Goal: Task Accomplishment & Management: Manage account settings

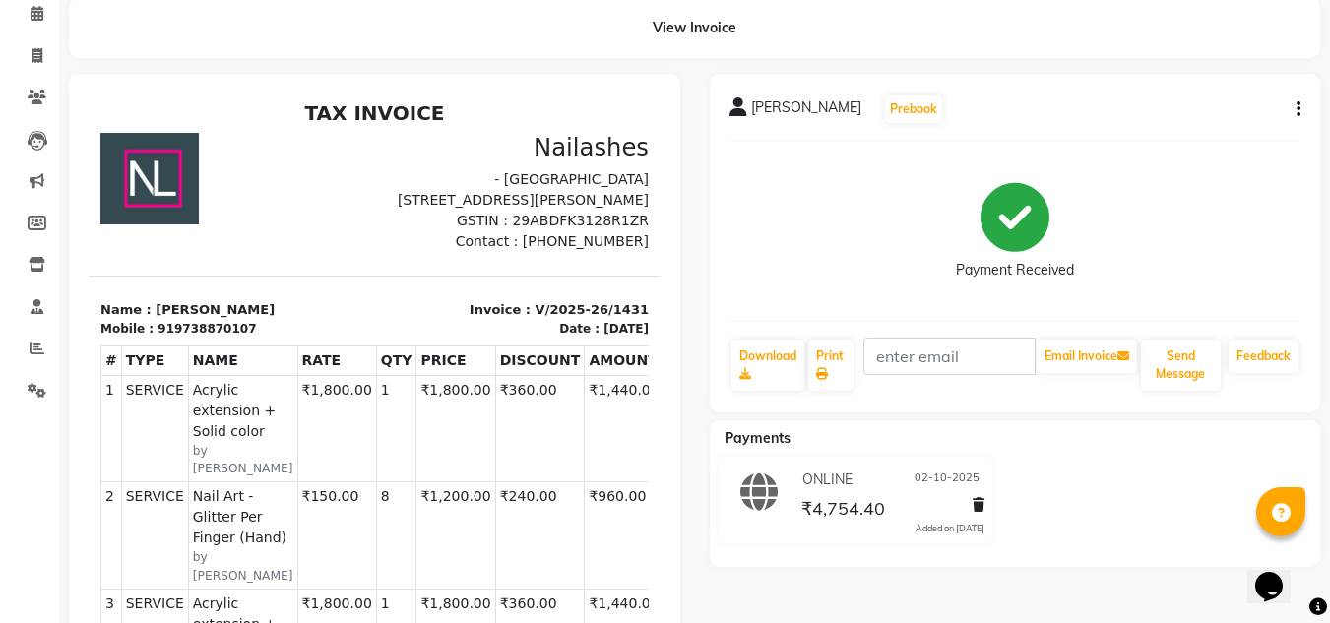
scroll to position [111, 0]
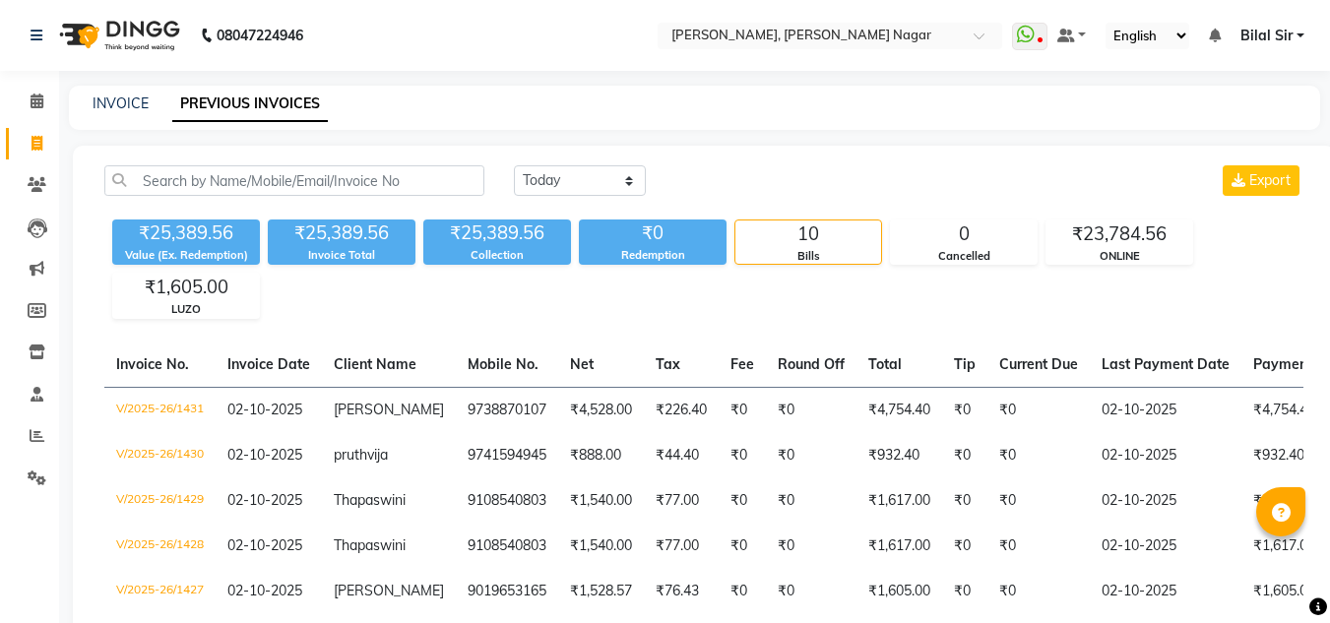
select select "[DATE]"
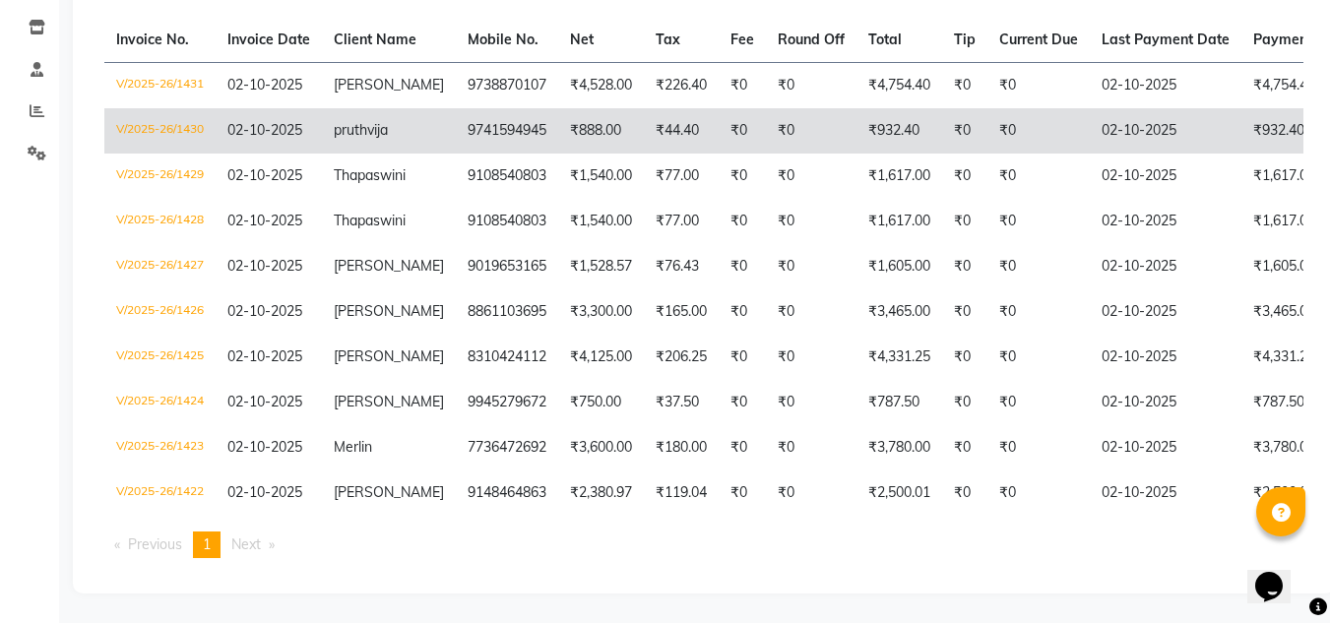
click at [526, 121] on td "9741594945" at bounding box center [507, 130] width 102 height 45
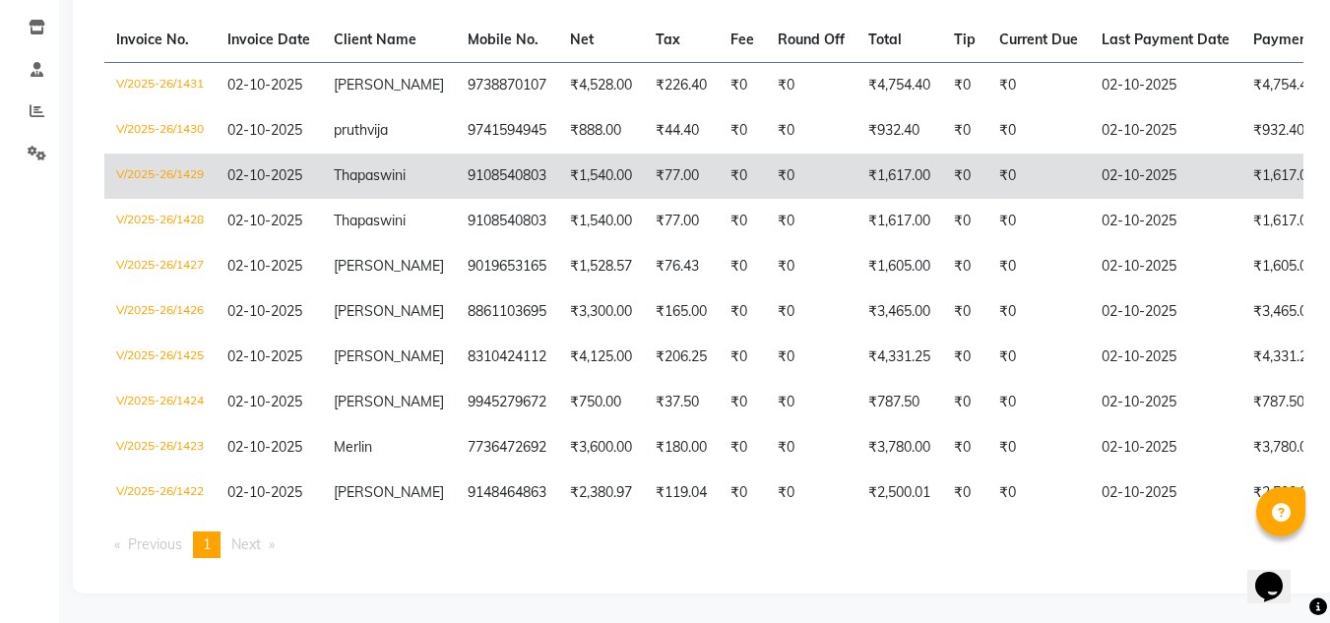
click at [410, 154] on td "Thapaswini" at bounding box center [389, 176] width 134 height 45
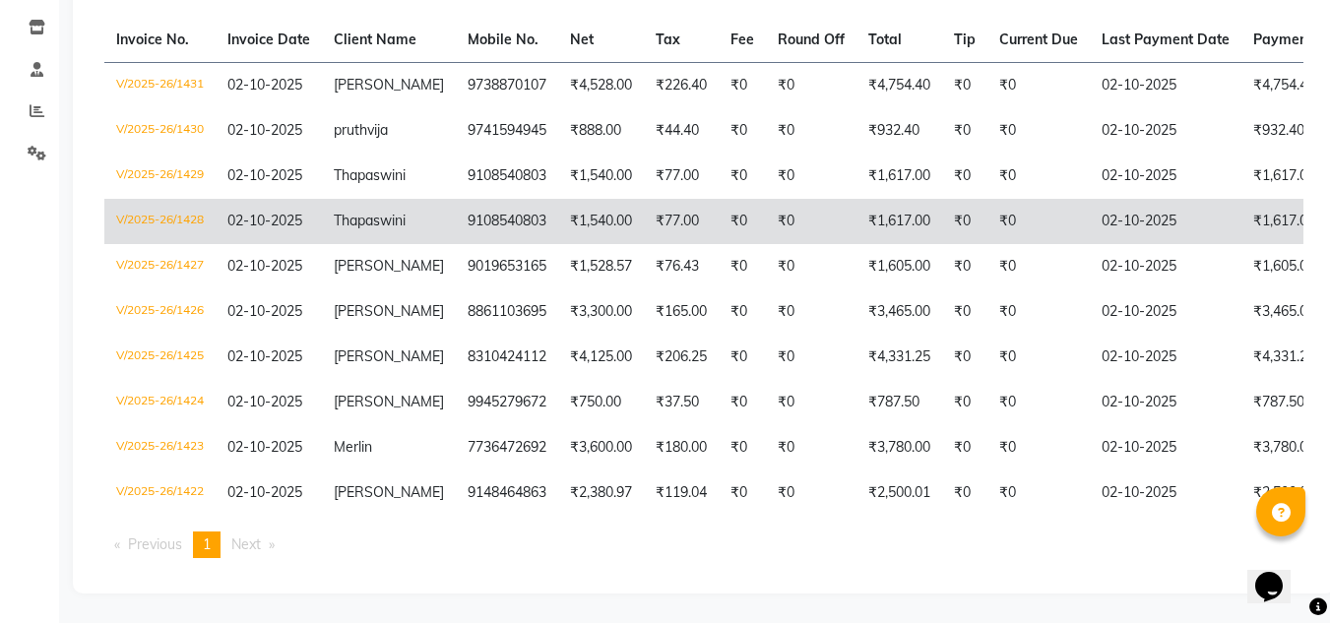
click at [402, 212] on span "Thapaswini" at bounding box center [370, 221] width 72 height 18
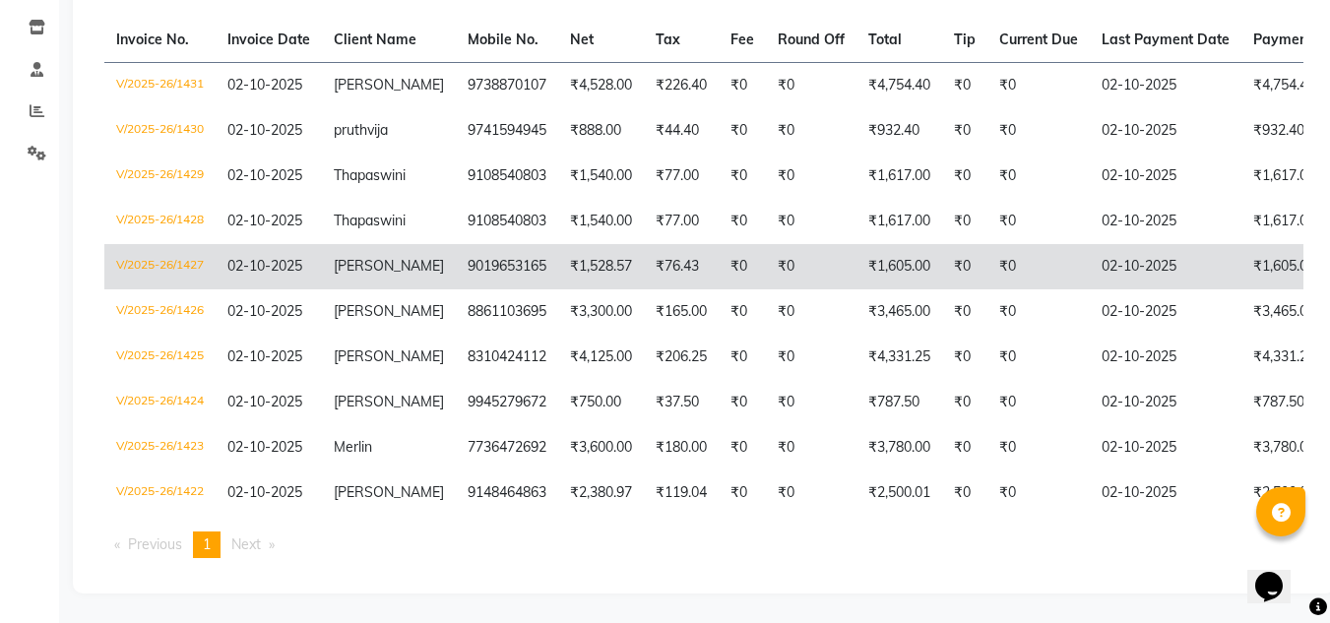
click at [413, 244] on td "amita" at bounding box center [389, 266] width 134 height 45
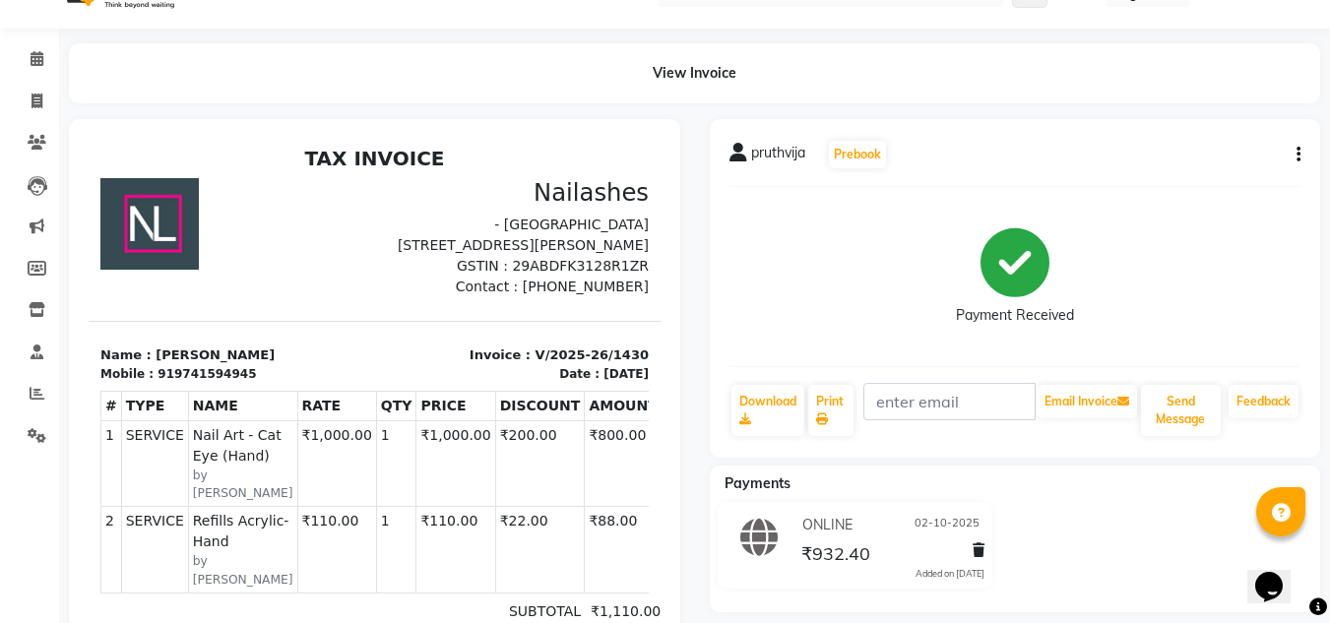
scroll to position [48, 0]
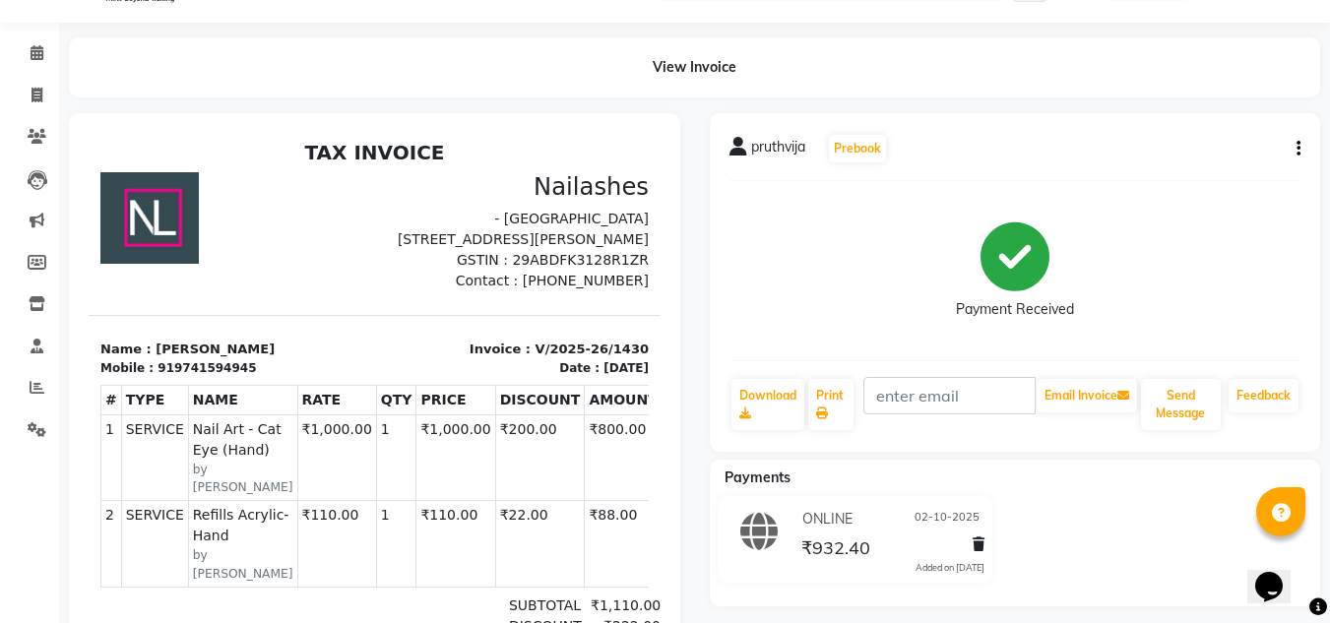
click at [1298, 149] on icon "button" at bounding box center [1298, 149] width 4 height 1
click at [1221, 145] on div "Edit Item Staff" at bounding box center [1200, 149] width 135 height 25
select select
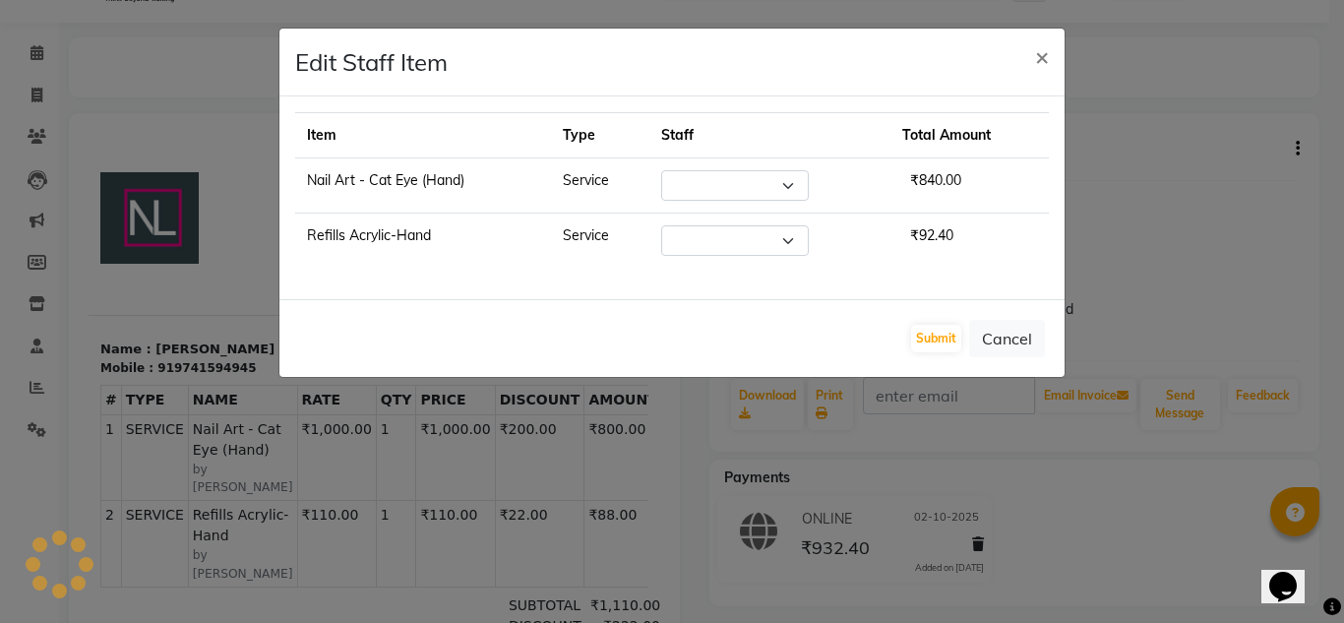
select select "81679"
click at [1041, 56] on span "×" at bounding box center [1042, 56] width 14 height 30
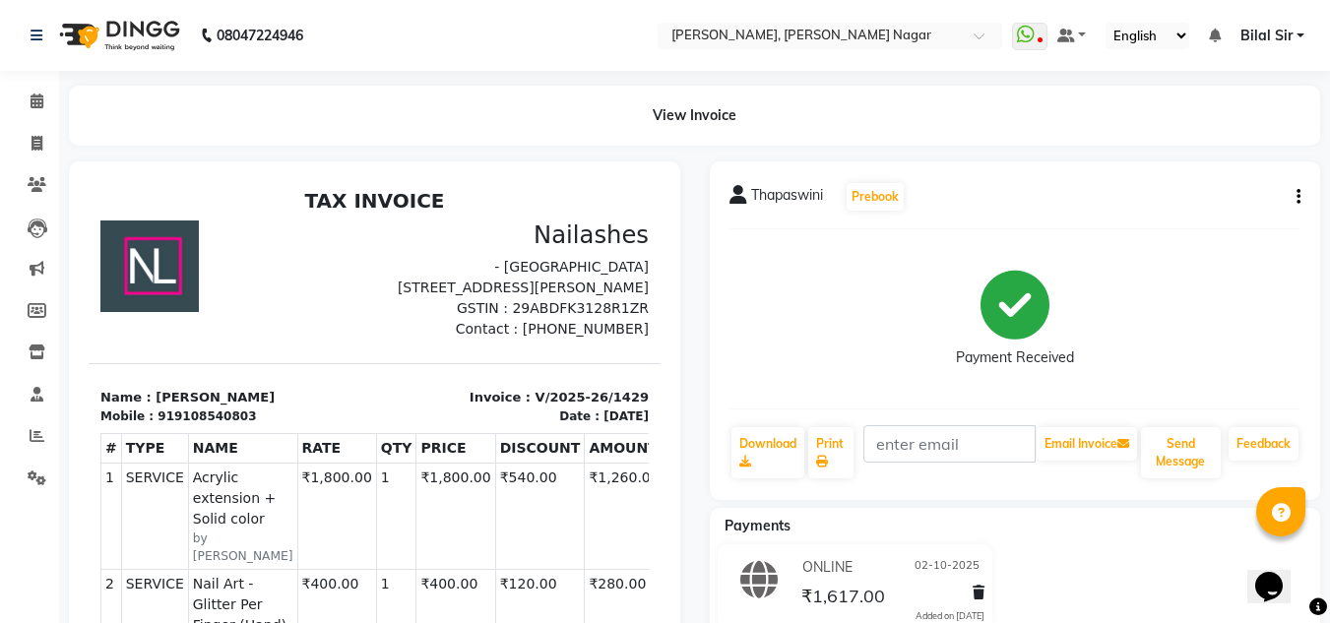
scroll to position [92, 0]
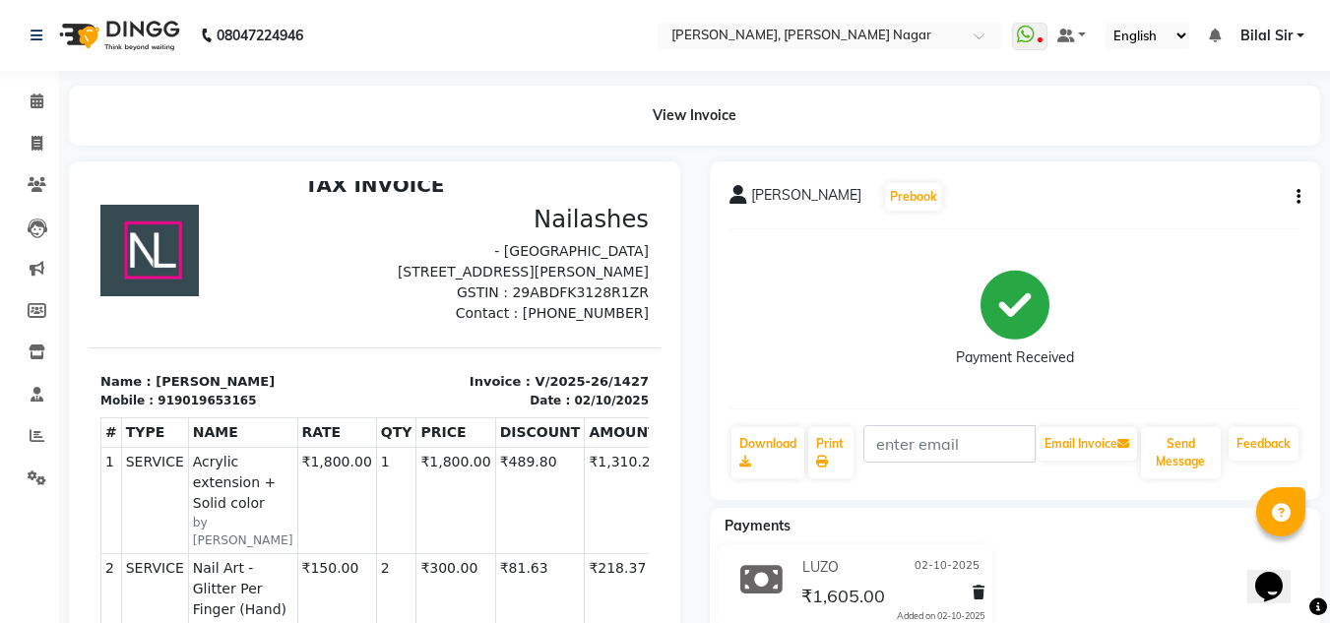
click at [1302, 199] on div "[PERSON_NAME] Prebook Payment Received Download Print Email Invoice Send Messag…" at bounding box center [1015, 330] width 611 height 339
click at [1299, 197] on icon "button" at bounding box center [1298, 197] width 4 height 1
click at [1216, 202] on div "Edit Item Staff" at bounding box center [1200, 197] width 135 height 25
select select
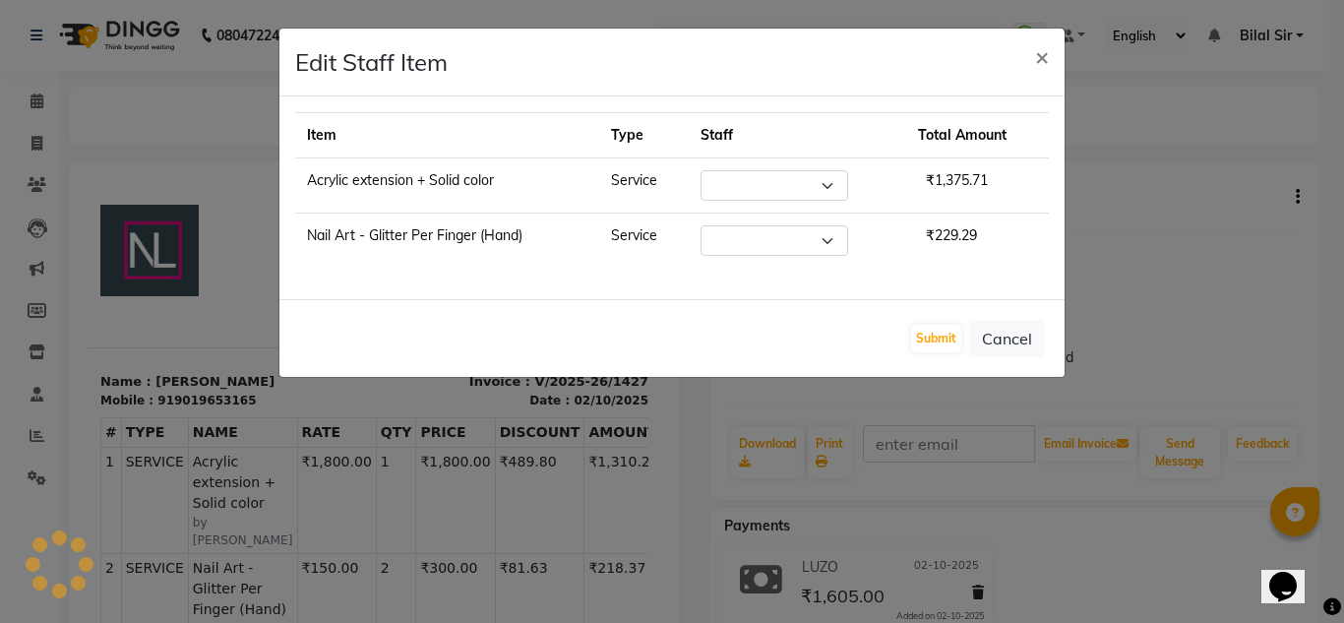
select select "92046"
click at [1036, 62] on span "×" at bounding box center [1042, 56] width 14 height 30
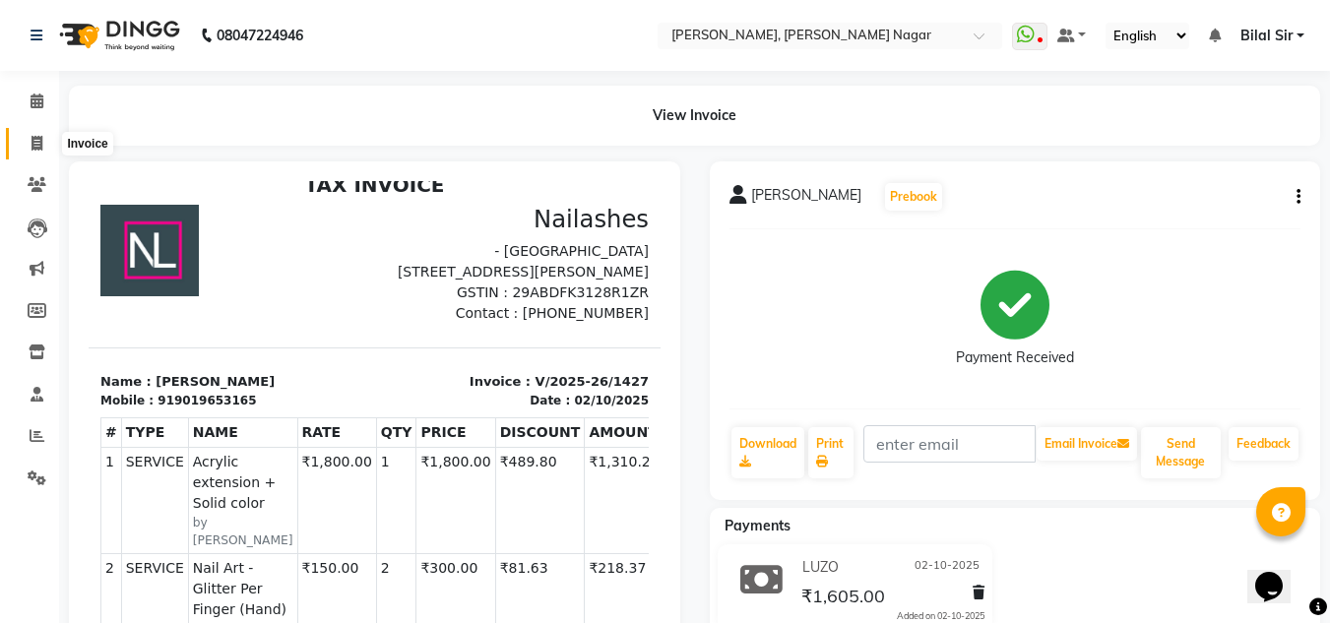
click at [36, 137] on icon at bounding box center [36, 143] width 11 height 15
select select "service"
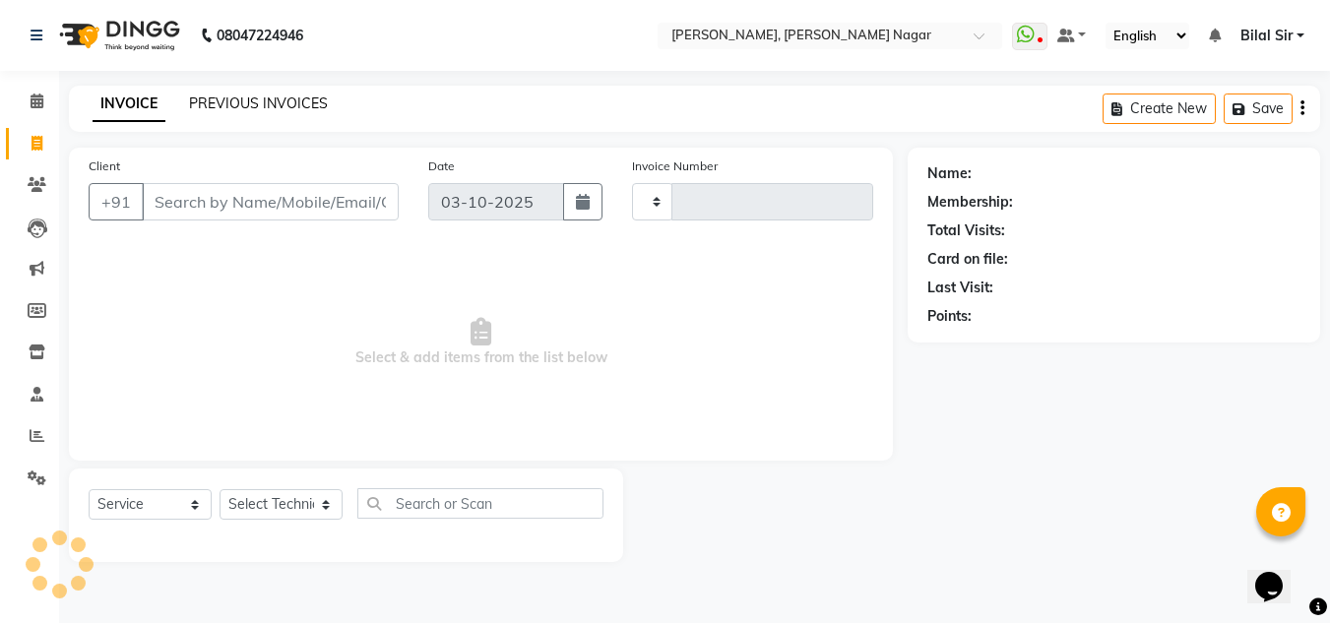
type input "1432"
select select "7686"
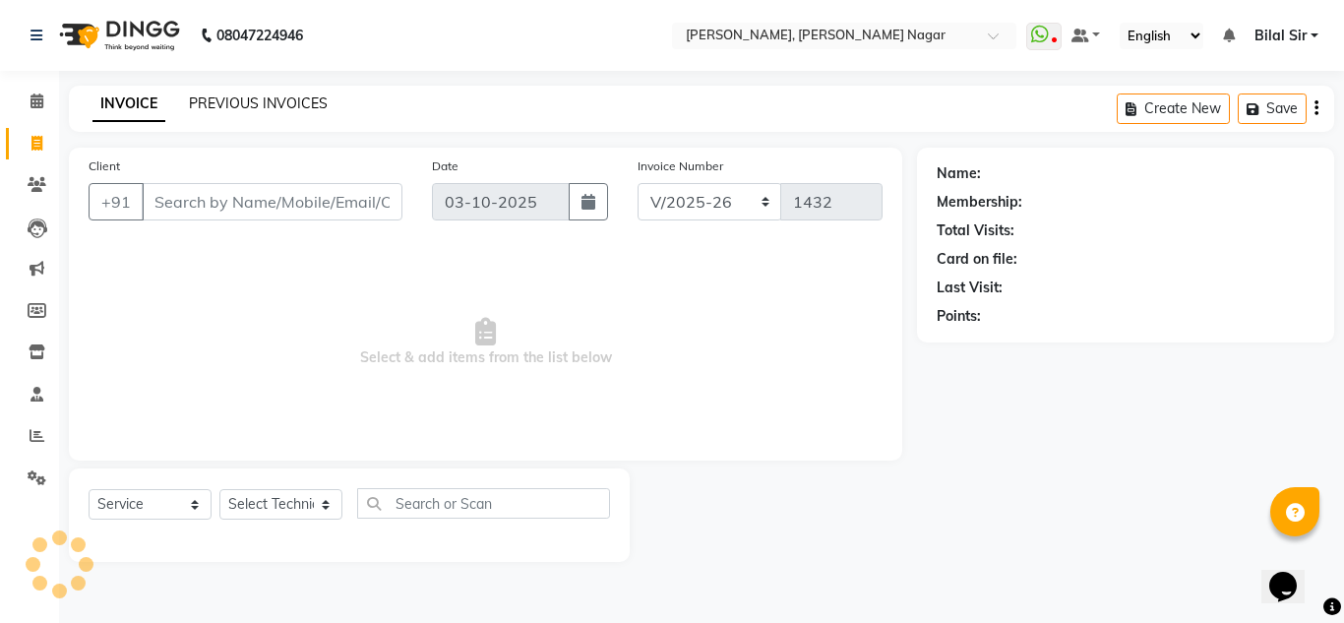
click at [312, 94] on link "PREVIOUS INVOICES" at bounding box center [258, 103] width 139 height 18
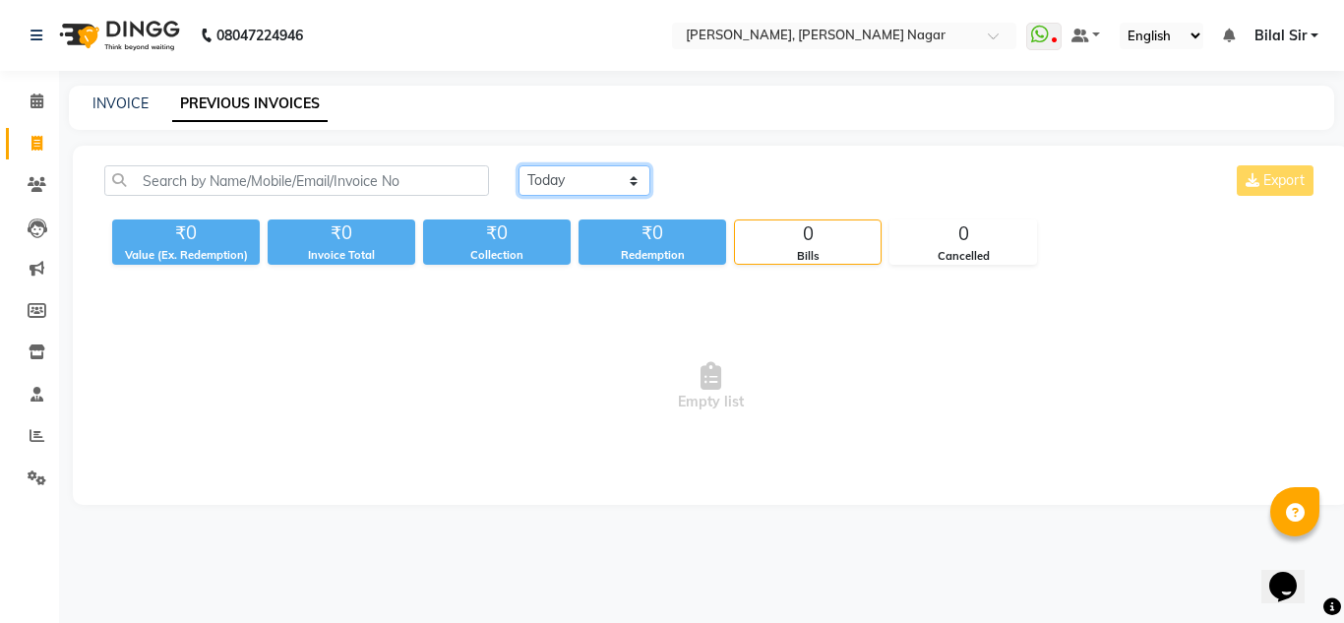
click at [601, 185] on select "[DATE] [DATE] Custom Range" at bounding box center [585, 180] width 132 height 31
select select "[DATE]"
click at [519, 165] on select "[DATE] [DATE] Custom Range" at bounding box center [585, 180] width 132 height 31
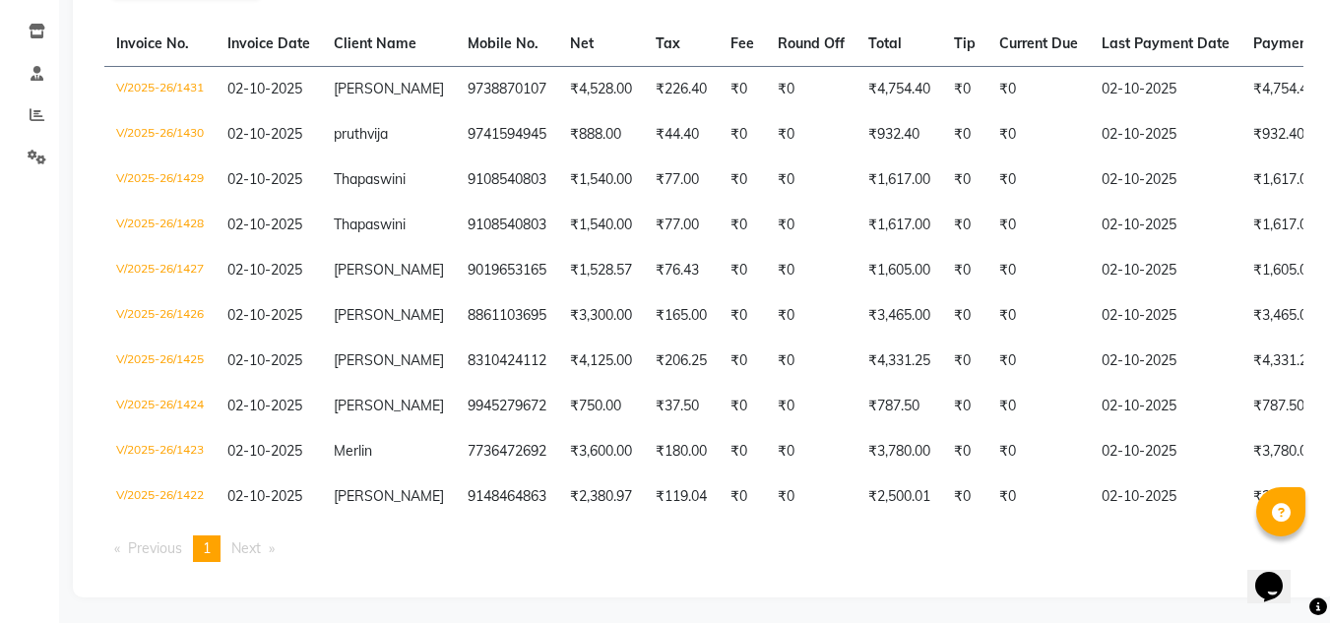
scroll to position [340, 0]
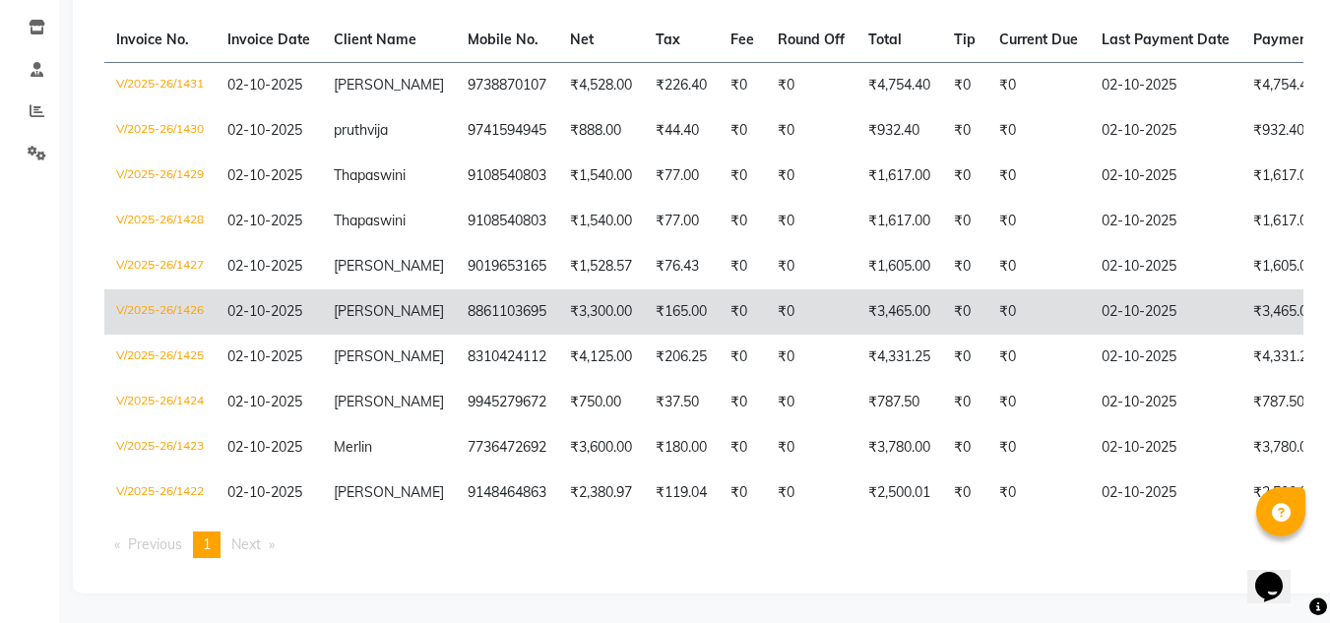
click at [613, 289] on td "₹3,300.00" at bounding box center [601, 311] width 86 height 45
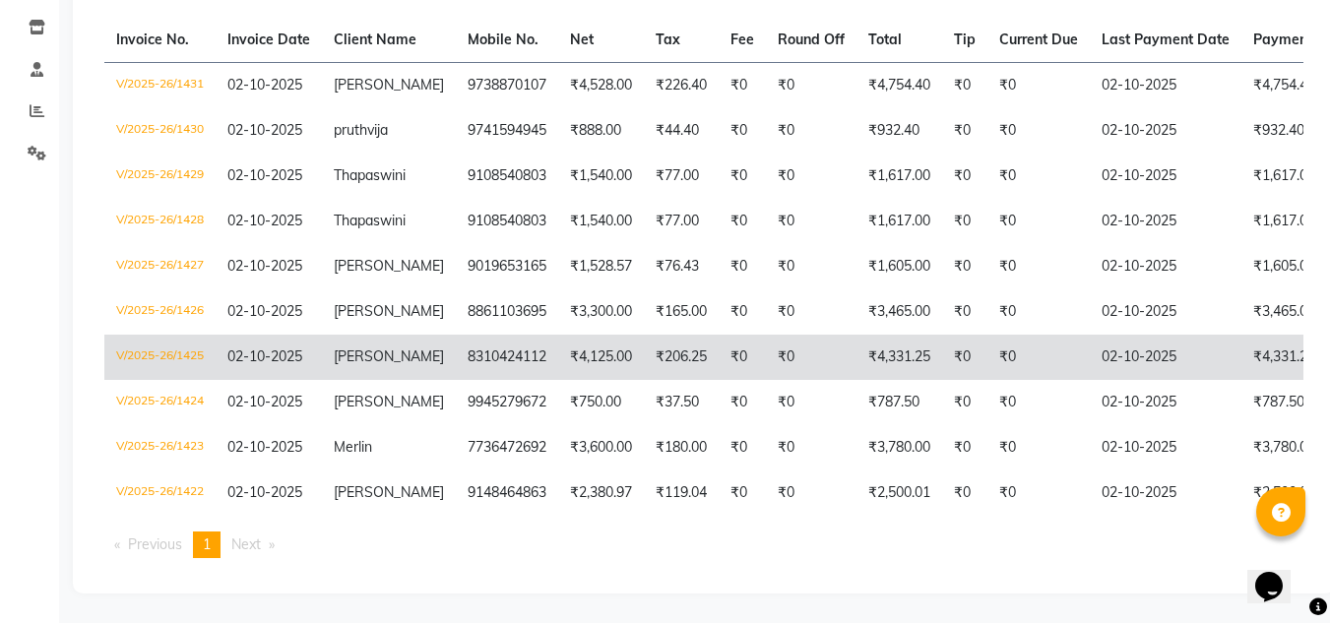
click at [491, 335] on td "8310424112" at bounding box center [507, 357] width 102 height 45
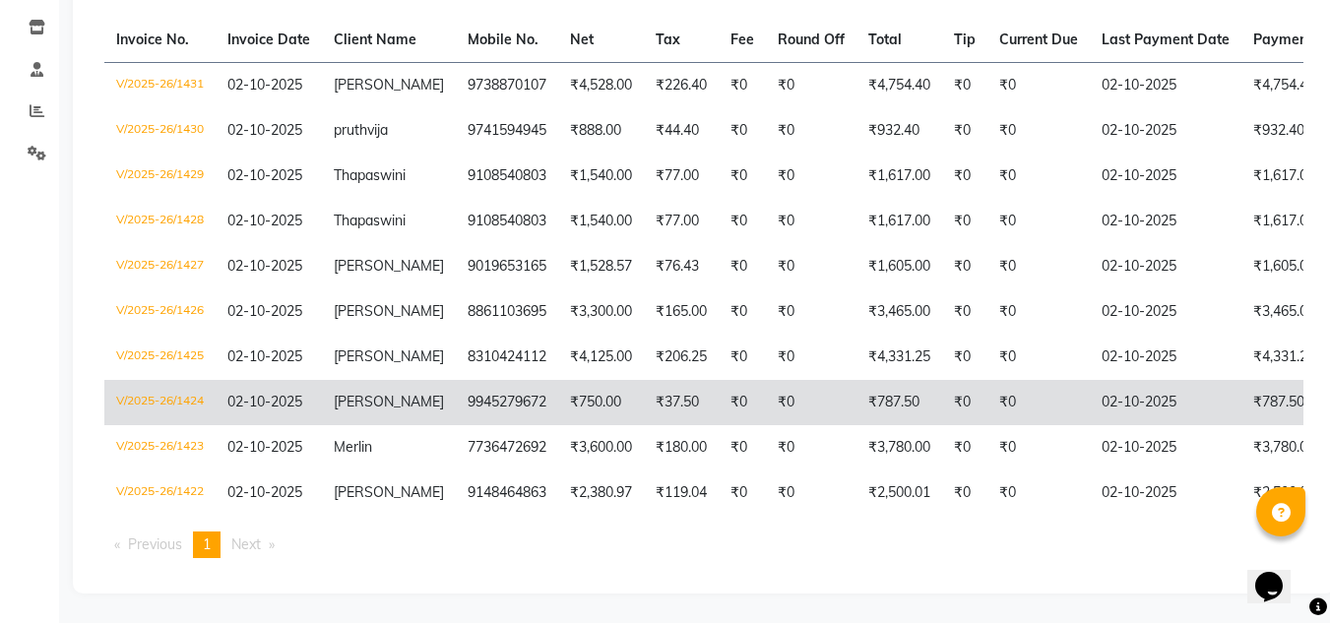
click at [425, 397] on td "[PERSON_NAME]" at bounding box center [389, 402] width 134 height 45
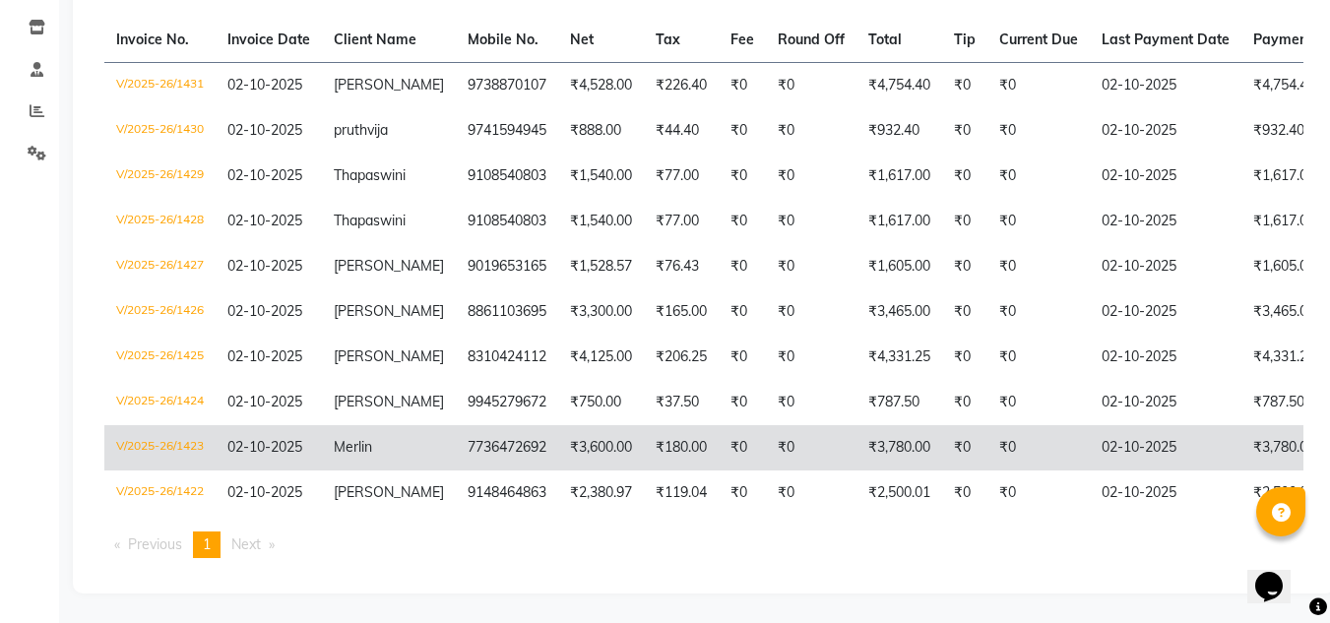
click at [456, 432] on td "7736472692" at bounding box center [507, 447] width 102 height 45
click at [503, 425] on td "7736472692" at bounding box center [507, 447] width 102 height 45
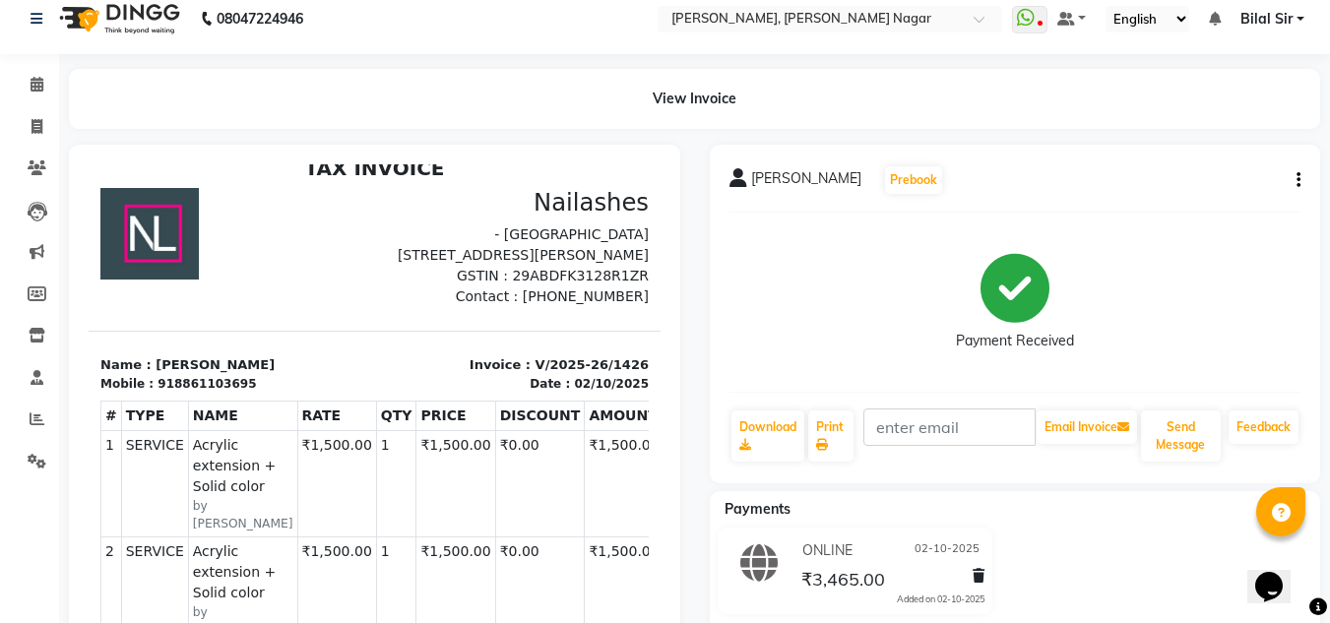
scroll to position [1, 0]
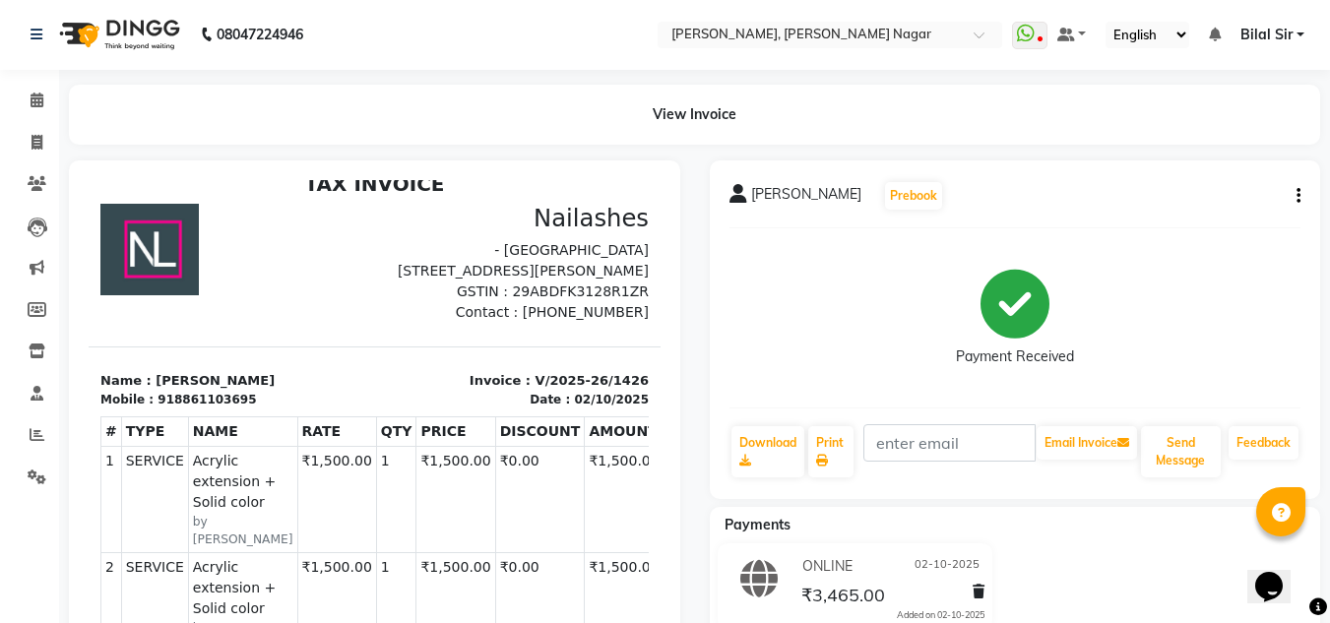
click at [1293, 196] on button "button" at bounding box center [1294, 196] width 12 height 21
click at [1226, 190] on div "Edit Item Staff" at bounding box center [1200, 196] width 135 height 25
select select
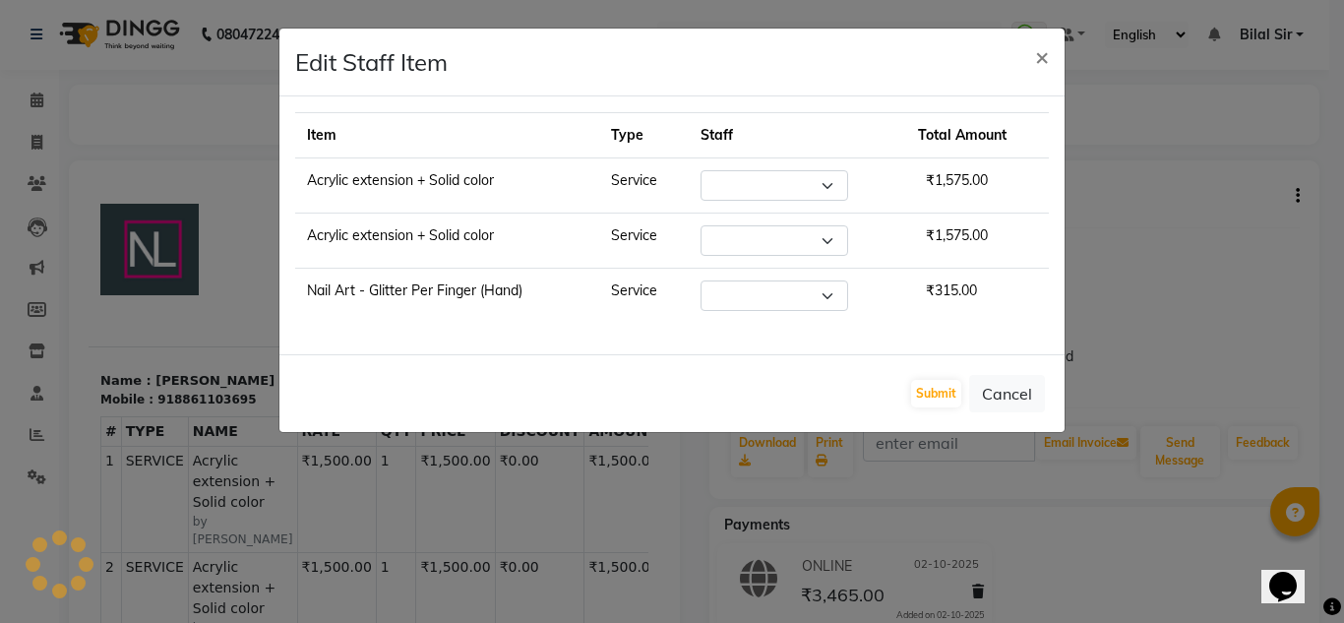
select select "92046"
click at [1032, 381] on button "Cancel" at bounding box center [1007, 393] width 76 height 37
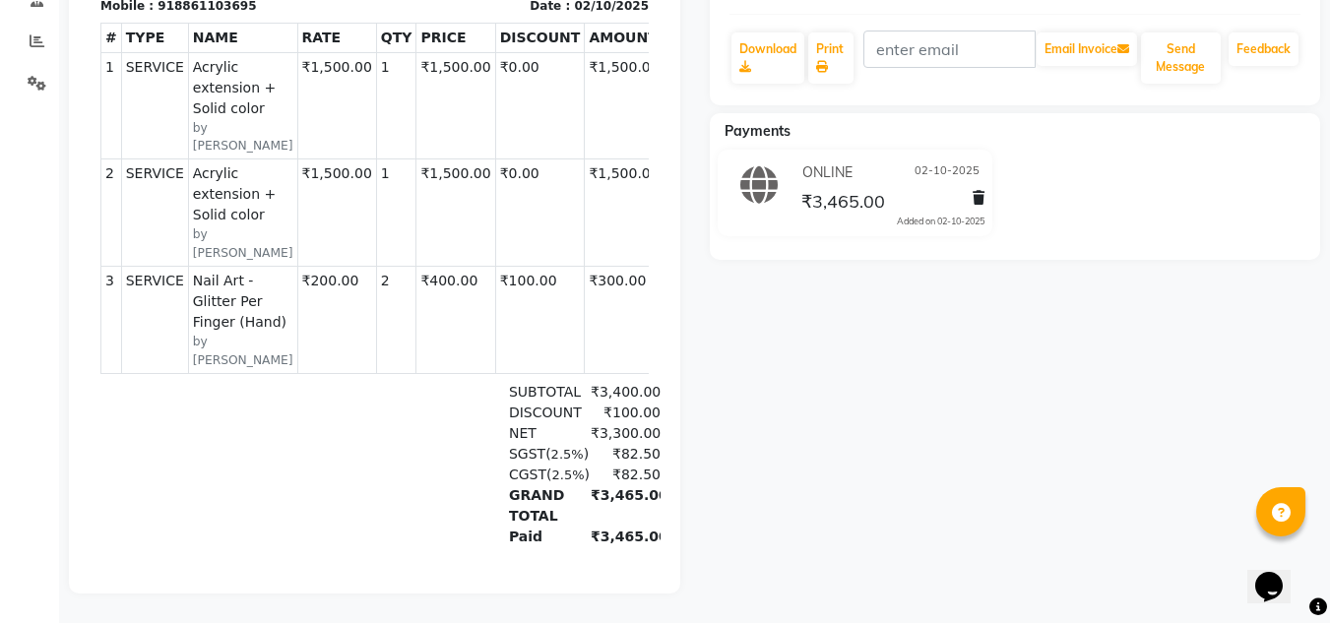
scroll to position [0, 0]
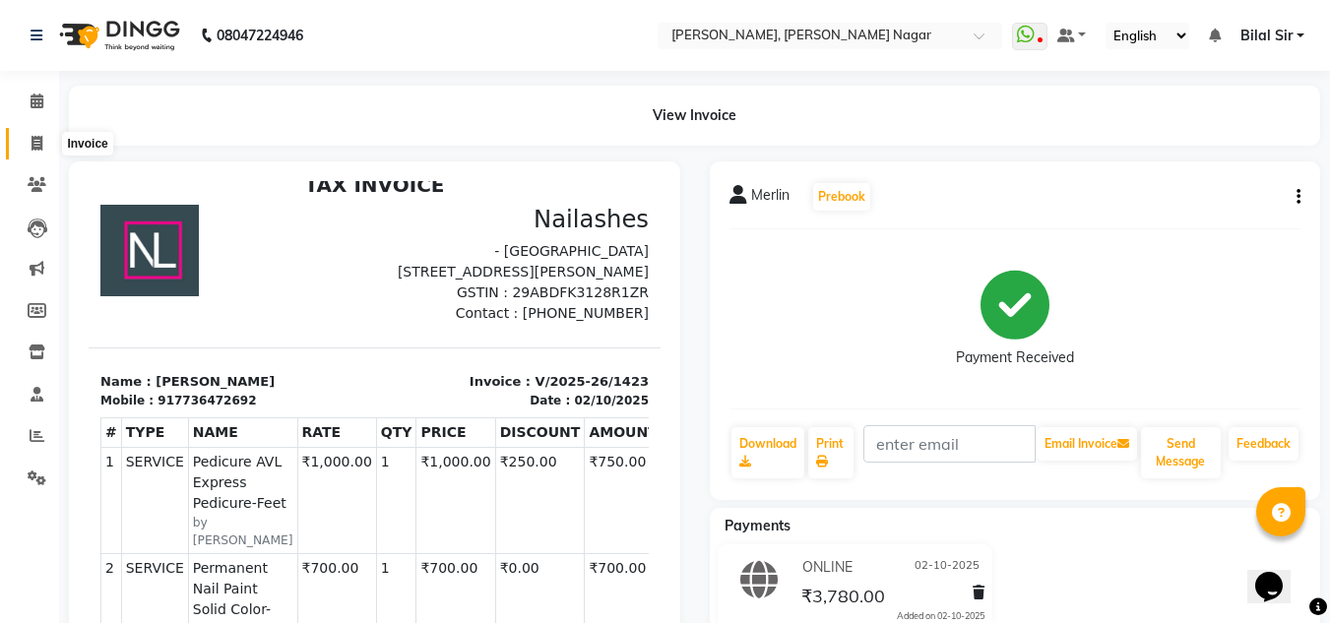
click at [31, 142] on icon at bounding box center [36, 143] width 11 height 15
select select "7686"
select select "service"
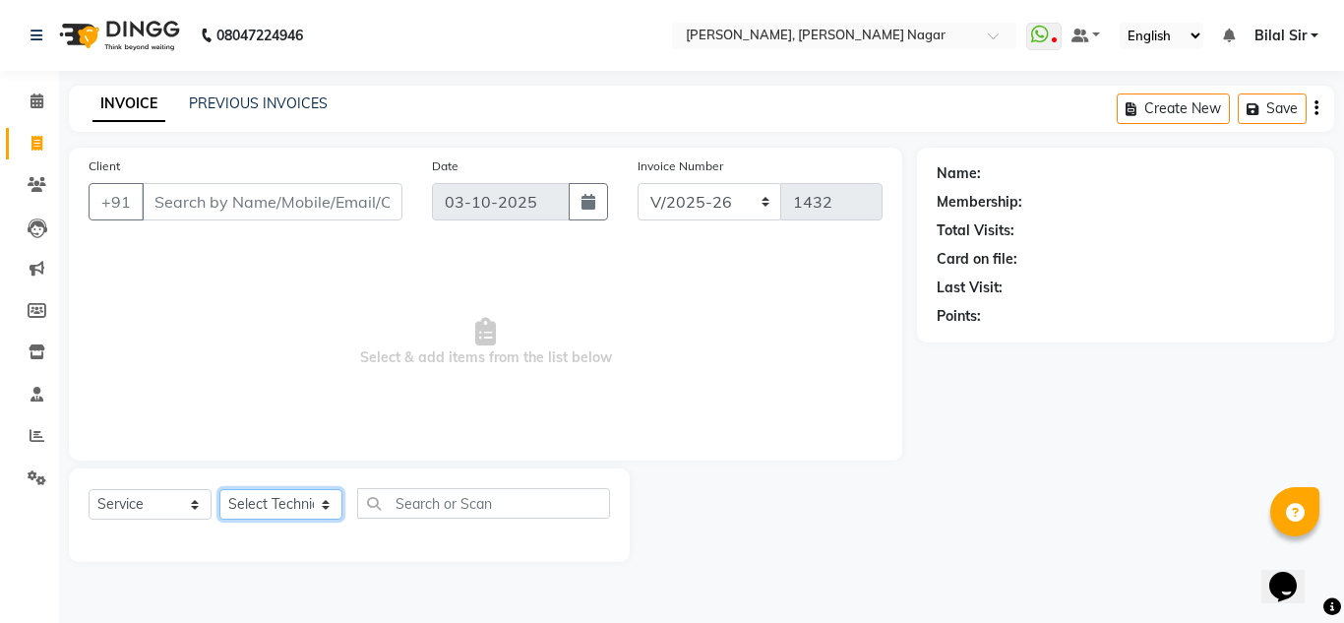
click at [258, 498] on select "Select Technician" at bounding box center [280, 504] width 123 height 31
click at [296, 520] on select "Select Technician [PERSON_NAME] [PERSON_NAME] [PERSON_NAME] Manager [PERSON_NAM…" at bounding box center [280, 504] width 123 height 31
click at [295, 505] on select "Select Technician [PERSON_NAME] [PERSON_NAME] [PERSON_NAME] Manager [PERSON_NAM…" at bounding box center [280, 504] width 123 height 31
select select "92046"
click at [219, 489] on select "Select Technician [PERSON_NAME] [PERSON_NAME] [PERSON_NAME] Manager [PERSON_NAM…" at bounding box center [280, 504] width 123 height 31
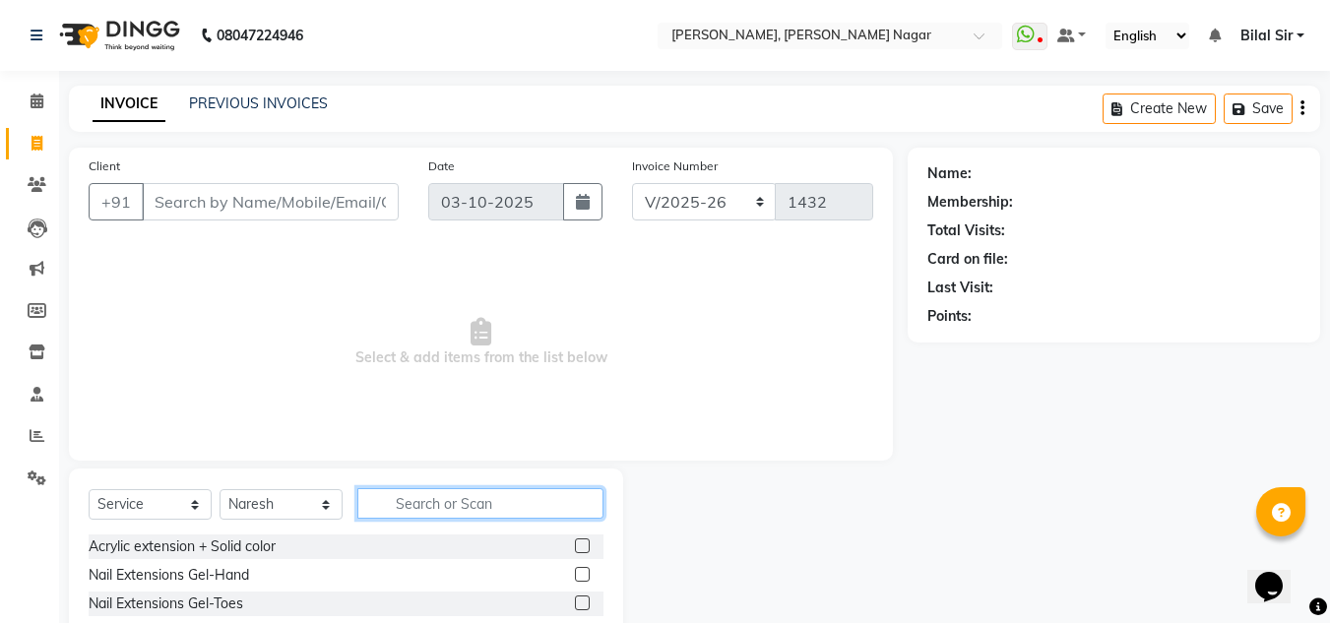
click at [448, 498] on input "text" at bounding box center [480, 503] width 246 height 31
type input "Refi"
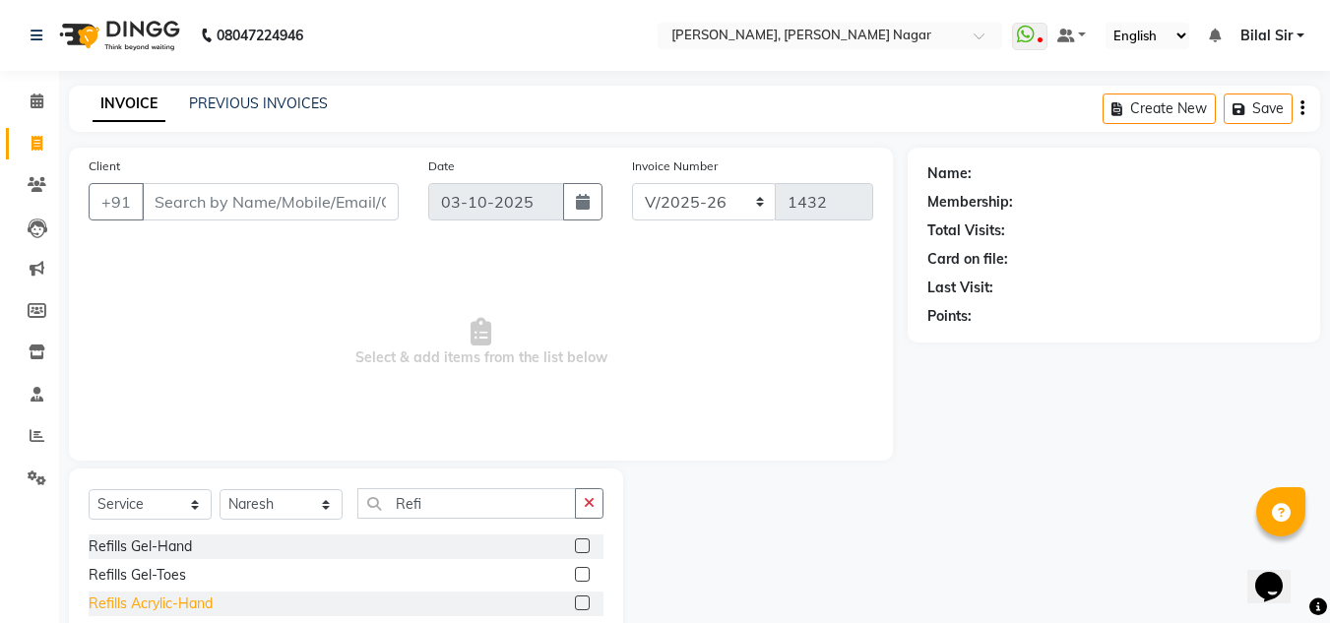
click at [186, 599] on div "Refills Acrylic-Hand" at bounding box center [151, 603] width 124 height 21
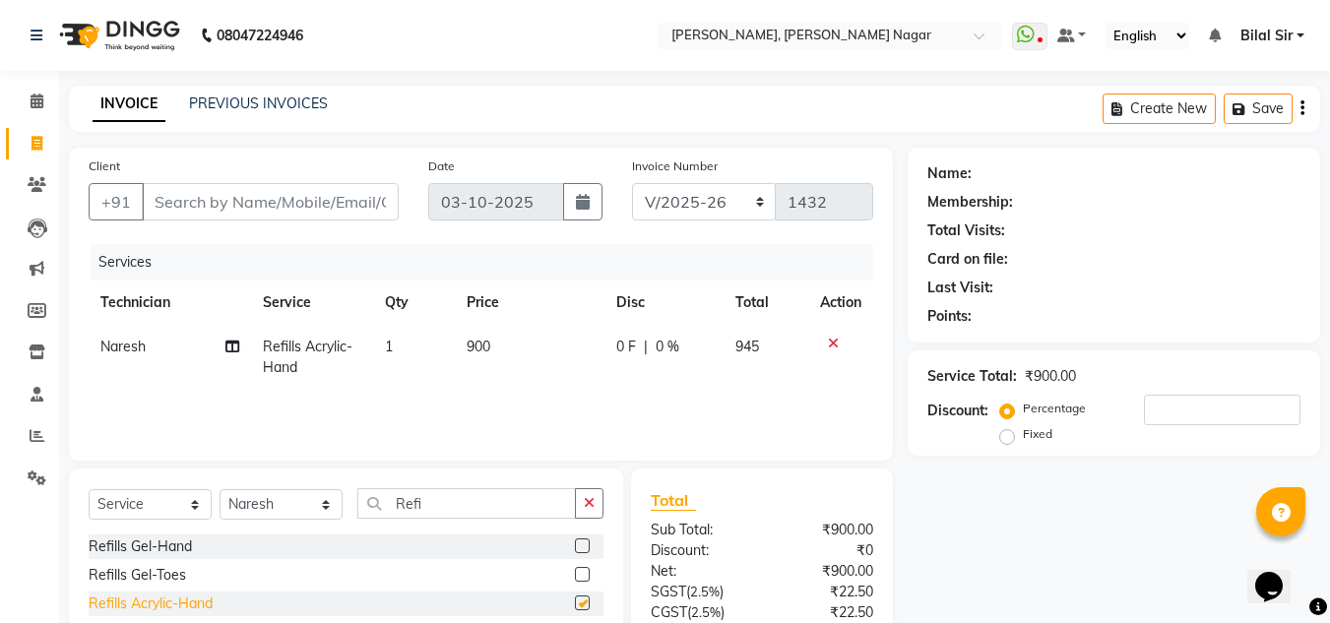
checkbox input "false"
click at [504, 508] on input "Refi" at bounding box center [466, 503] width 218 height 31
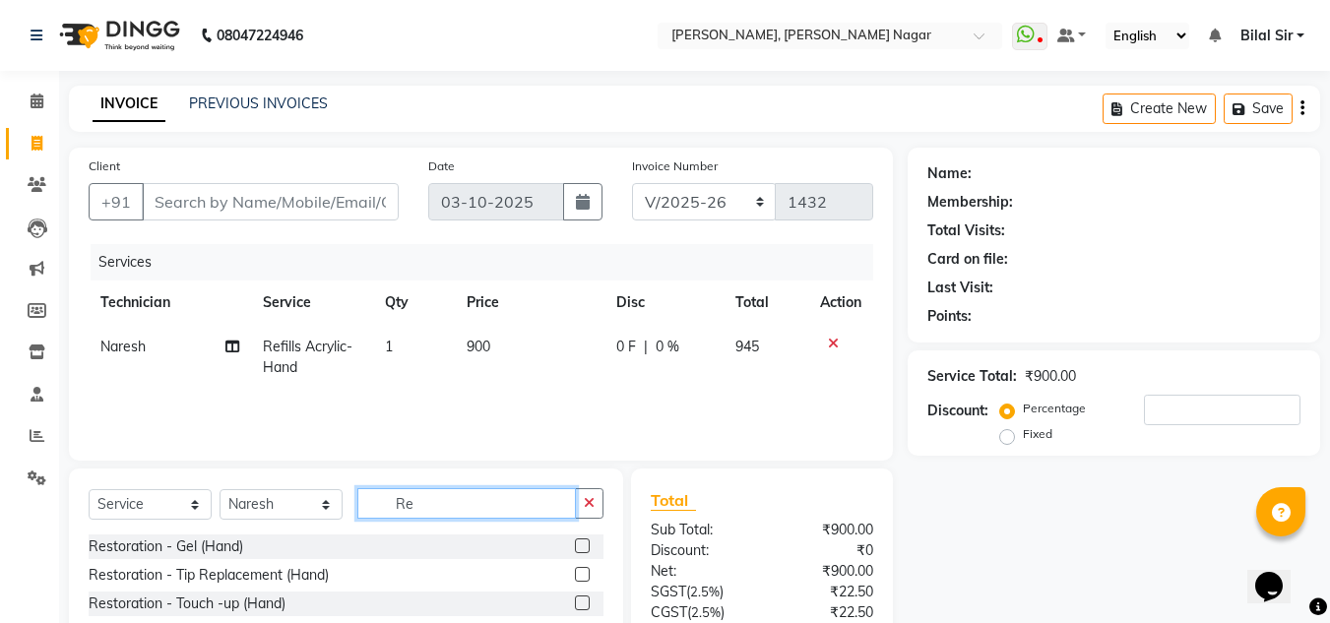
type input "R"
type input "SO"
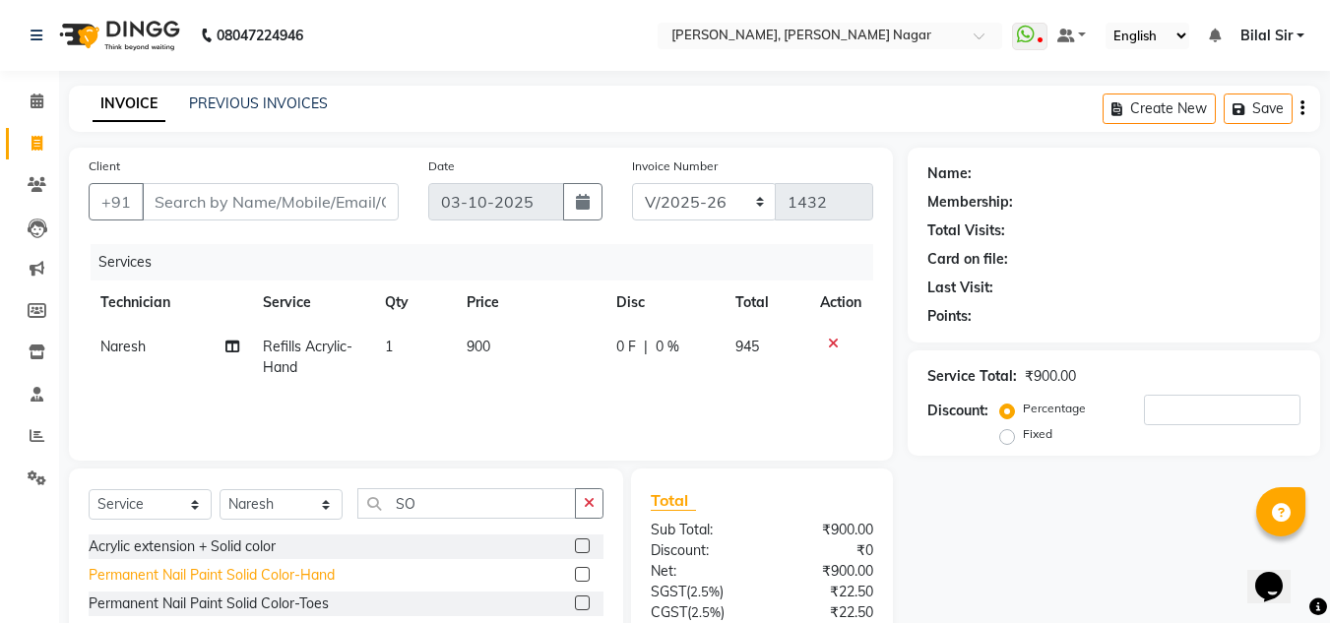
click at [314, 571] on div "Permanent Nail Paint Solid Color-Hand" at bounding box center [212, 575] width 246 height 21
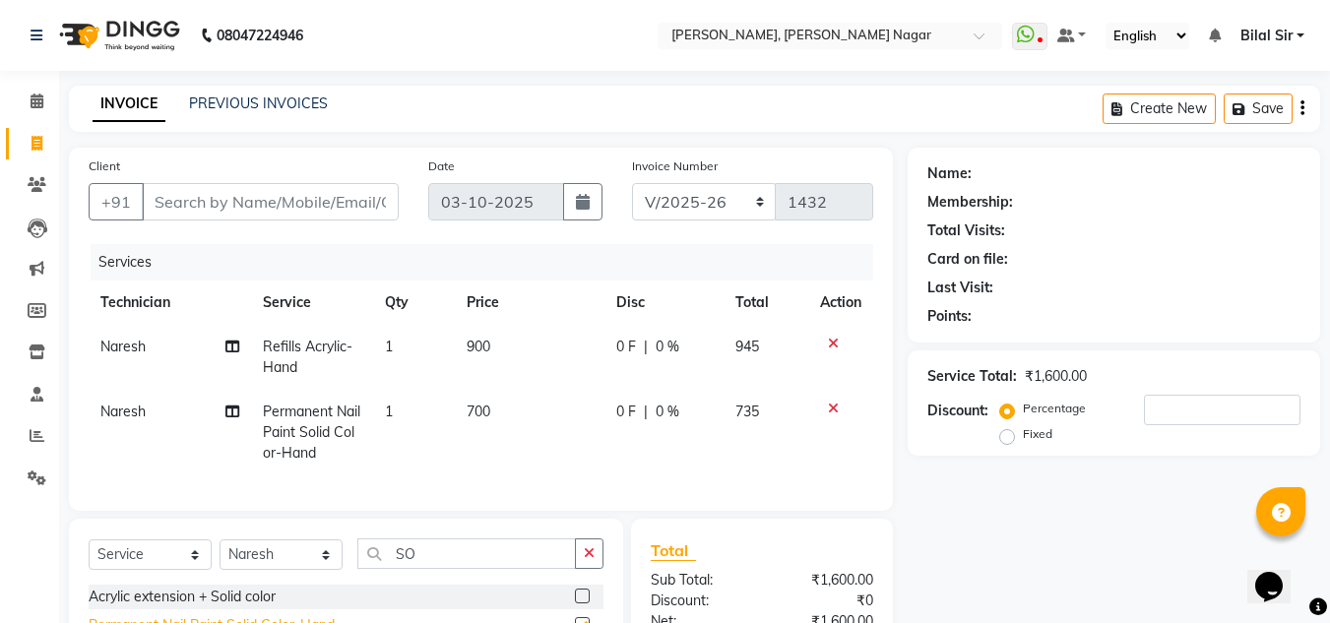
checkbox input "false"
click at [448, 566] on input "SO" at bounding box center [466, 553] width 218 height 31
type input "S"
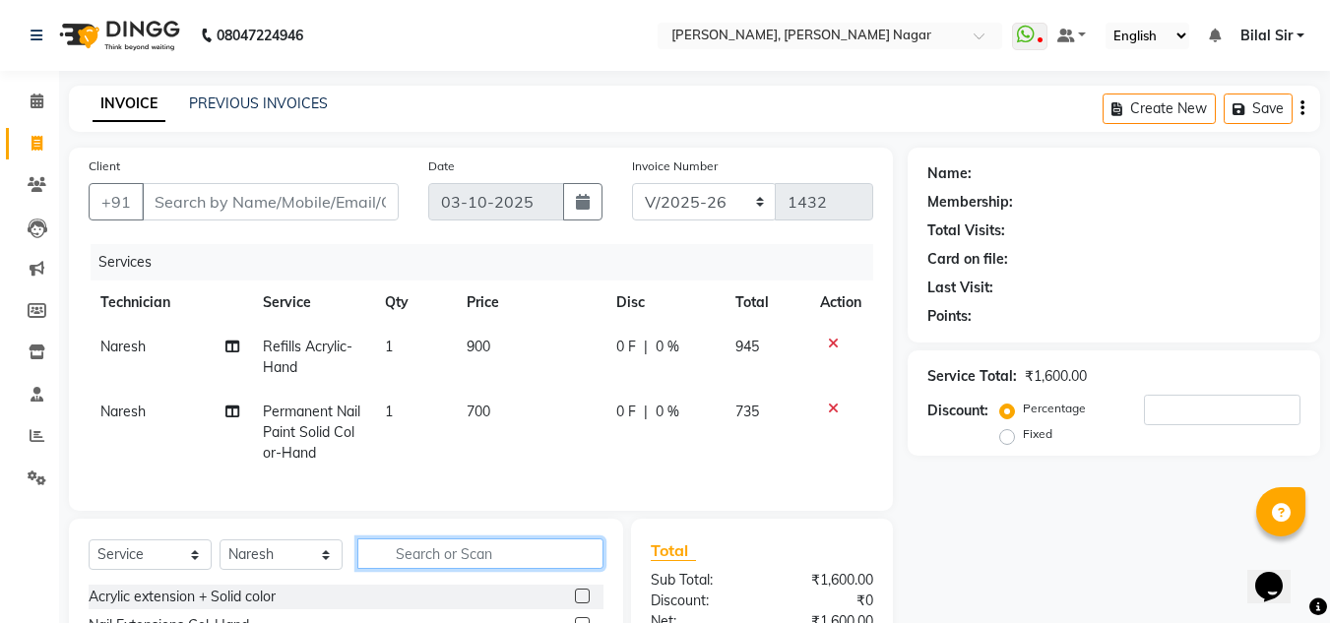
type input "a"
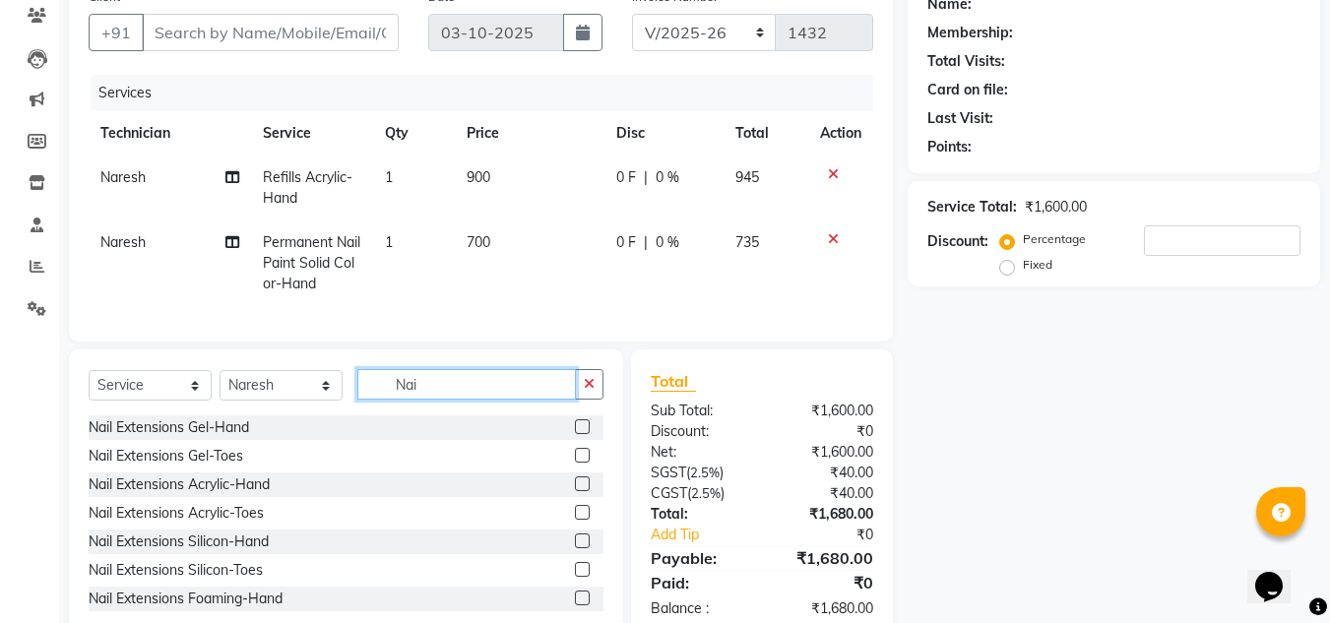
scroll to position [230, 0]
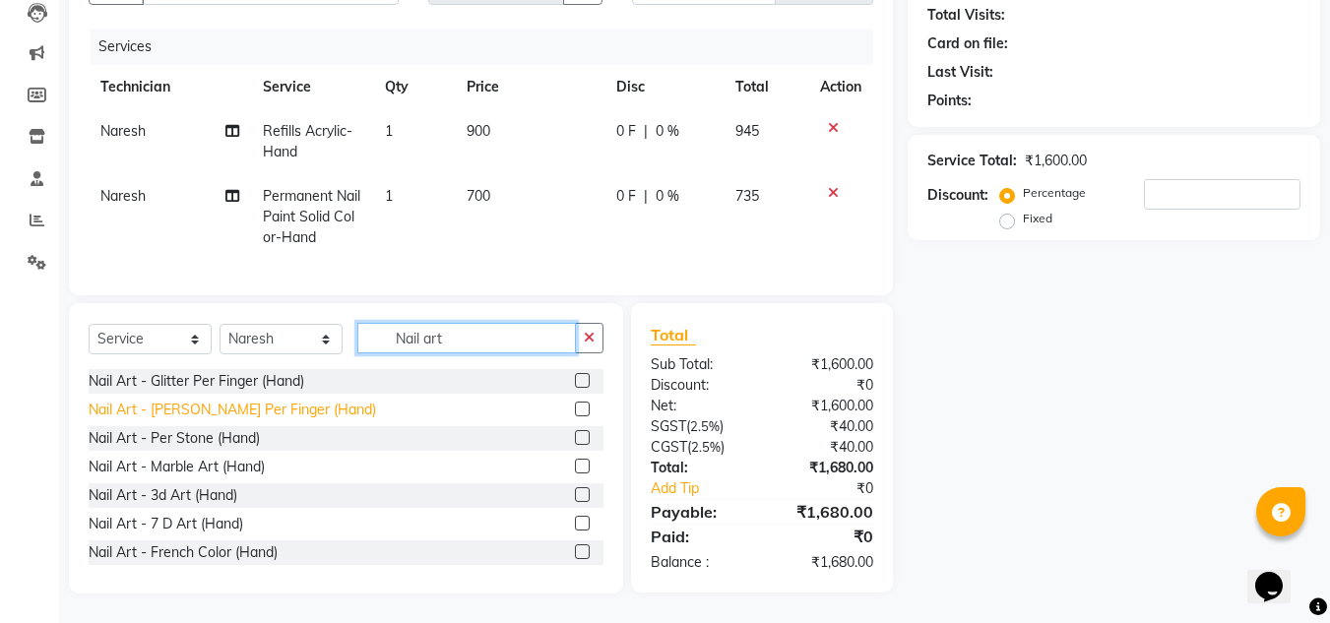
type input "Nail art"
click at [267, 407] on div "Nail Art - Myler Per Finger (Hand)" at bounding box center [232, 410] width 287 height 21
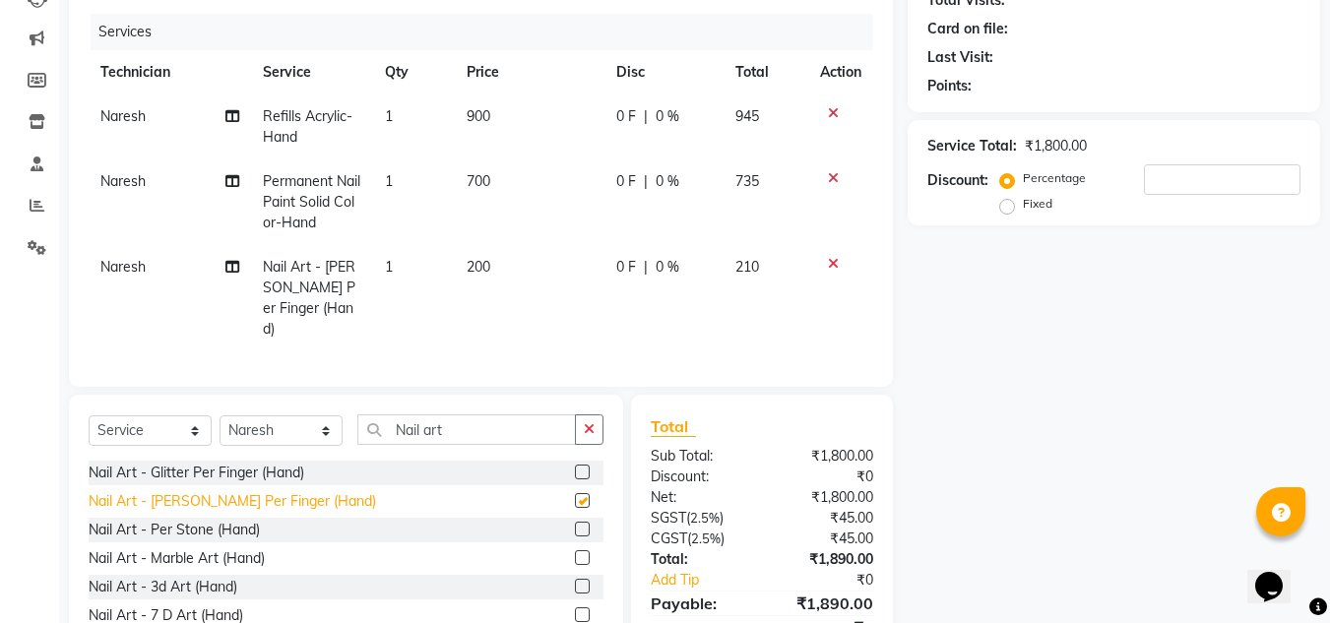
checkbox input "false"
click at [506, 271] on td "200" at bounding box center [530, 298] width 150 height 106
select select "92046"
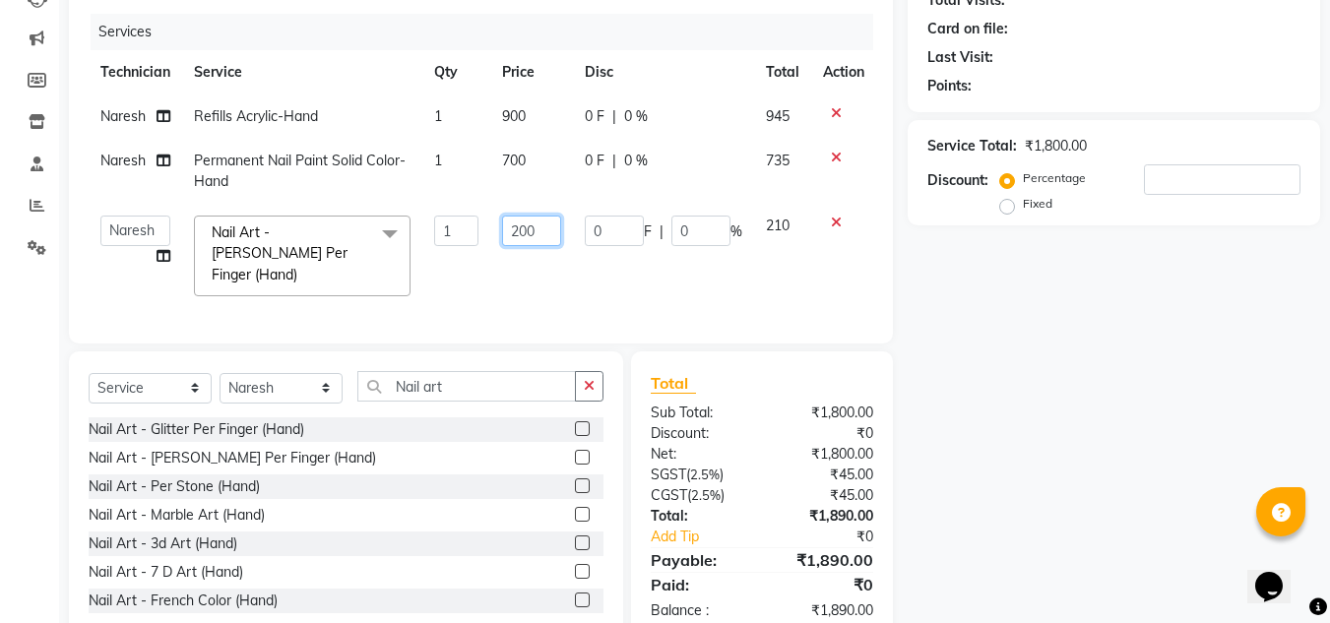
drag, startPoint x: 506, startPoint y: 271, endPoint x: 554, endPoint y: 240, distance: 57.1
click at [554, 240] on td "200" at bounding box center [531, 256] width 83 height 104
type input "2"
type input "150"
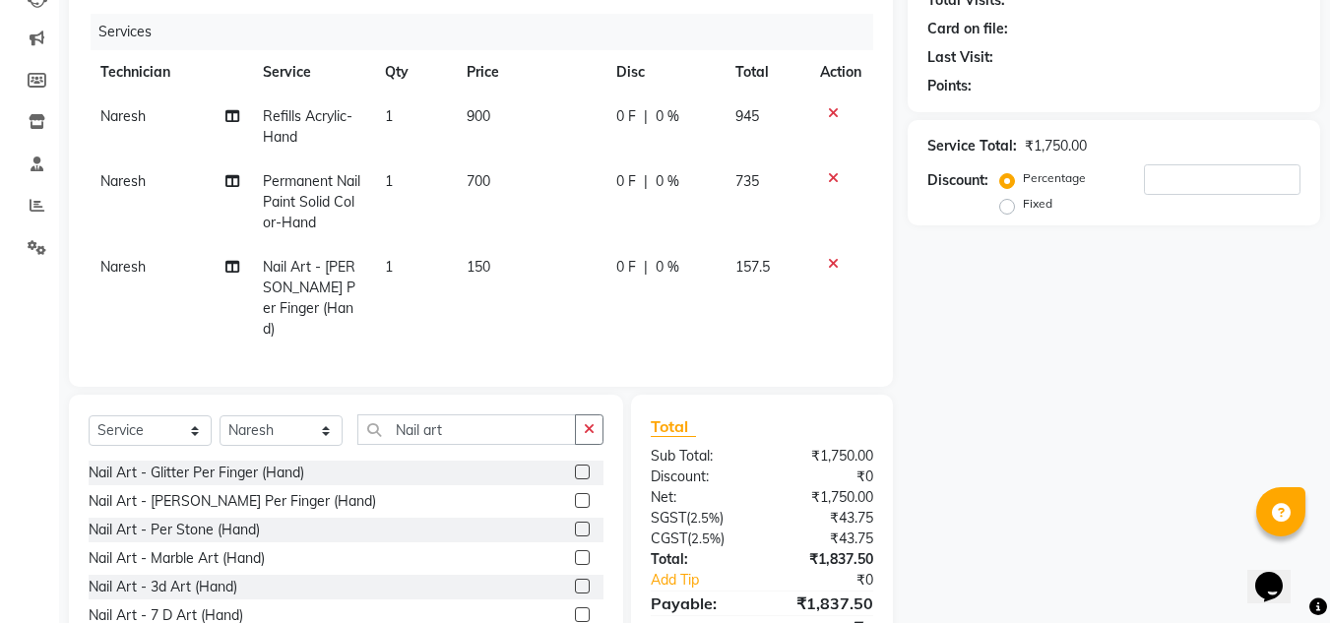
click at [404, 267] on td "1" at bounding box center [414, 298] width 82 height 106
select select "92046"
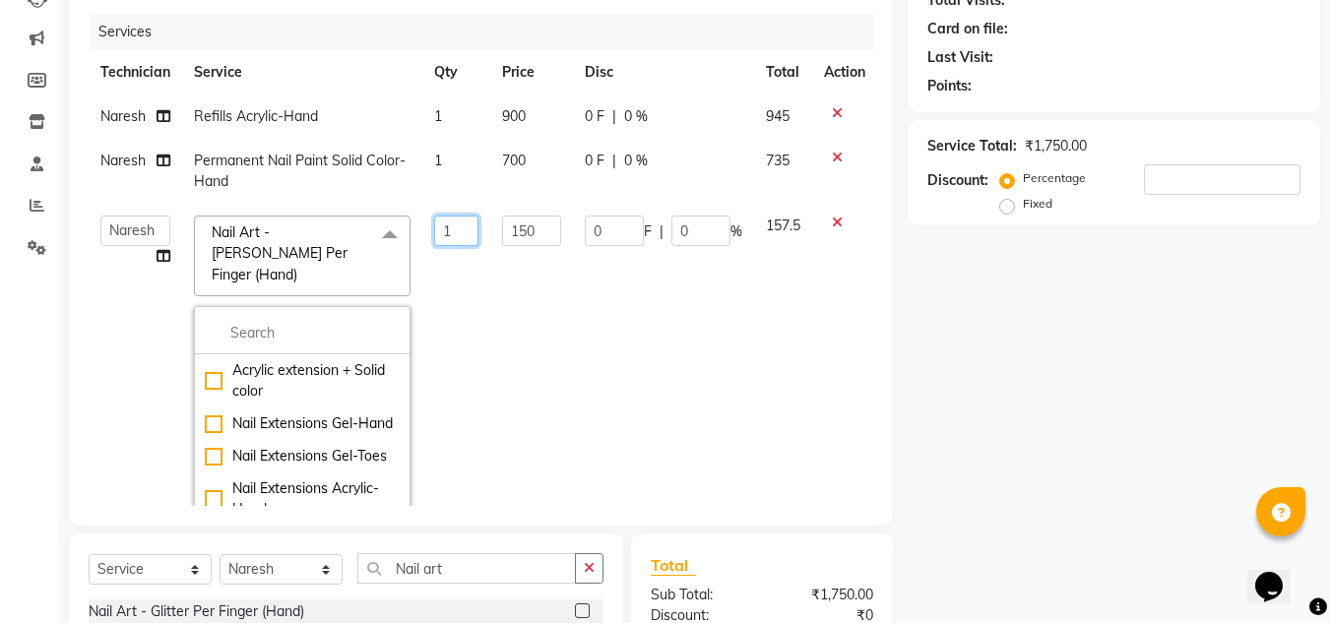
click at [464, 233] on input "1" at bounding box center [456, 231] width 44 height 31
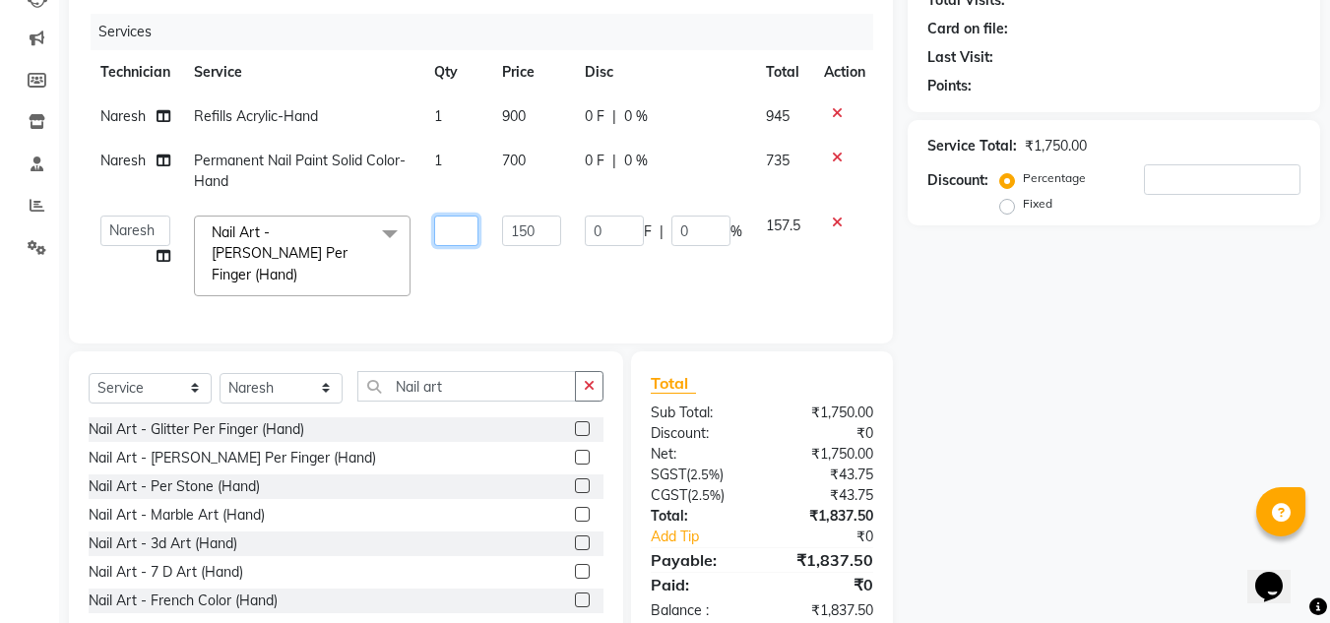
type input "4"
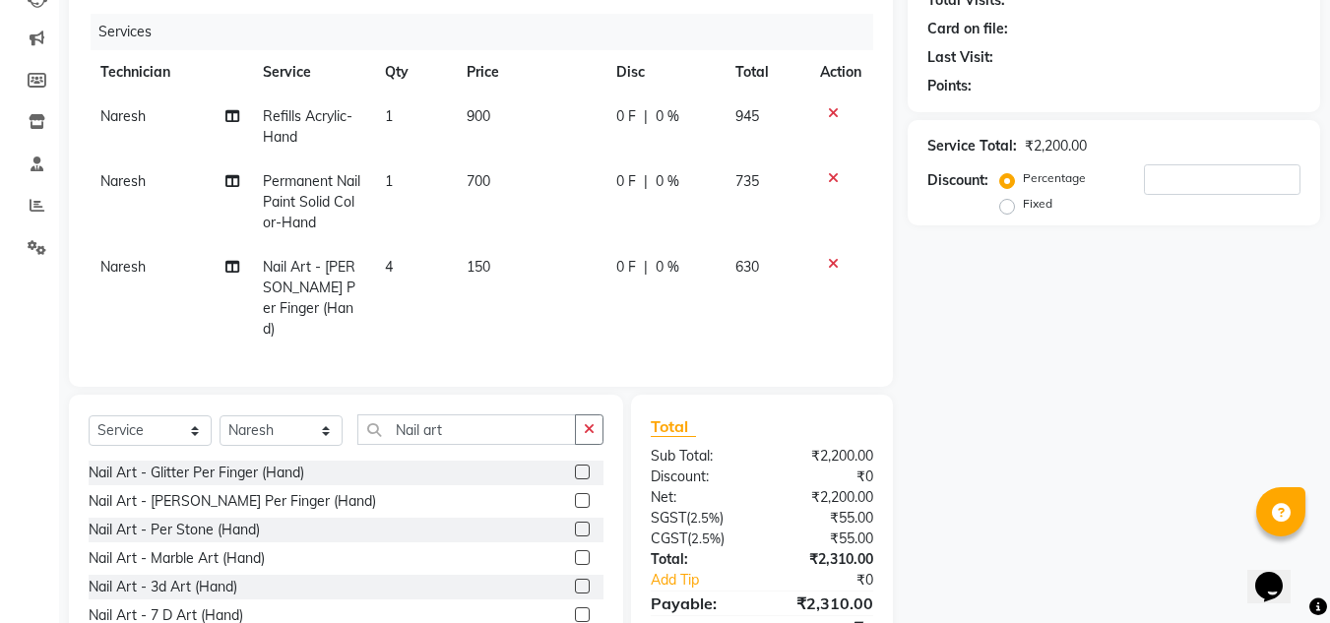
click at [539, 286] on td "150" at bounding box center [530, 298] width 150 height 106
select select "92046"
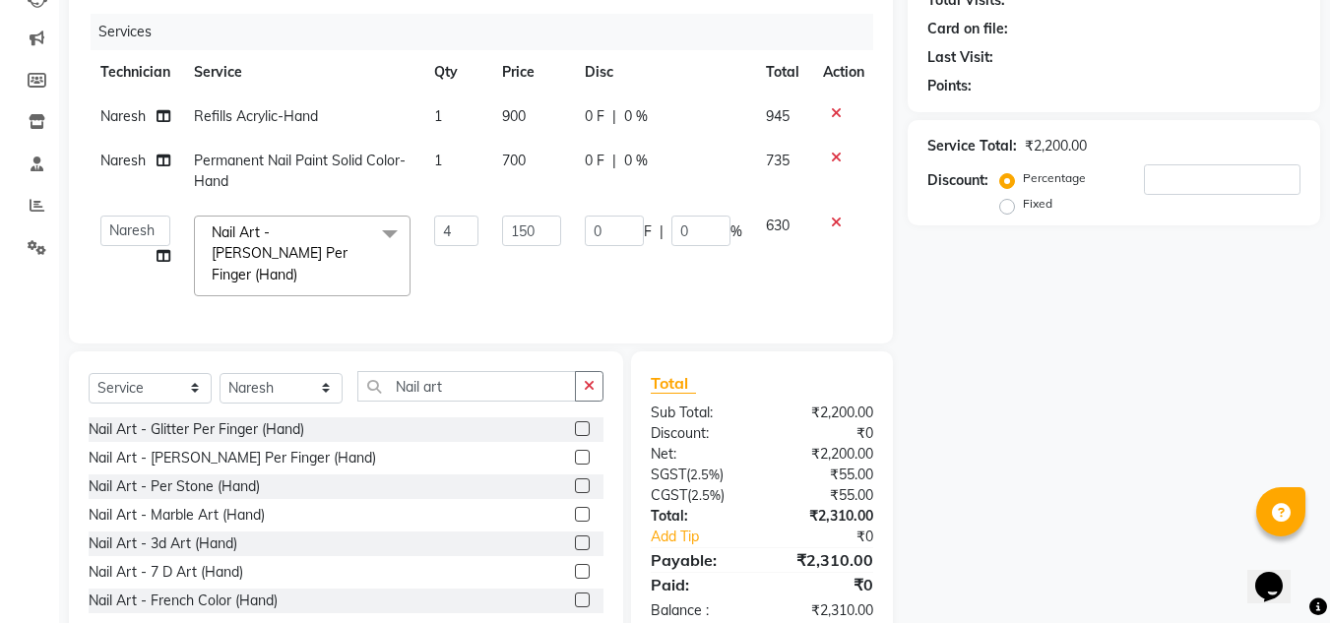
click at [542, 110] on td "900" at bounding box center [531, 116] width 83 height 44
select select "92046"
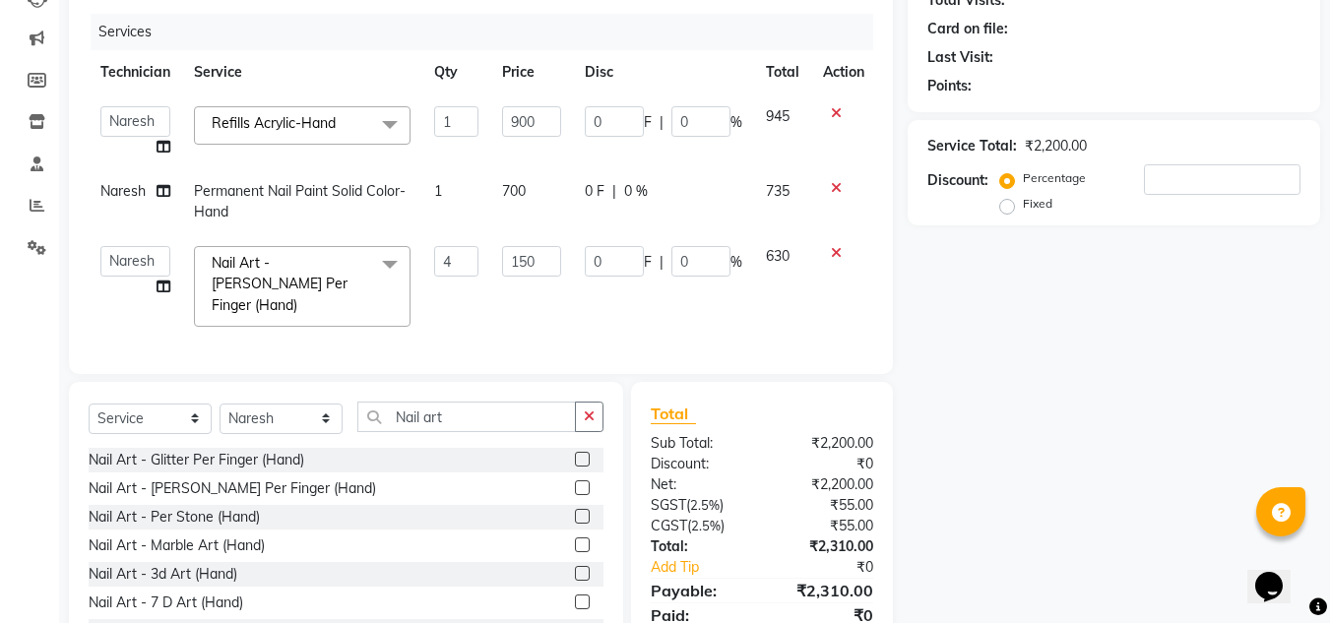
click at [542, 110] on input "900" at bounding box center [531, 121] width 59 height 31
type input "9"
type input "800"
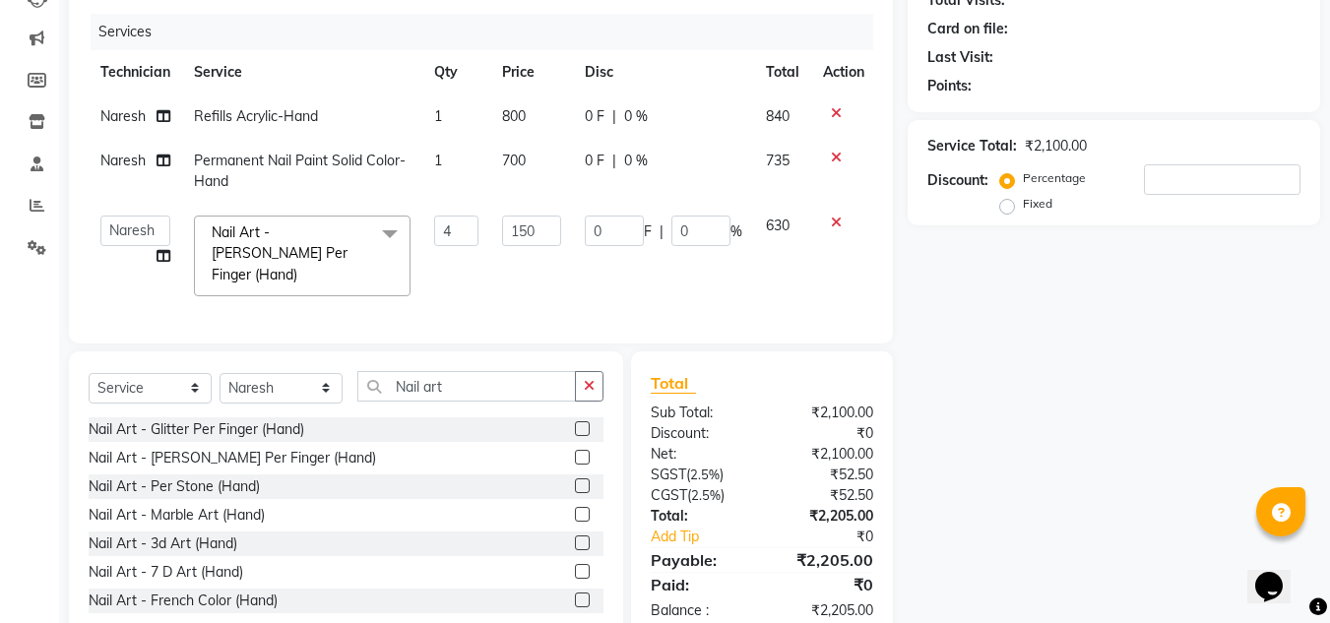
click at [569, 230] on tbody "Naresh Refills Acrylic-Hand 1 800 0 F | 0 % 840 Naresh Permanent Nail Paint Sol…" at bounding box center [482, 201] width 787 height 214
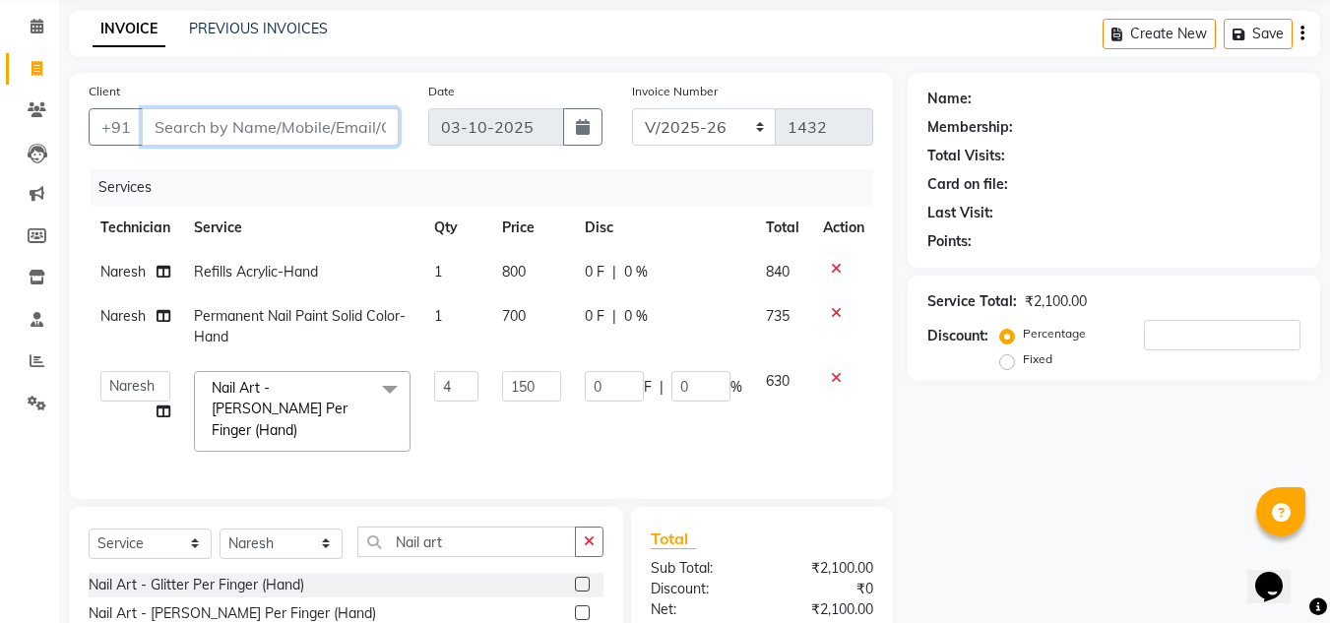
click at [339, 119] on input "Client" at bounding box center [270, 126] width 257 height 37
type input "7"
type input "0"
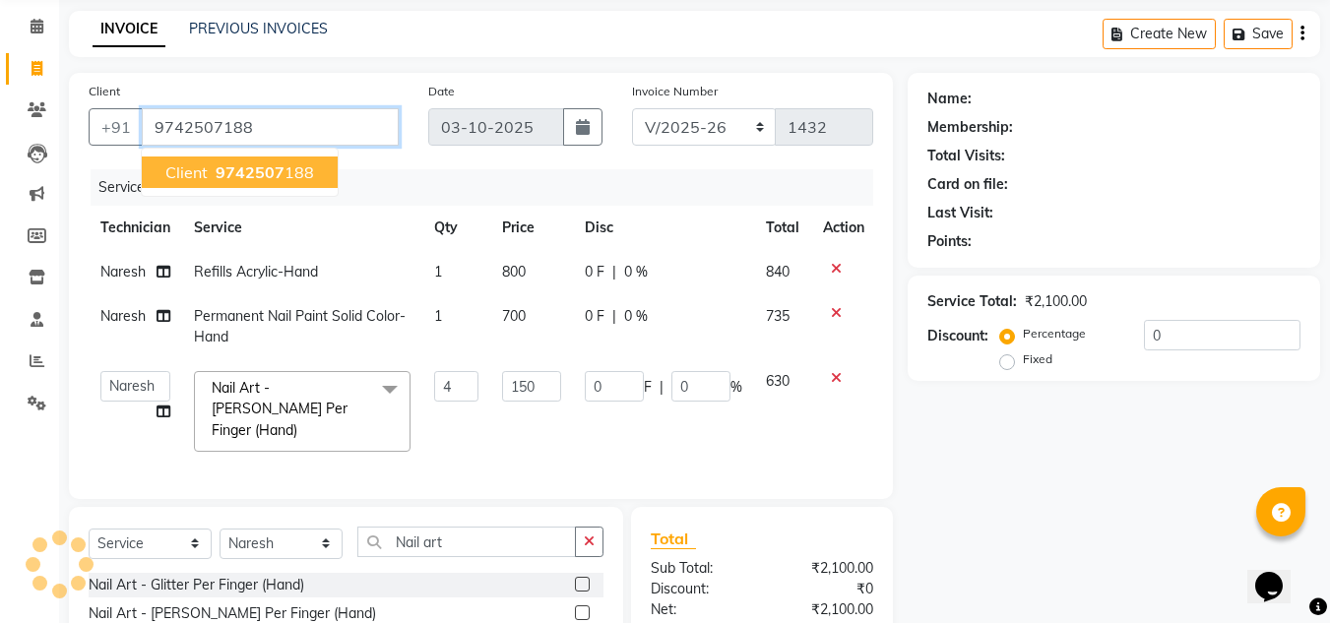
type input "9742507188"
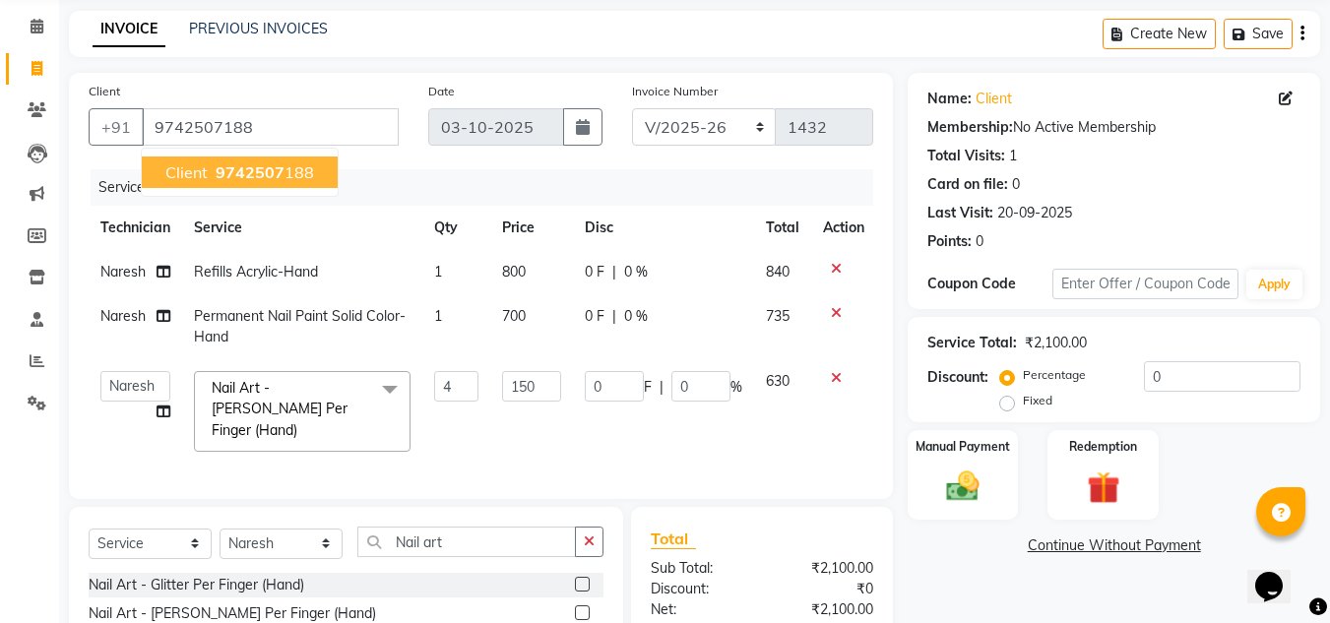
click at [283, 180] on ngb-highlight "9742507 188" at bounding box center [263, 172] width 102 height 20
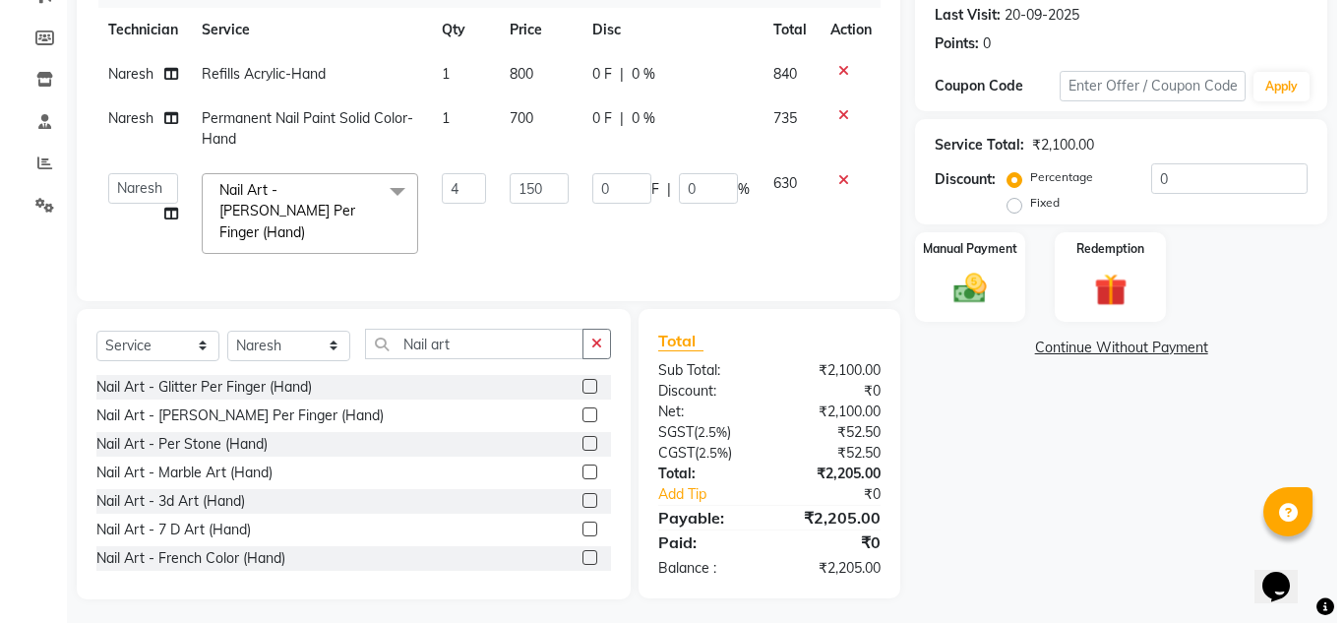
scroll to position [0, 0]
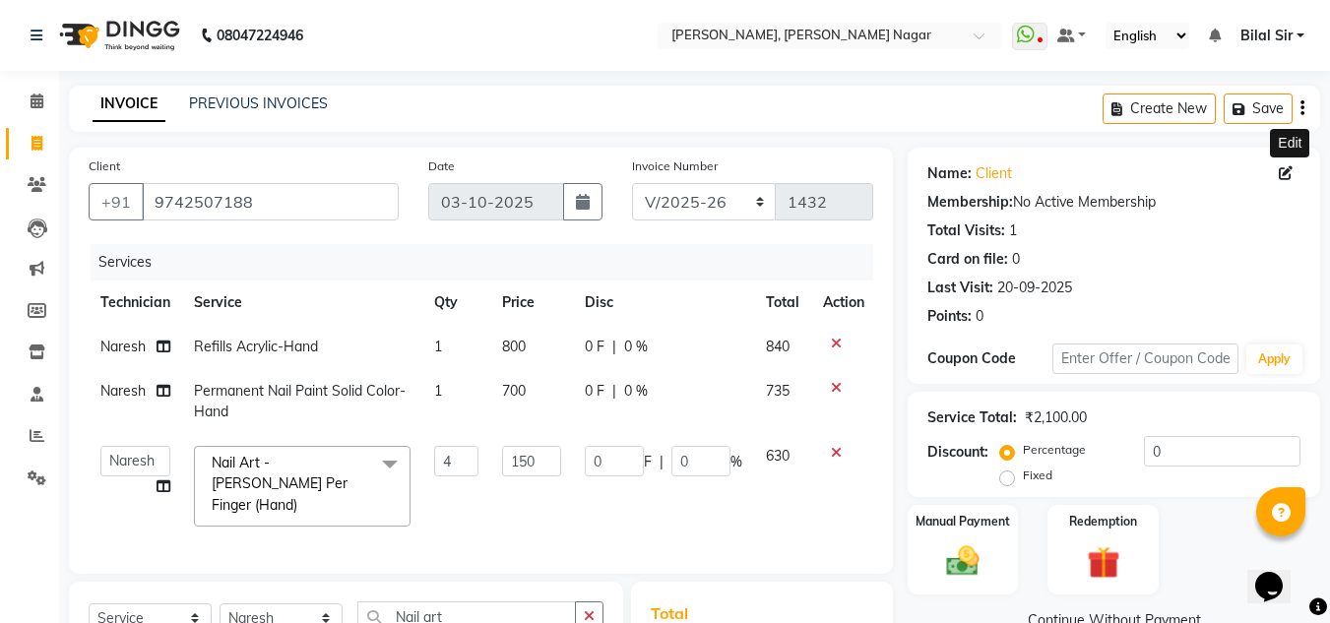
click at [1286, 171] on icon at bounding box center [1285, 173] width 14 height 14
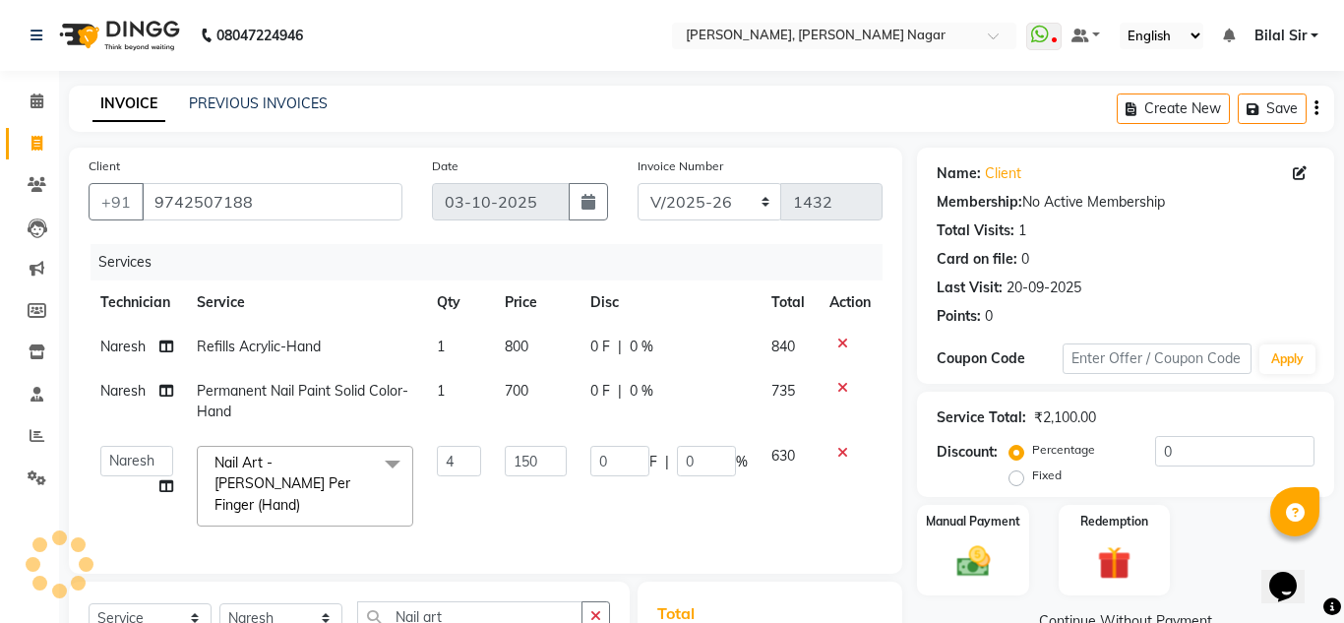
select select "21"
select select "female"
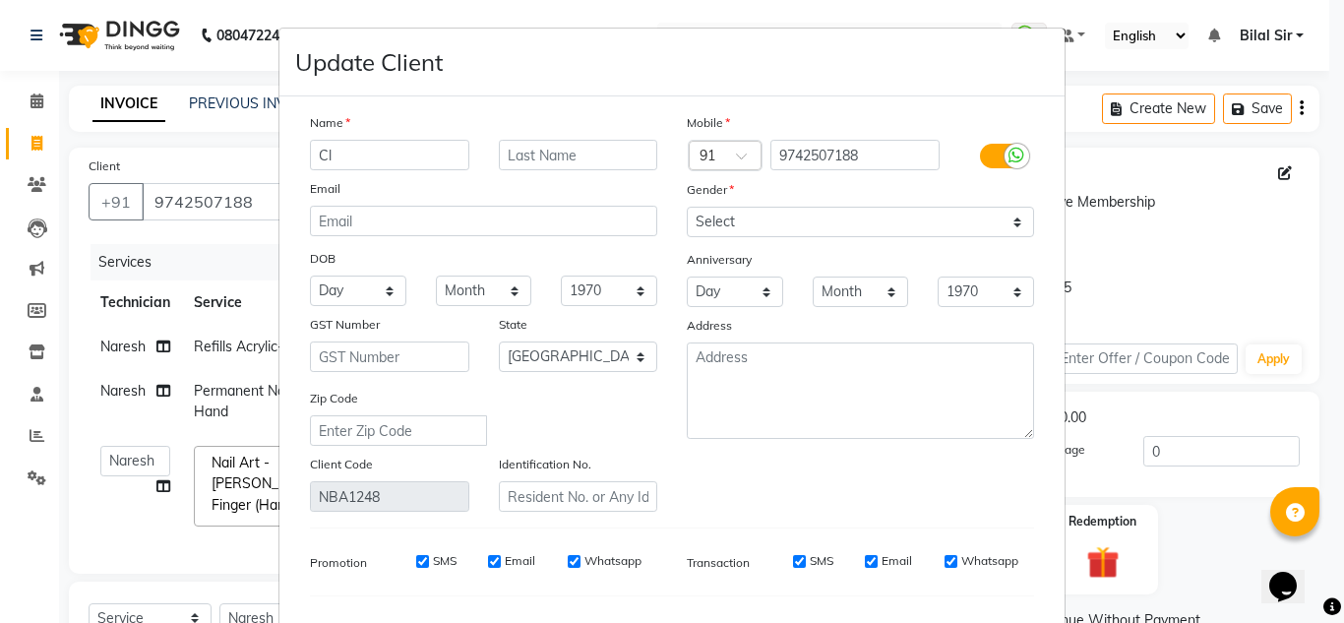
type input "C"
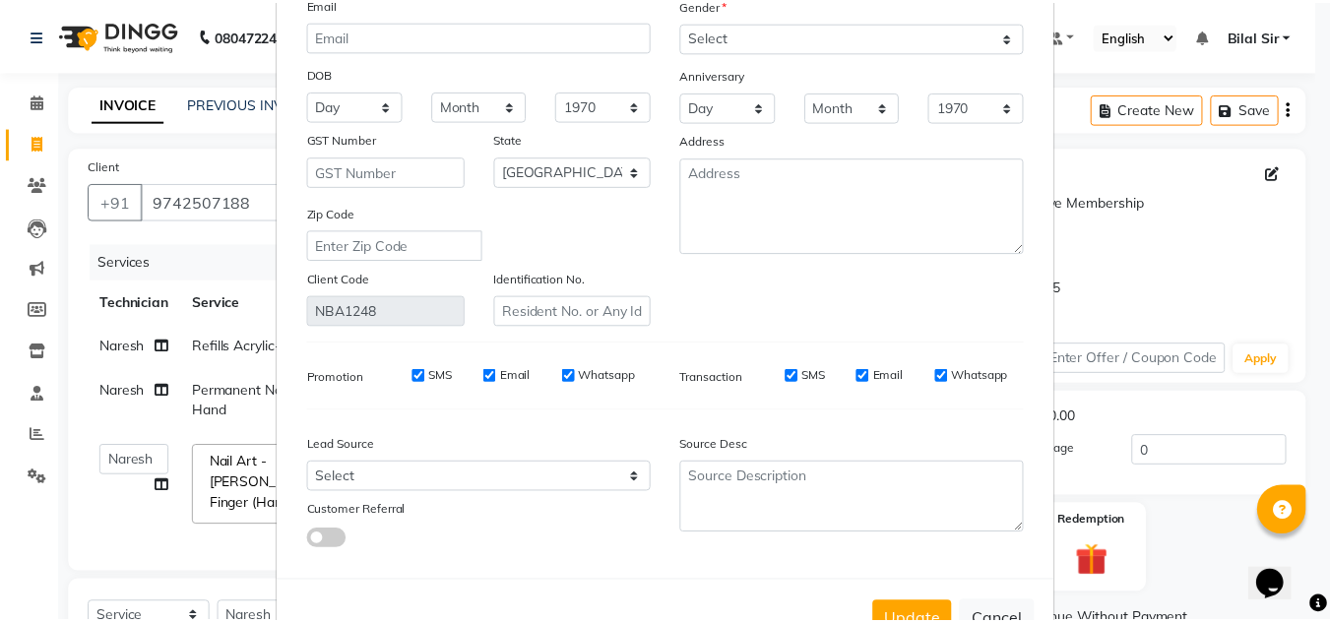
scroll to position [250, 0]
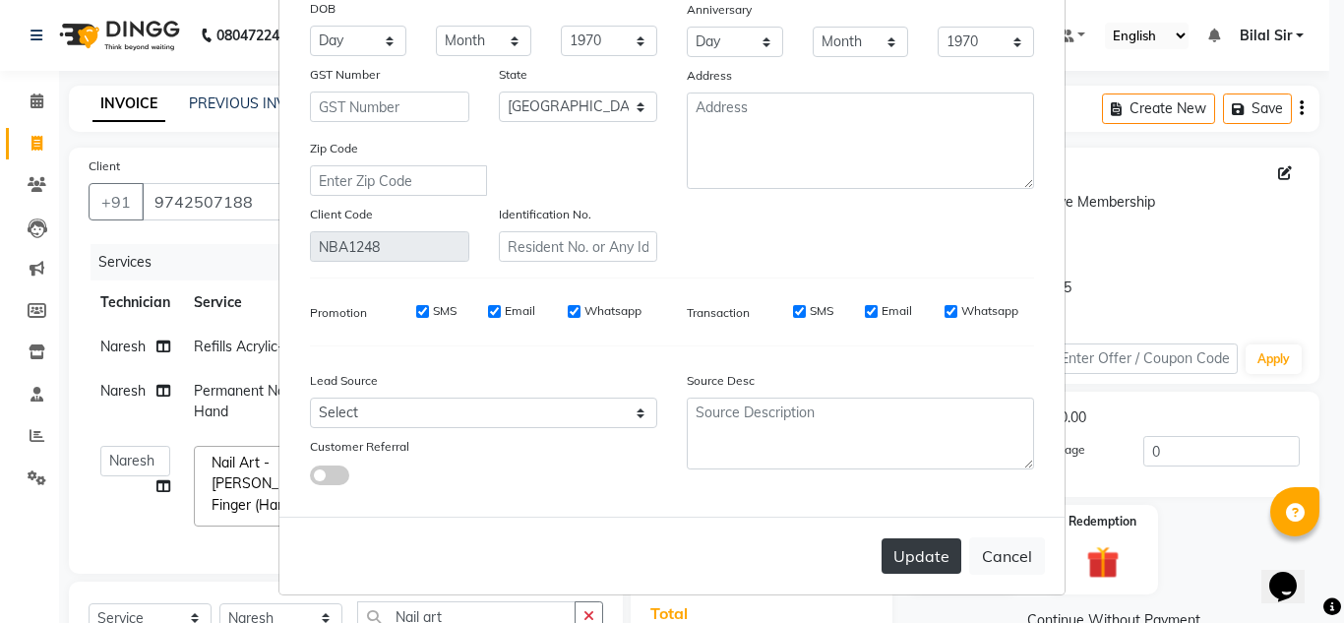
type input "Rajeshwari"
click at [912, 560] on button "Update" at bounding box center [922, 555] width 80 height 35
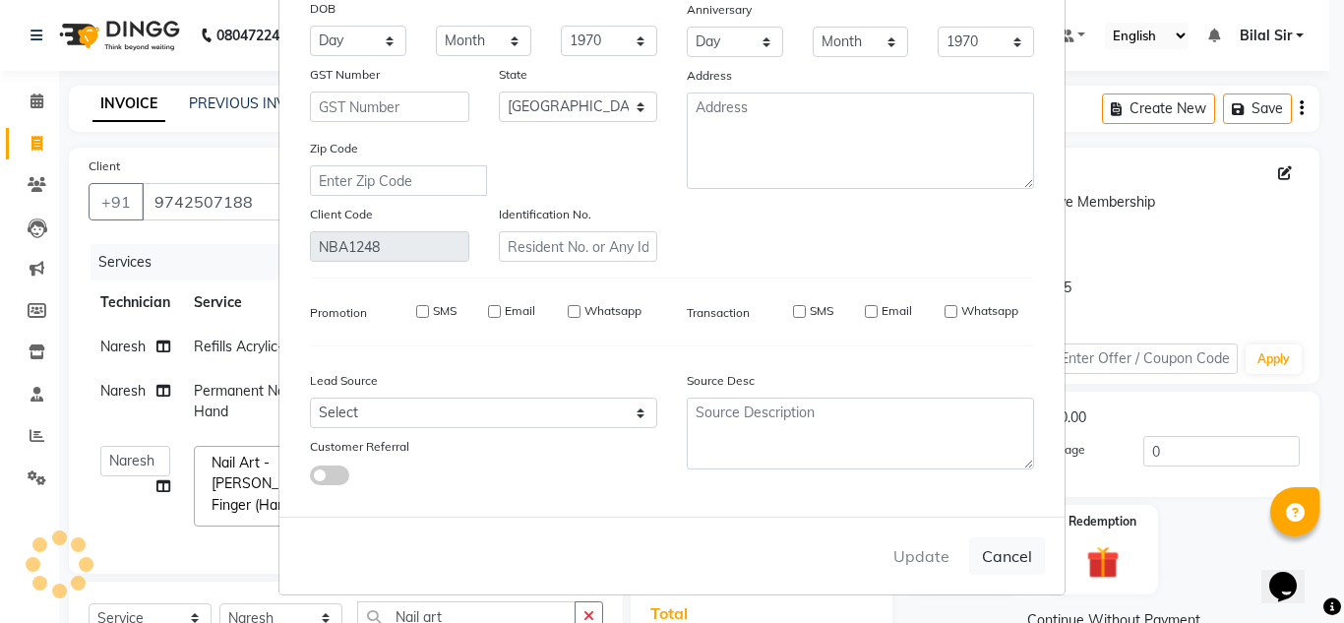
select select
select select "null"
select select
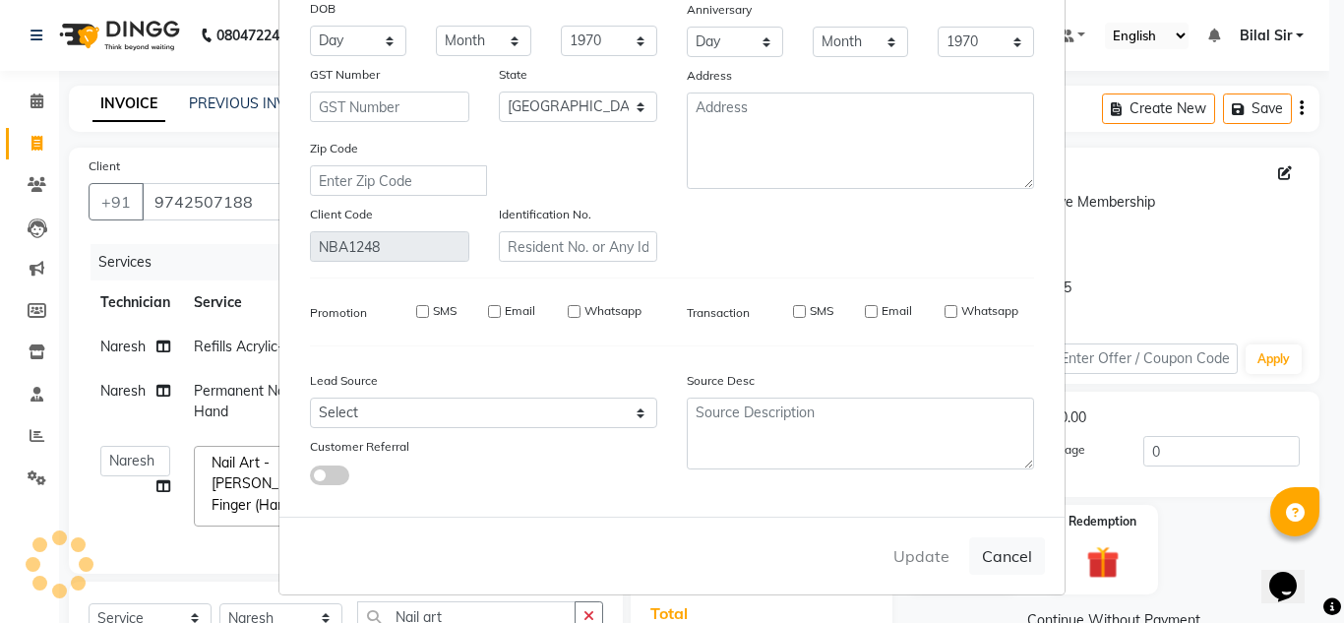
select select
checkbox input "false"
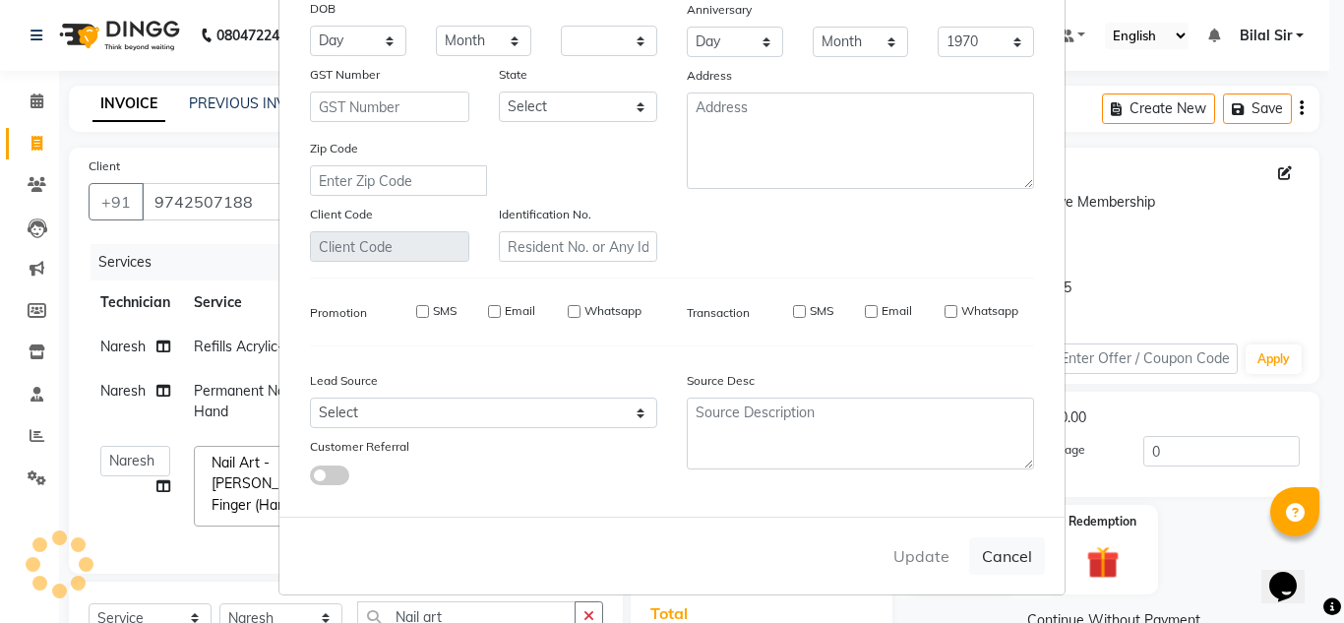
checkbox input "false"
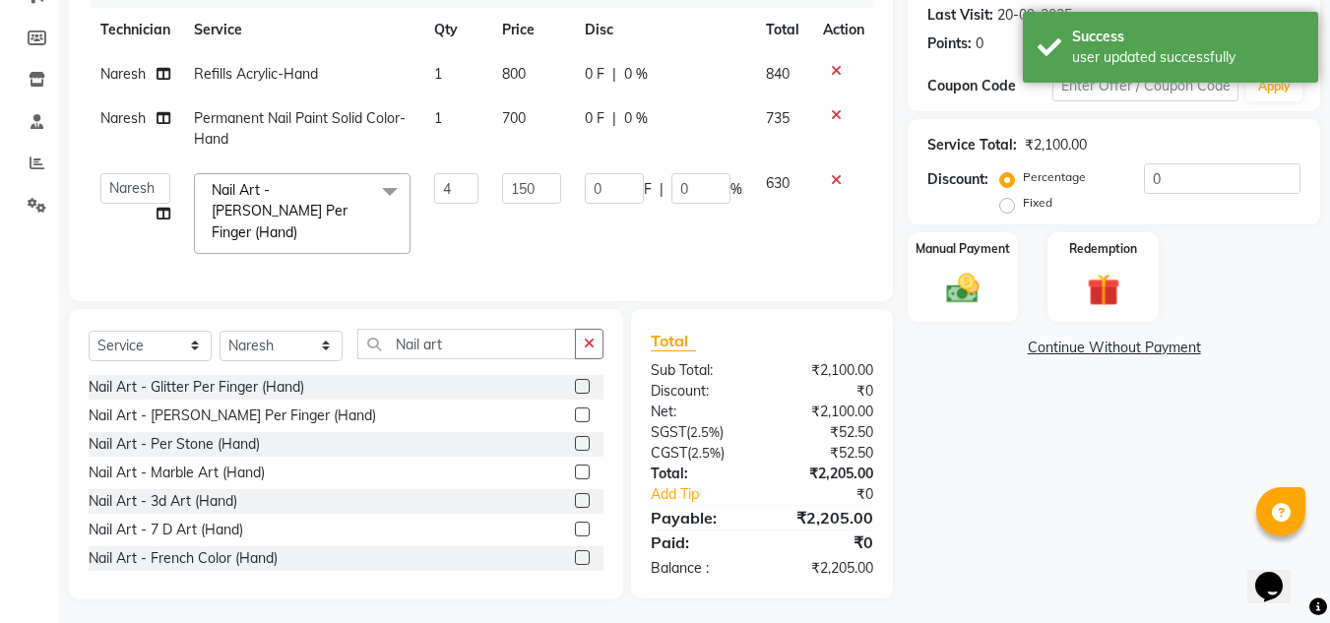
scroll to position [0, 0]
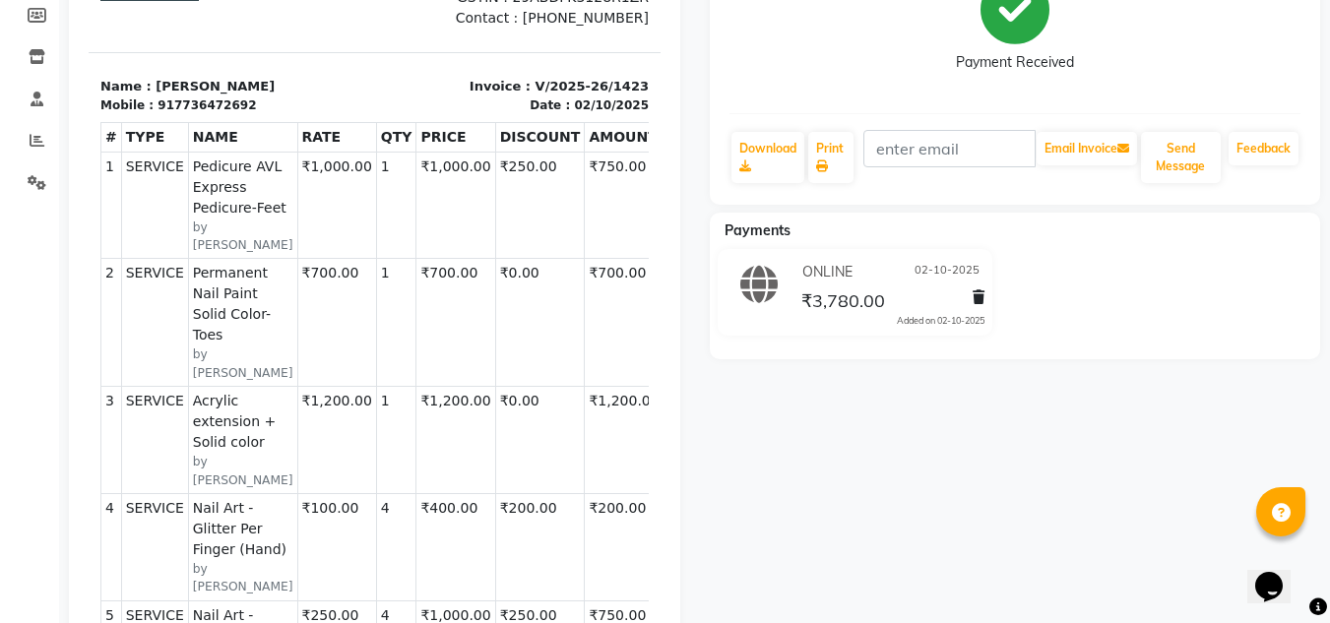
scroll to position [324, 0]
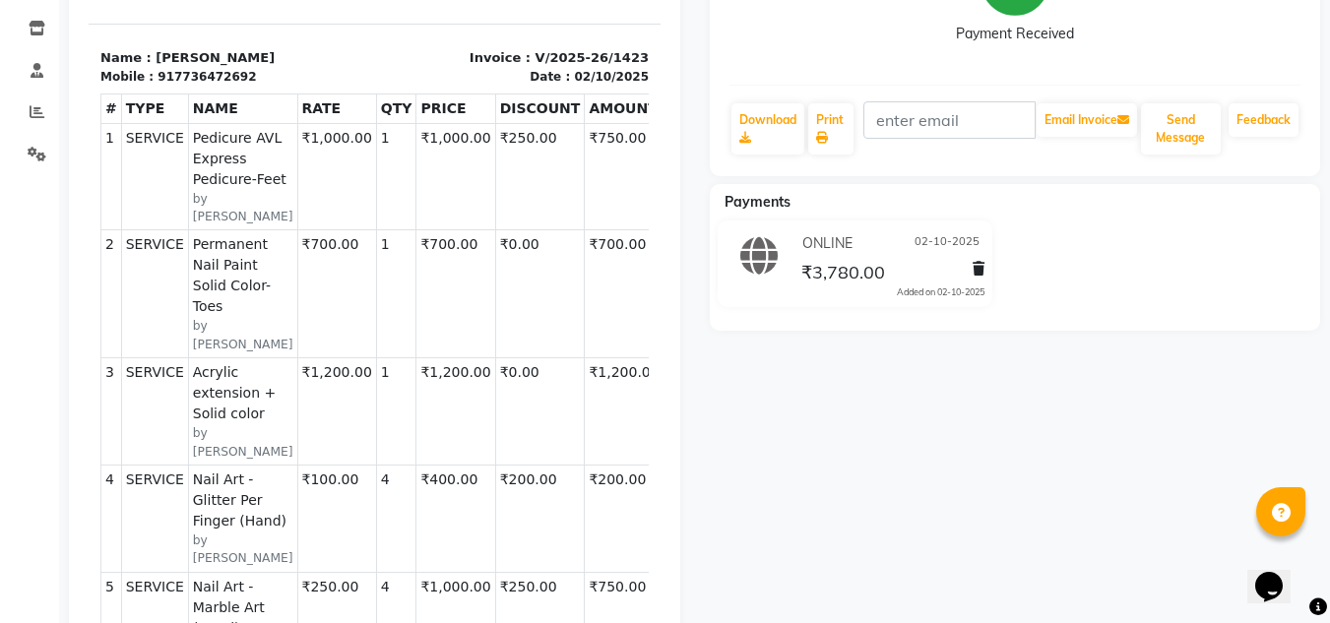
click at [503, 464] on td "₹200.00" at bounding box center [540, 517] width 90 height 107
click at [33, 111] on icon at bounding box center [37, 111] width 15 height 15
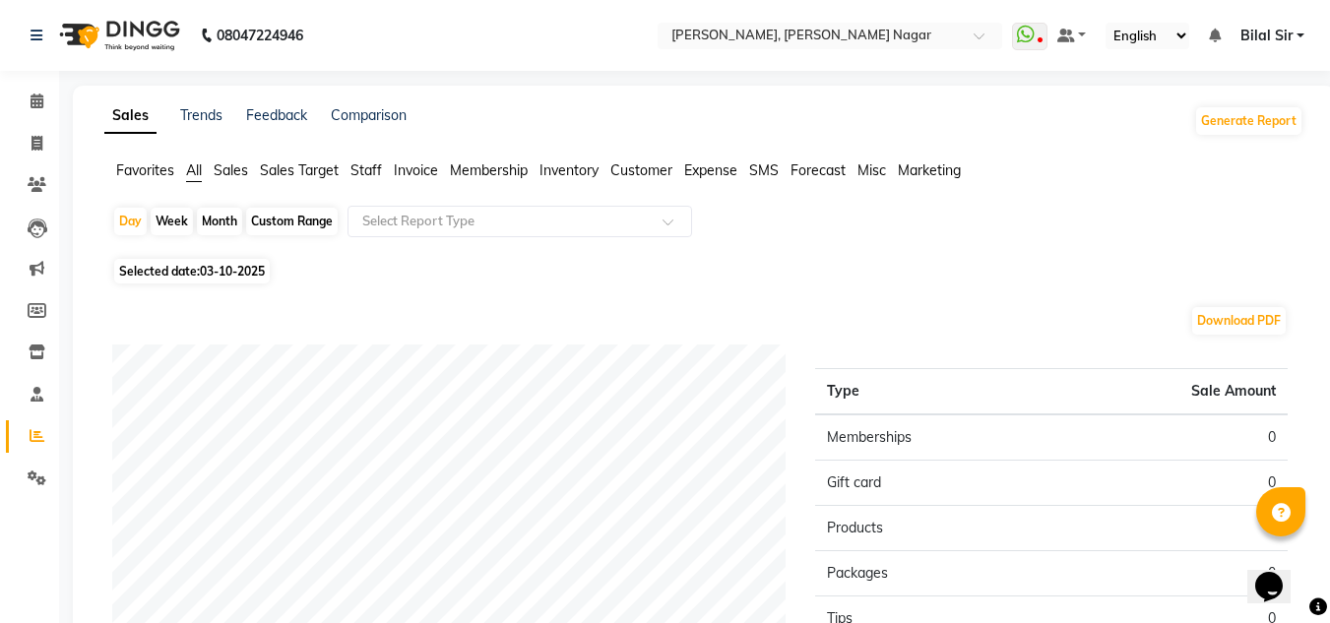
click at [238, 275] on span "03-10-2025" at bounding box center [232, 271] width 65 height 15
select select "10"
select select "2025"
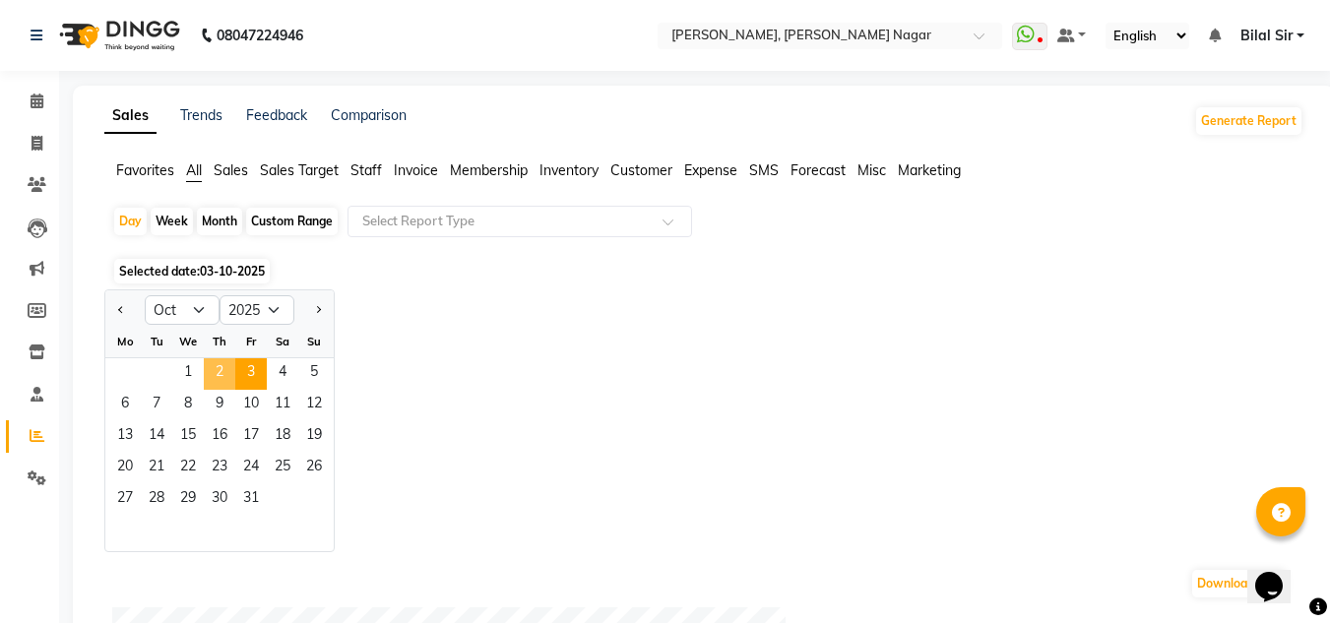
click at [225, 365] on span "2" at bounding box center [219, 373] width 31 height 31
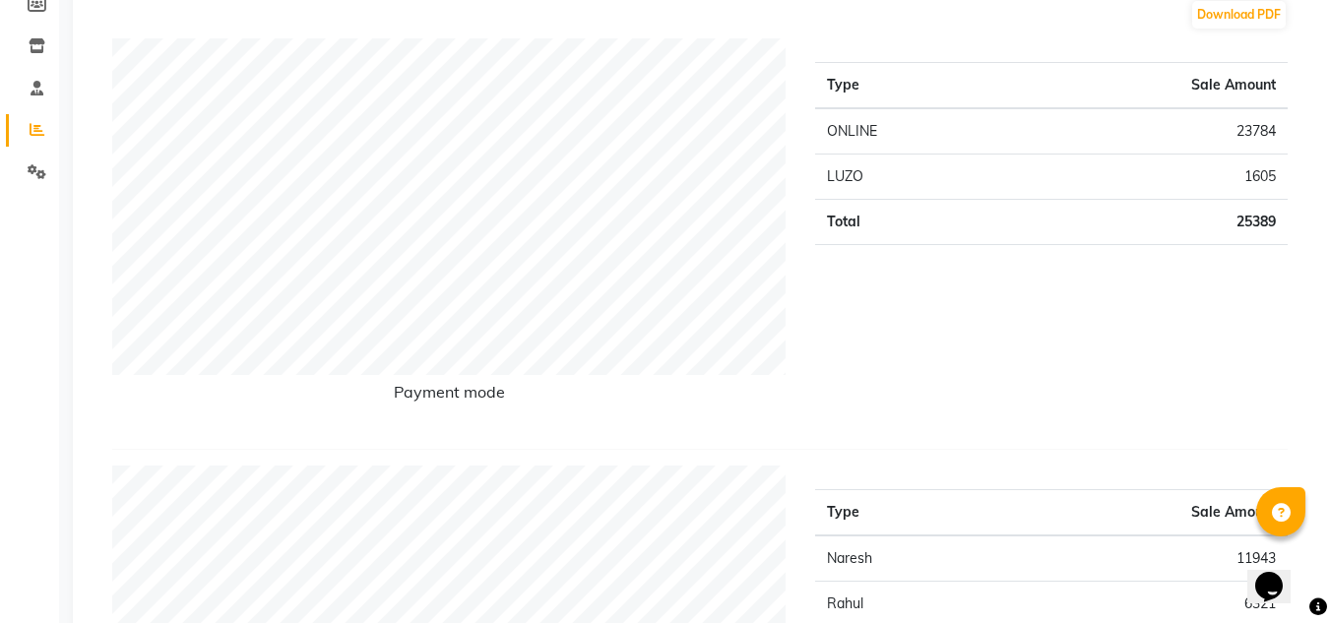
scroll to position [307, 0]
drag, startPoint x: 225, startPoint y: 365, endPoint x: 130, endPoint y: 255, distance: 145.8
click at [751, 445] on div "Payment mode Type Sale Amount ONLINE 23784 LUZO 1605 Total 25389" at bounding box center [699, 242] width 1175 height 411
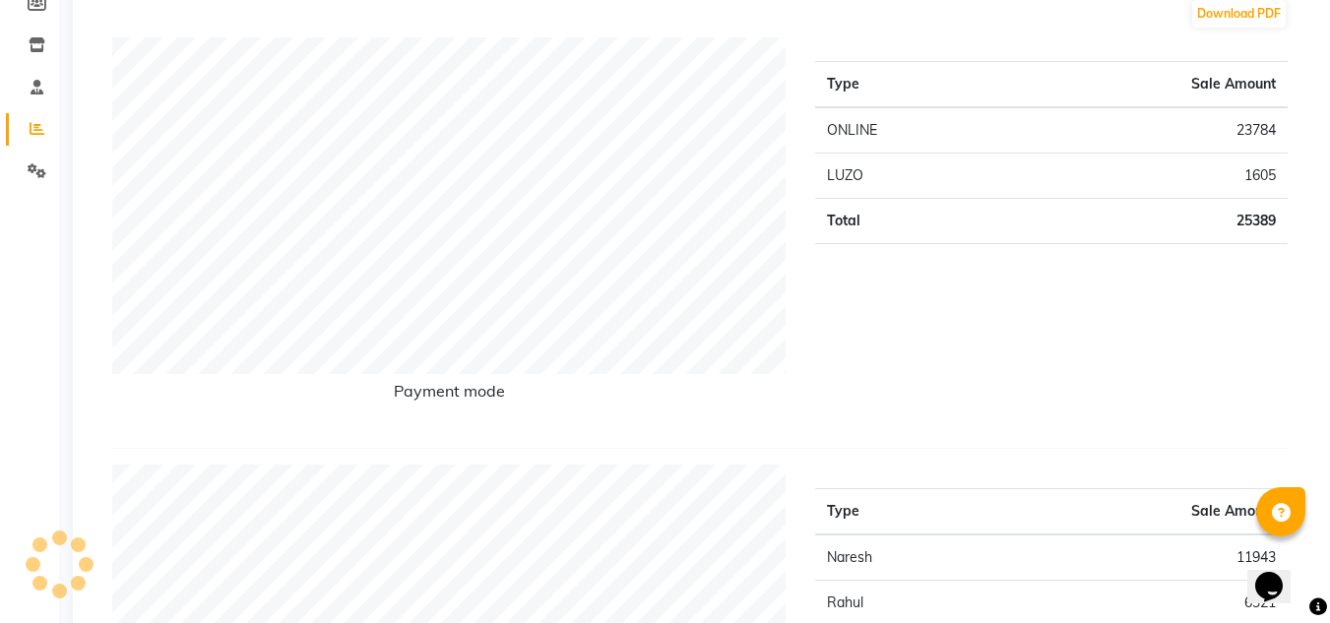
scroll to position [0, 0]
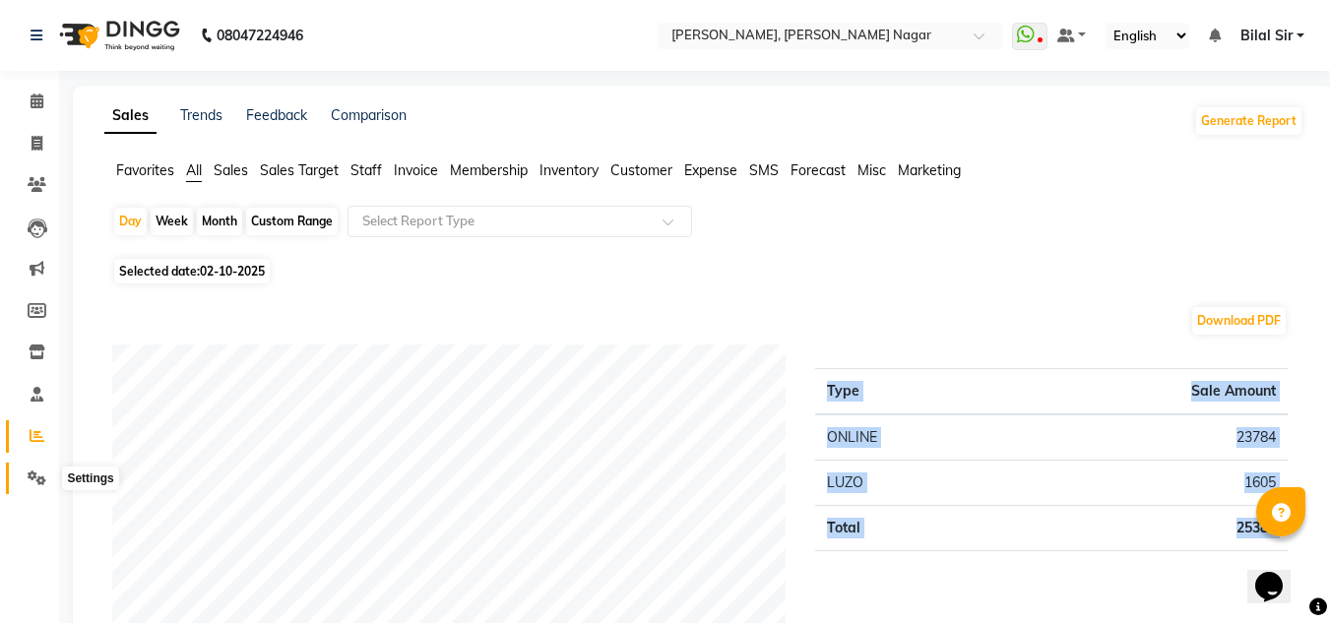
click at [33, 467] on span at bounding box center [37, 478] width 34 height 23
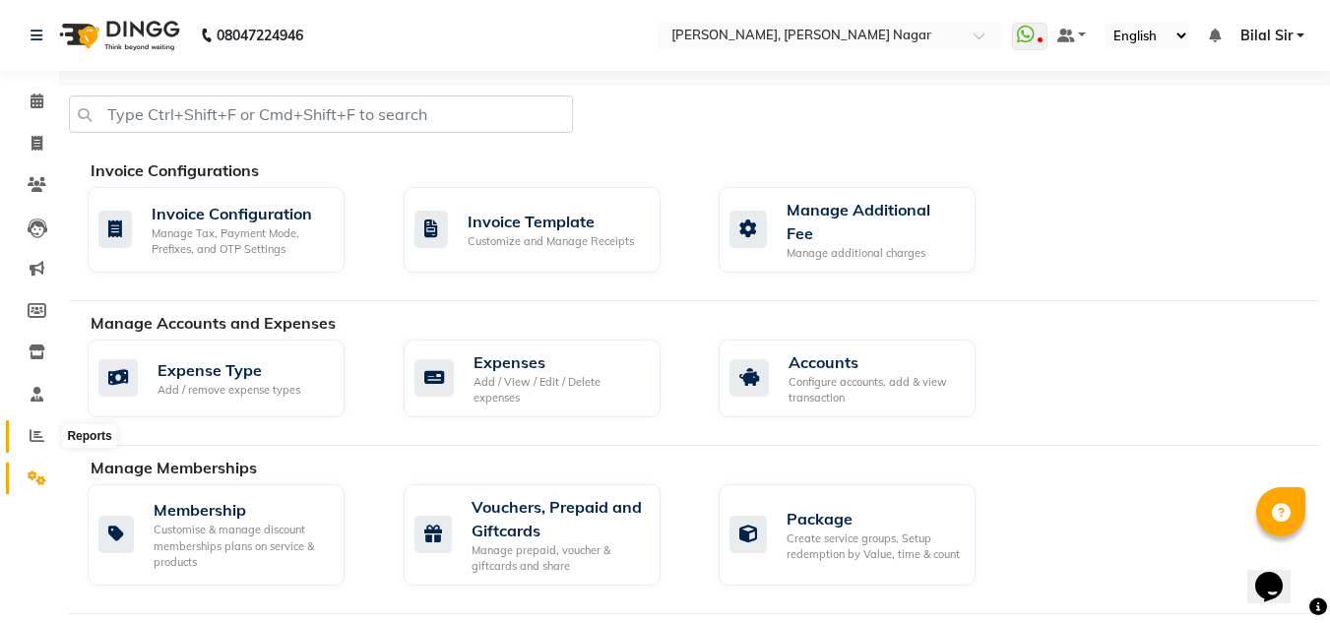
click at [31, 426] on span at bounding box center [37, 436] width 34 height 23
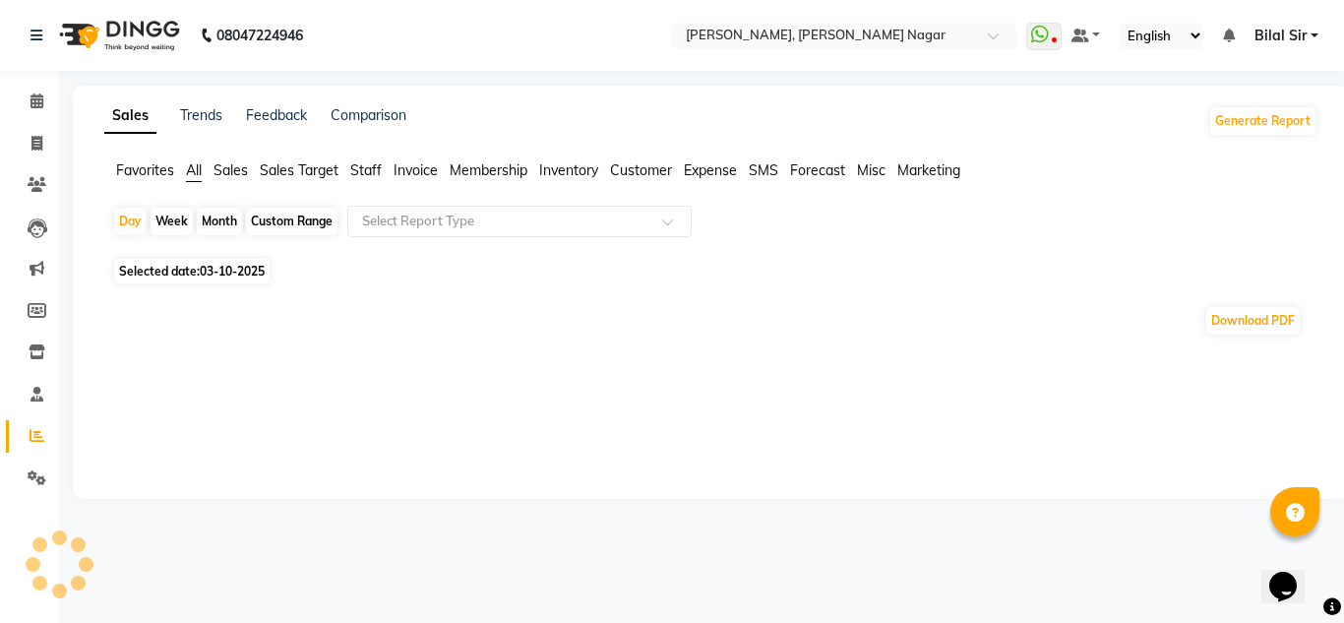
click at [237, 274] on span "03-10-2025" at bounding box center [232, 271] width 65 height 15
select select "10"
select select "2025"
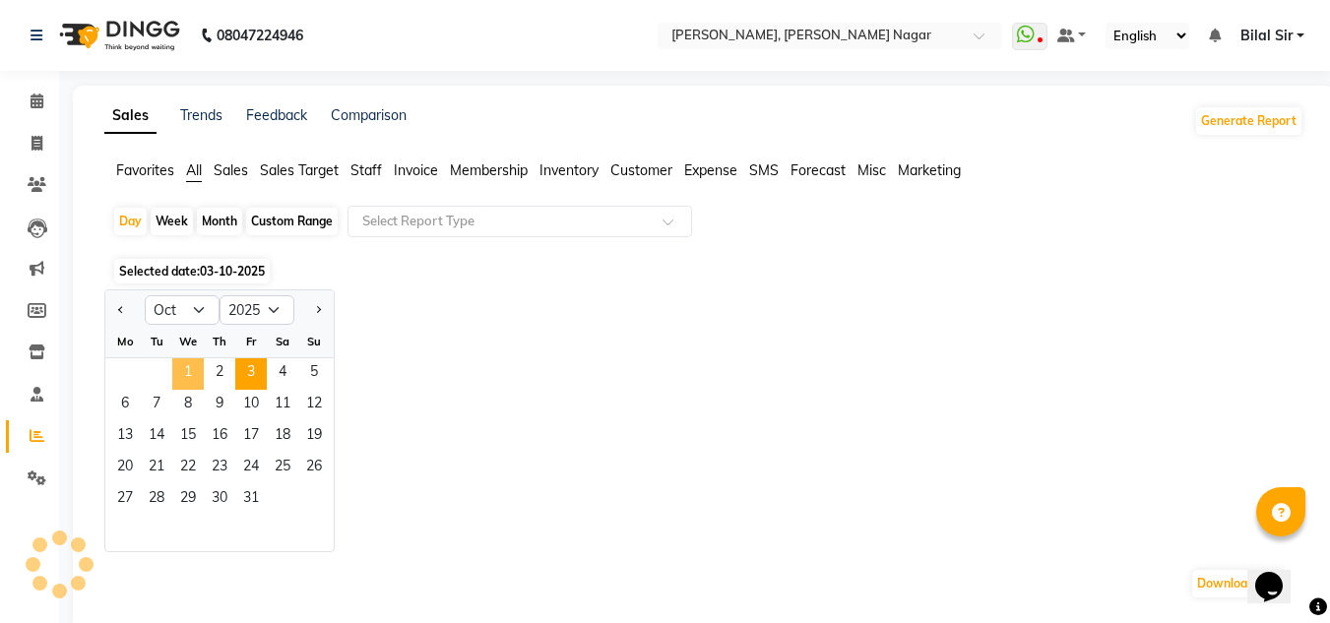
click at [194, 368] on span "1" at bounding box center [187, 373] width 31 height 31
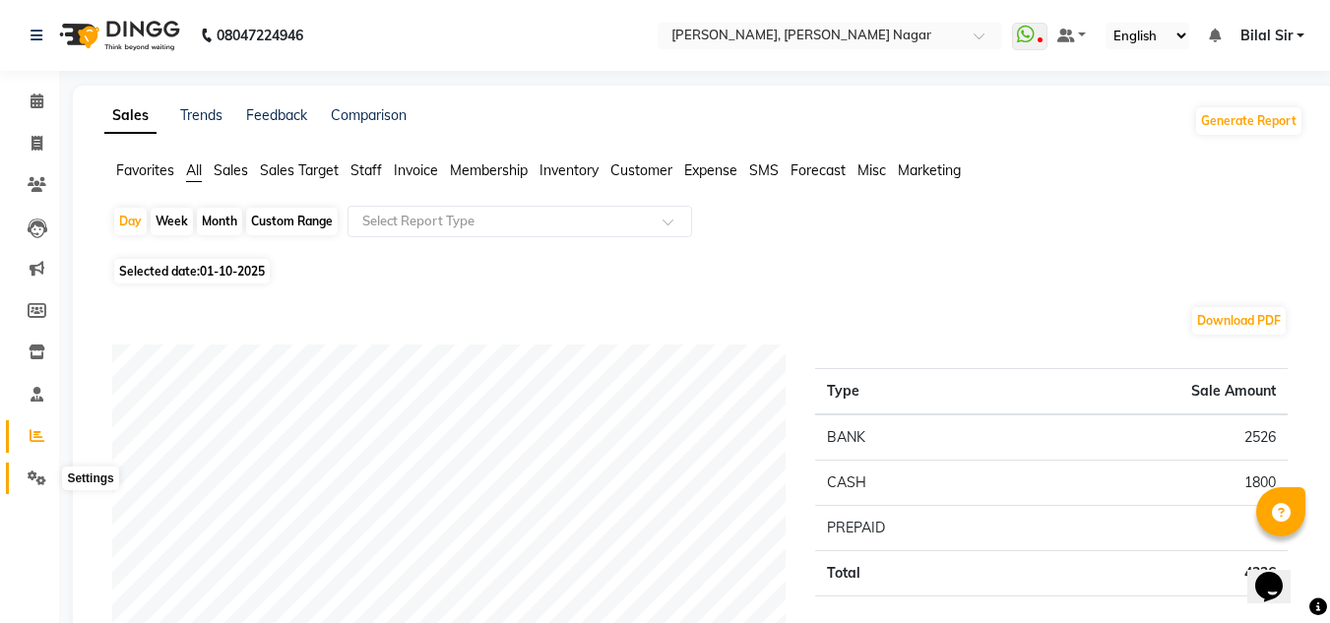
click at [28, 478] on icon at bounding box center [37, 477] width 19 height 15
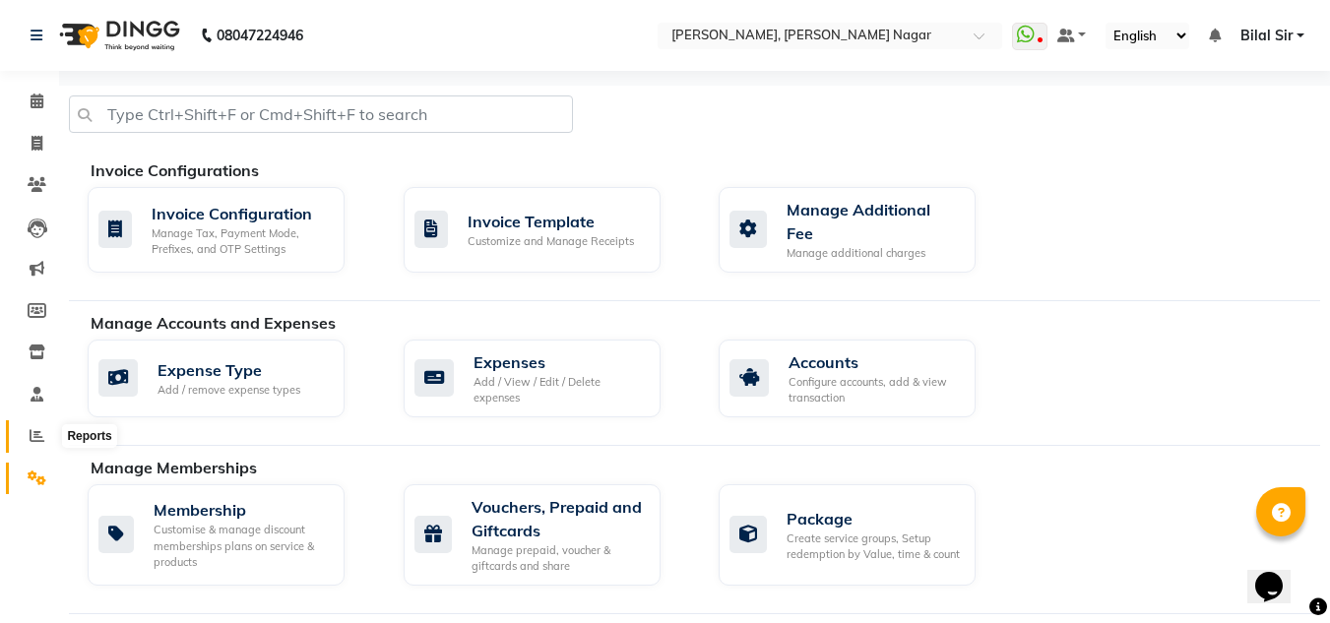
click at [26, 431] on span at bounding box center [37, 436] width 34 height 23
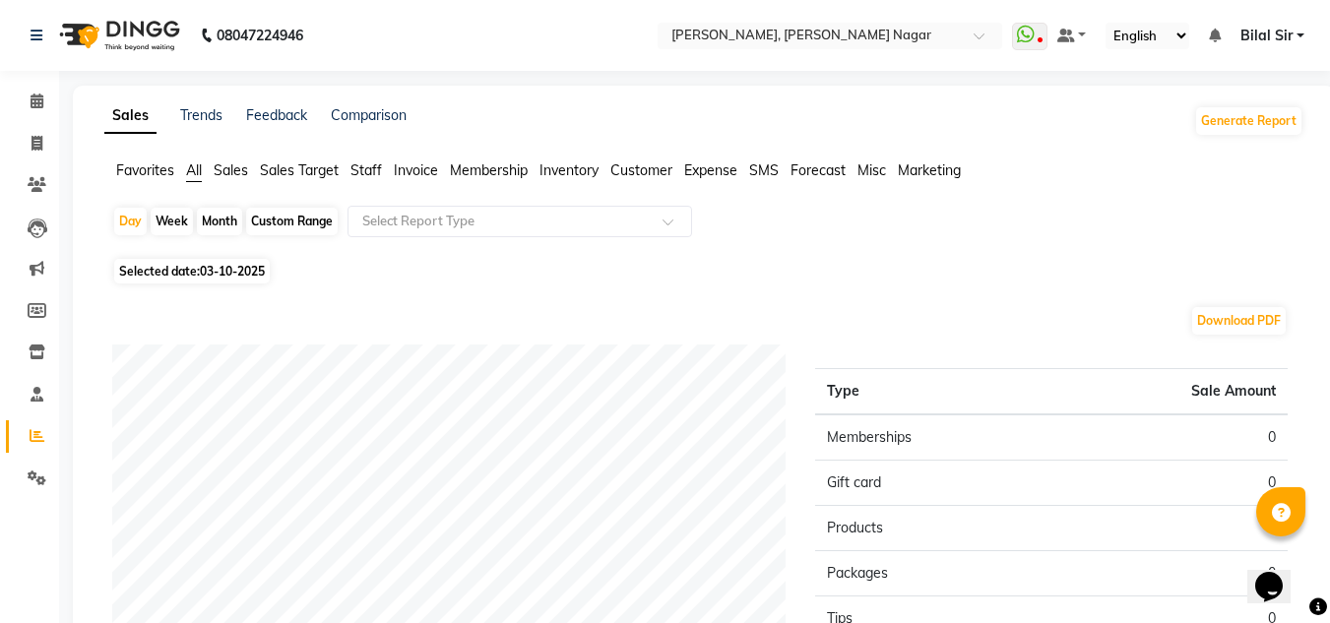
click at [233, 278] on span "Selected date: 03-10-2025" at bounding box center [191, 271] width 155 height 25
select select "10"
select select "2025"
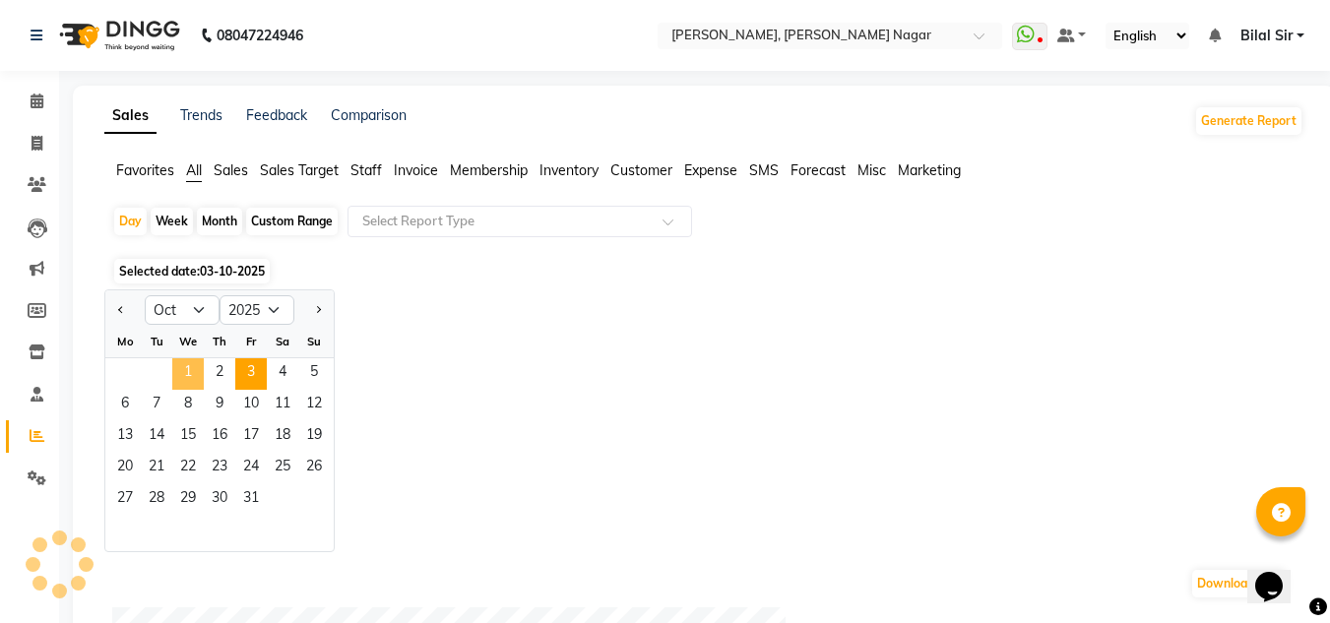
click at [184, 366] on span "1" at bounding box center [187, 373] width 31 height 31
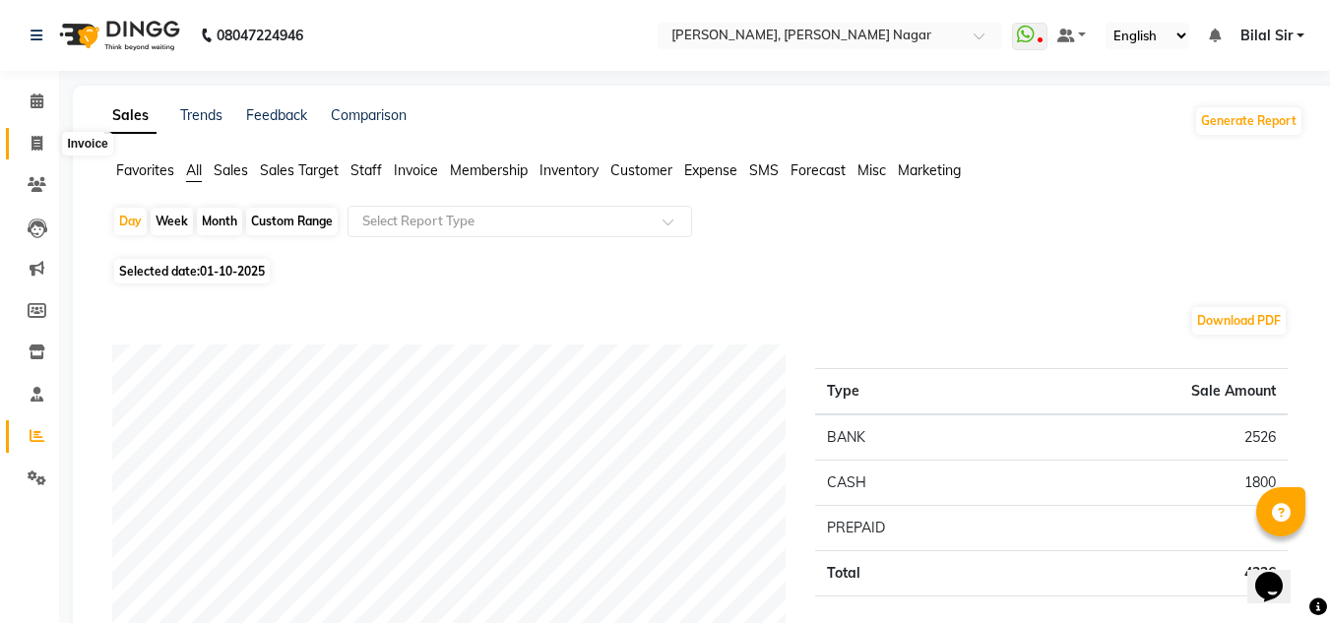
click at [28, 133] on span at bounding box center [37, 144] width 34 height 23
select select "service"
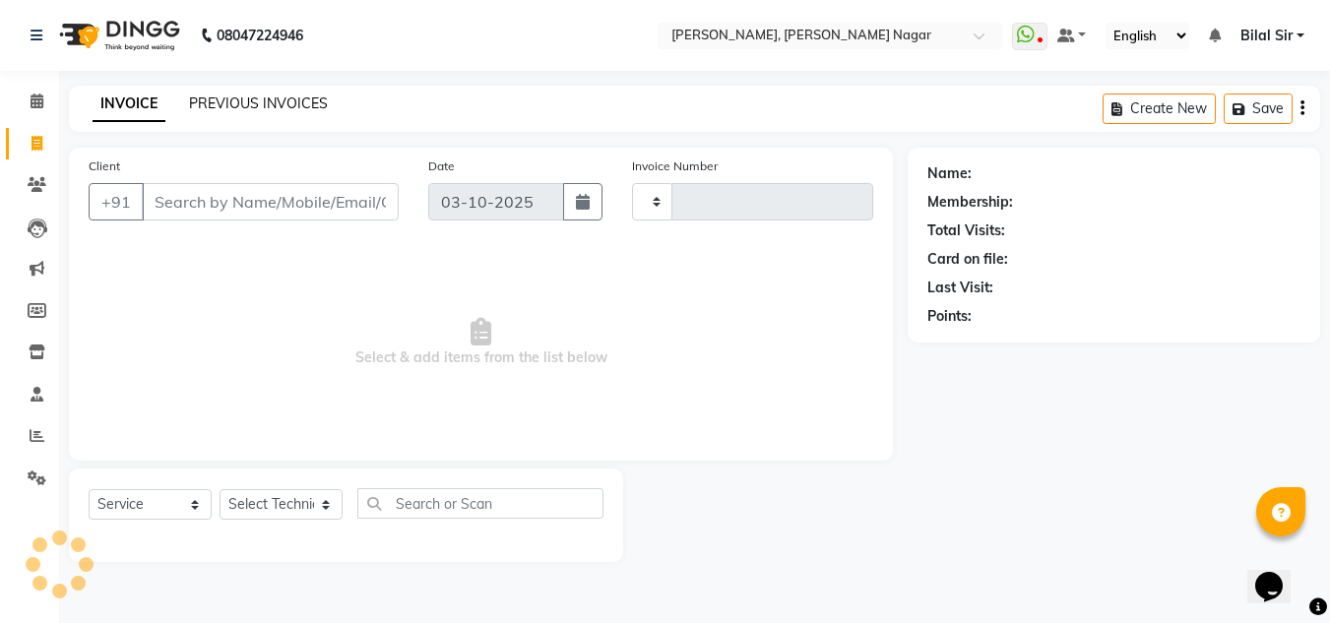
type input "1432"
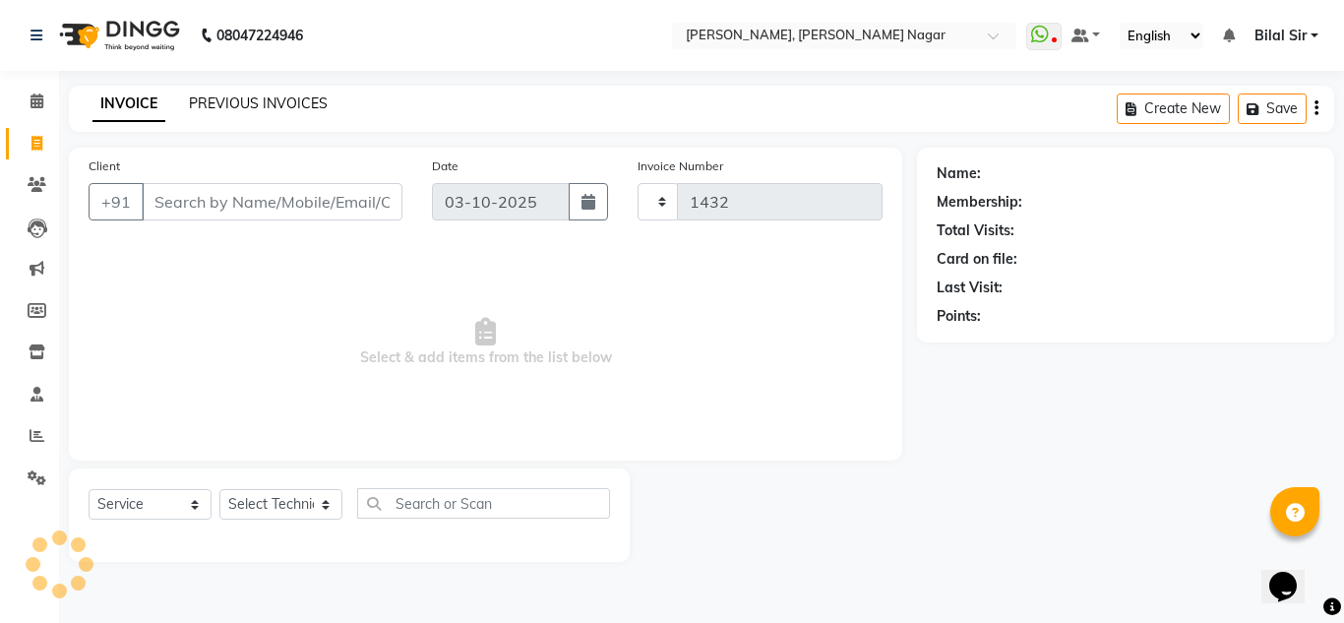
select select "7686"
click at [256, 93] on div "PREVIOUS INVOICES" at bounding box center [258, 103] width 139 height 21
click at [258, 102] on link "PREVIOUS INVOICES" at bounding box center [258, 103] width 139 height 18
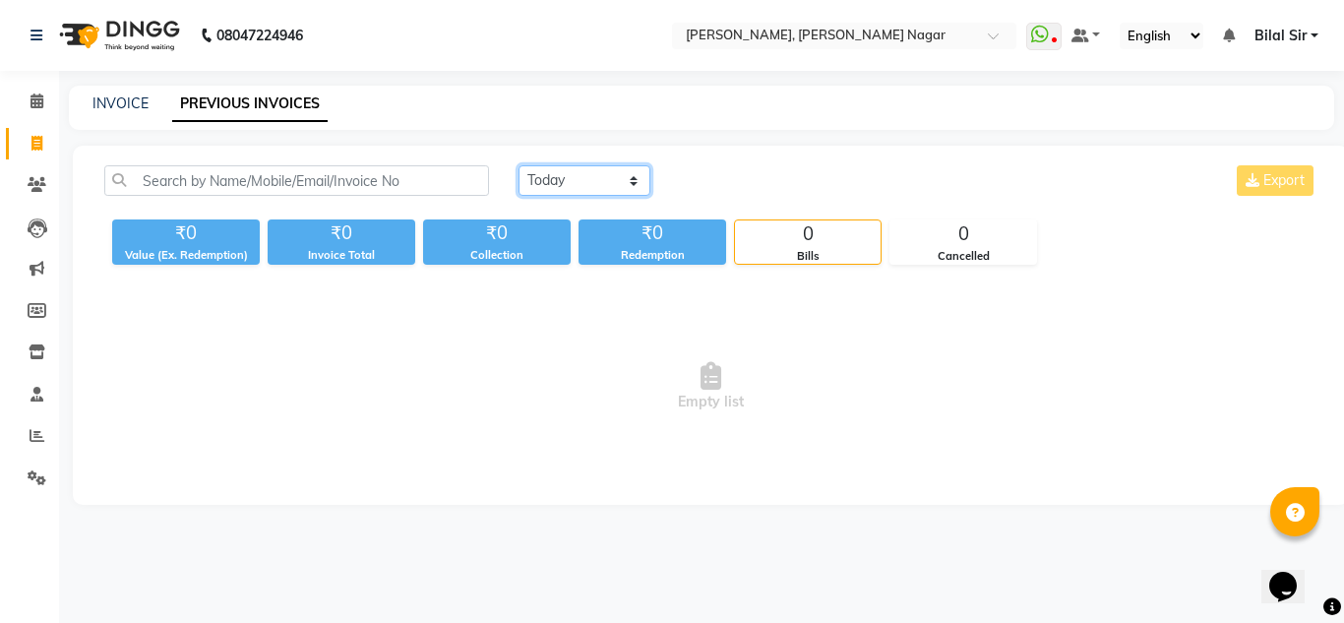
click at [553, 179] on select "[DATE] [DATE] Custom Range" at bounding box center [585, 180] width 132 height 31
select select "range"
click at [519, 165] on select "[DATE] [DATE] Custom Range" at bounding box center [585, 180] width 132 height 31
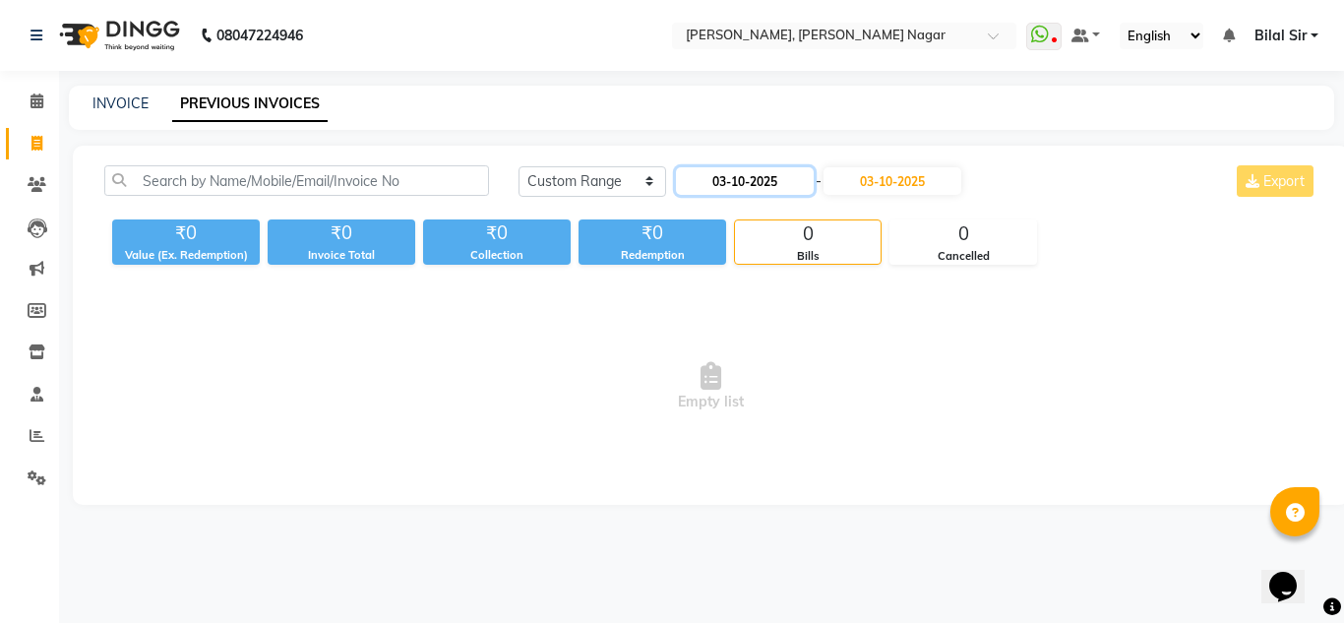
click at [749, 175] on input "03-10-2025" at bounding box center [745, 181] width 138 height 28
select select "10"
select select "2025"
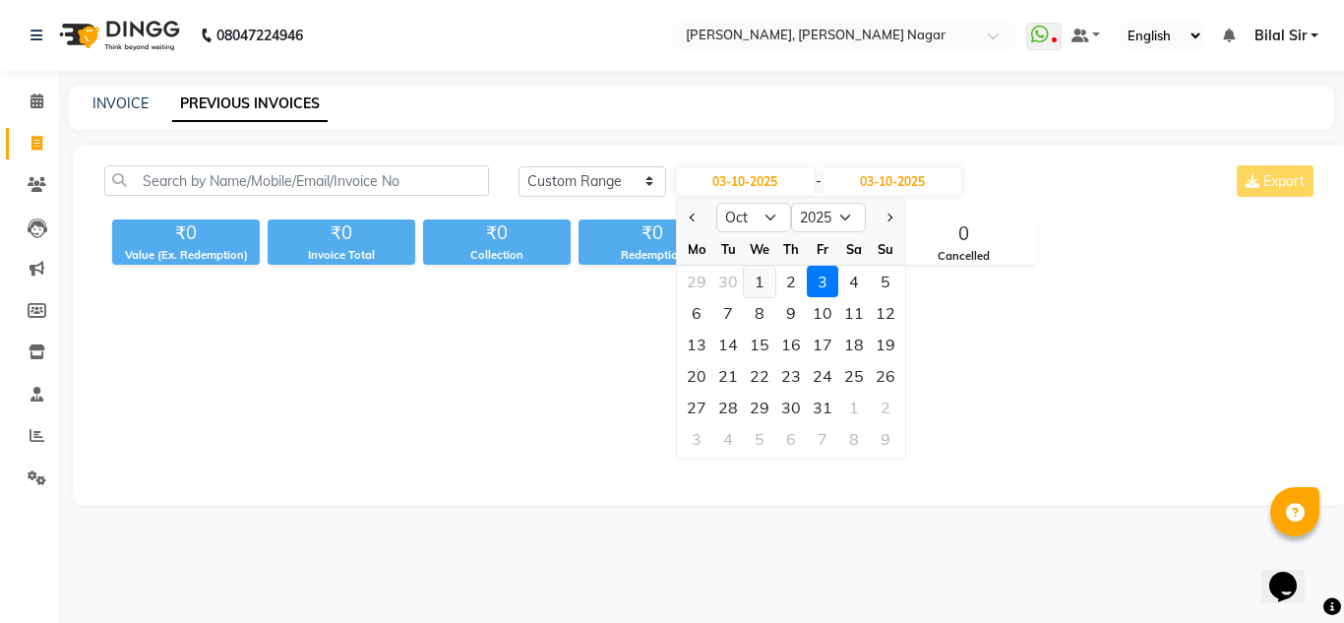
click at [766, 282] on div "1" at bounding box center [759, 281] width 31 height 31
type input "01-10-2025"
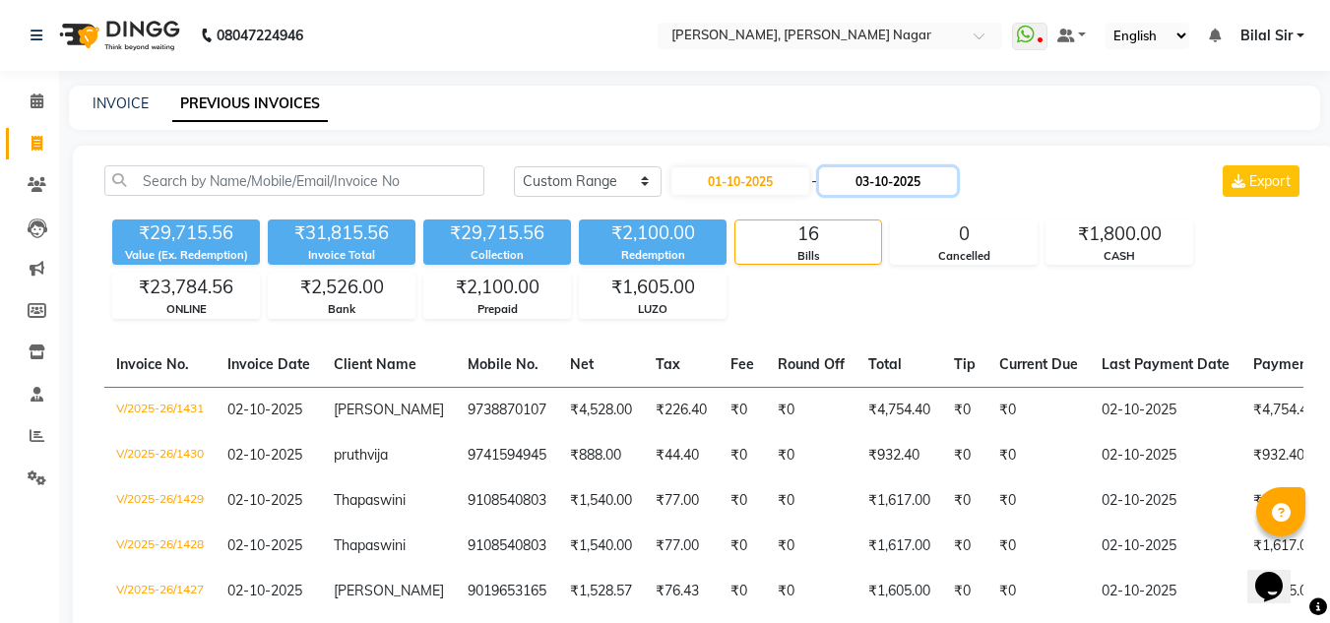
click at [917, 186] on input "03-10-2025" at bounding box center [888, 181] width 138 height 28
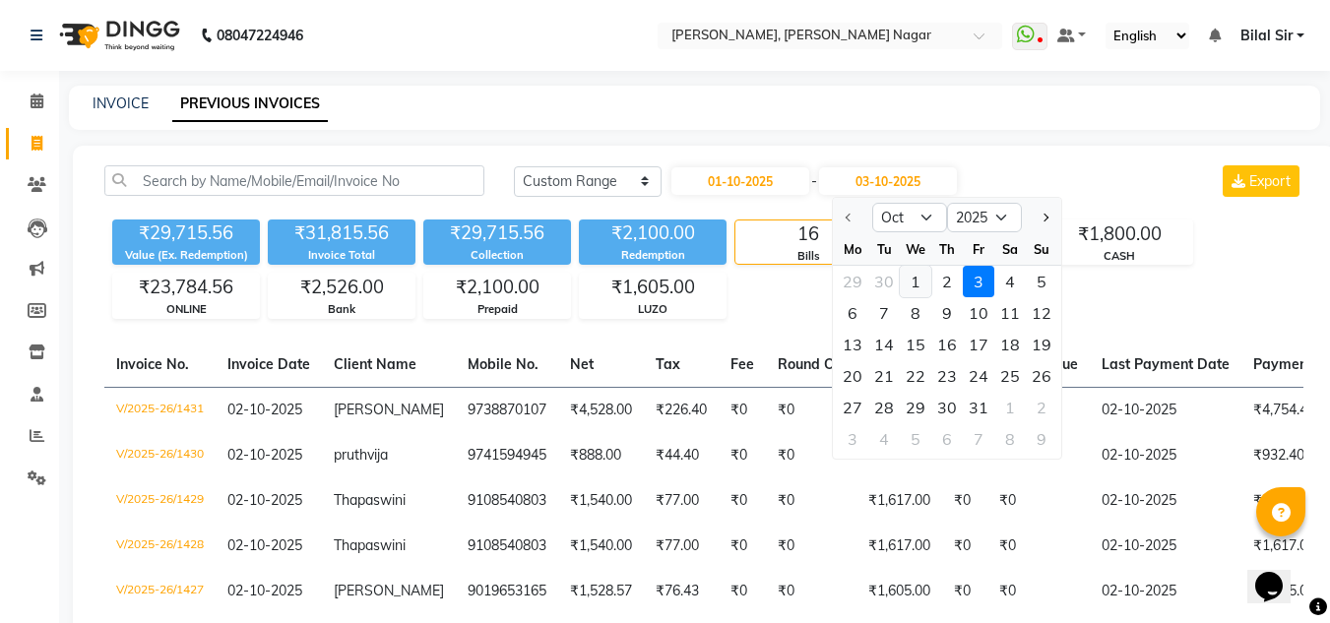
click at [920, 287] on div "1" at bounding box center [914, 281] width 31 height 31
type input "01-10-2025"
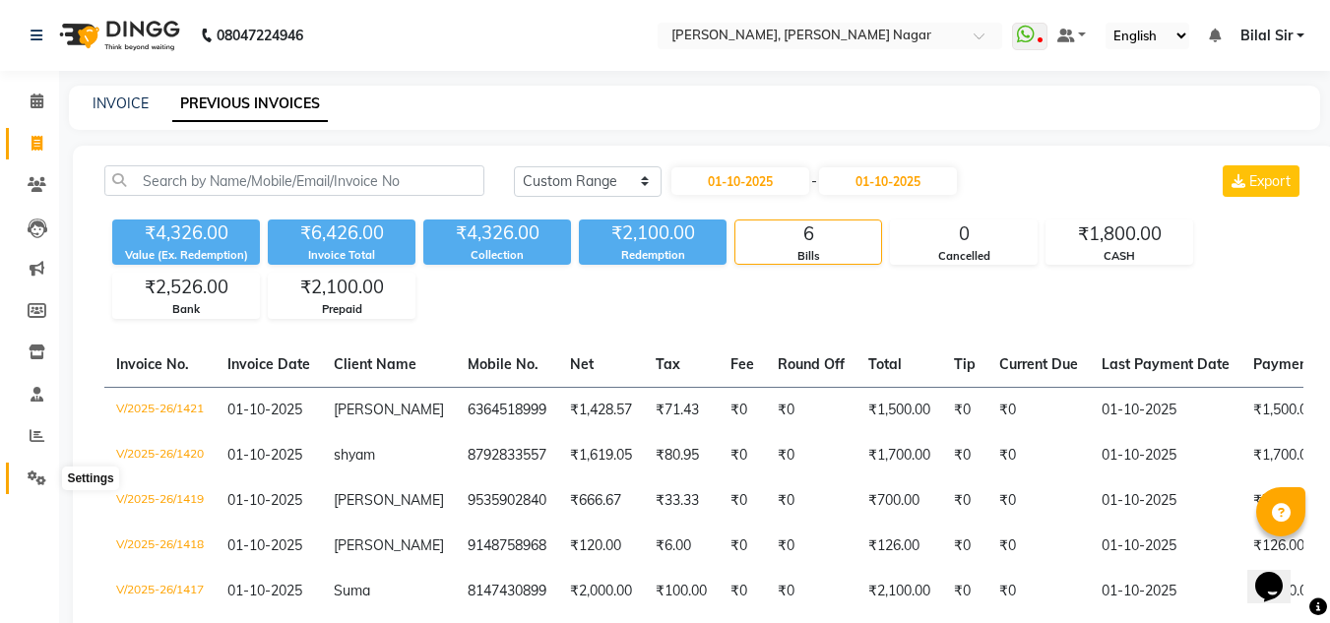
click at [29, 477] on icon at bounding box center [37, 477] width 19 height 15
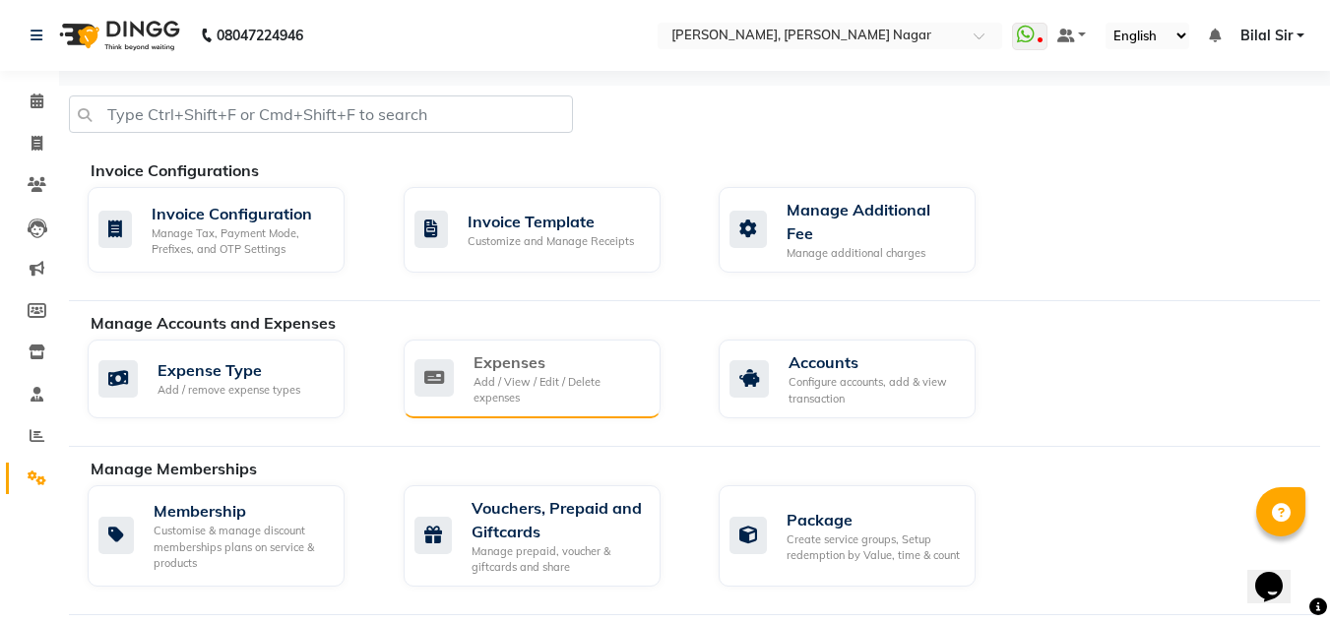
click at [631, 378] on div "Add / View / Edit / Delete expenses" at bounding box center [558, 390] width 171 height 32
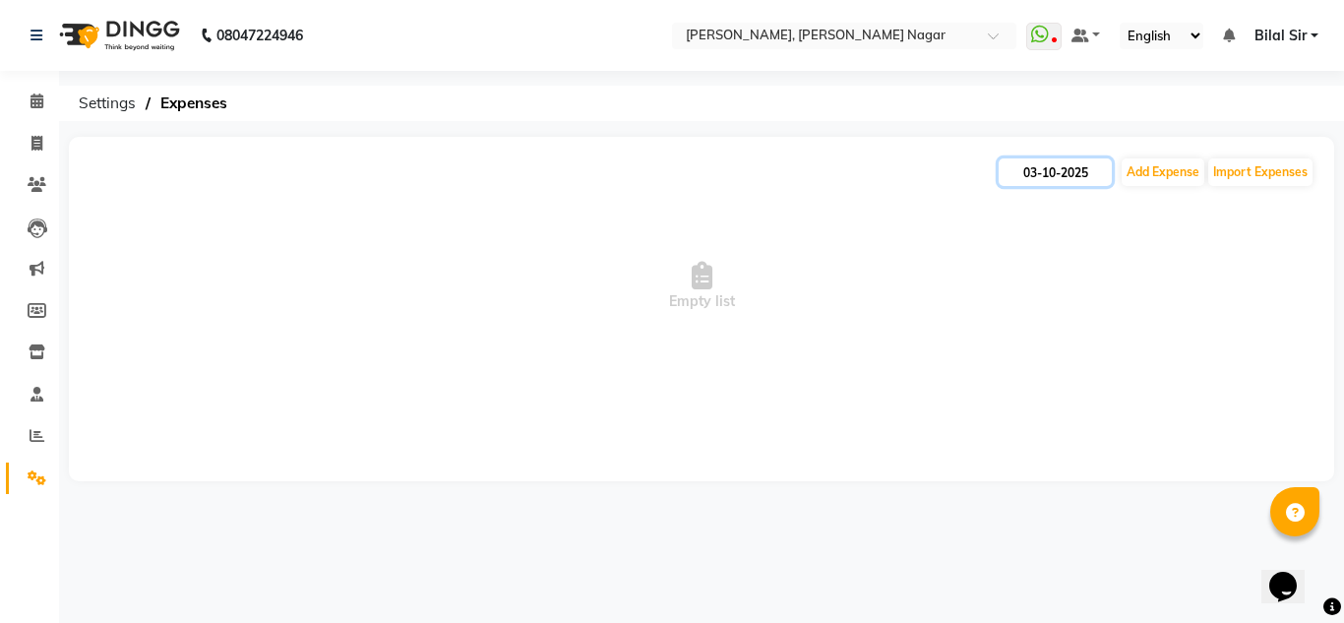
click at [1092, 172] on input "03-10-2025" at bounding box center [1055, 172] width 113 height 28
select select "10"
select select "2025"
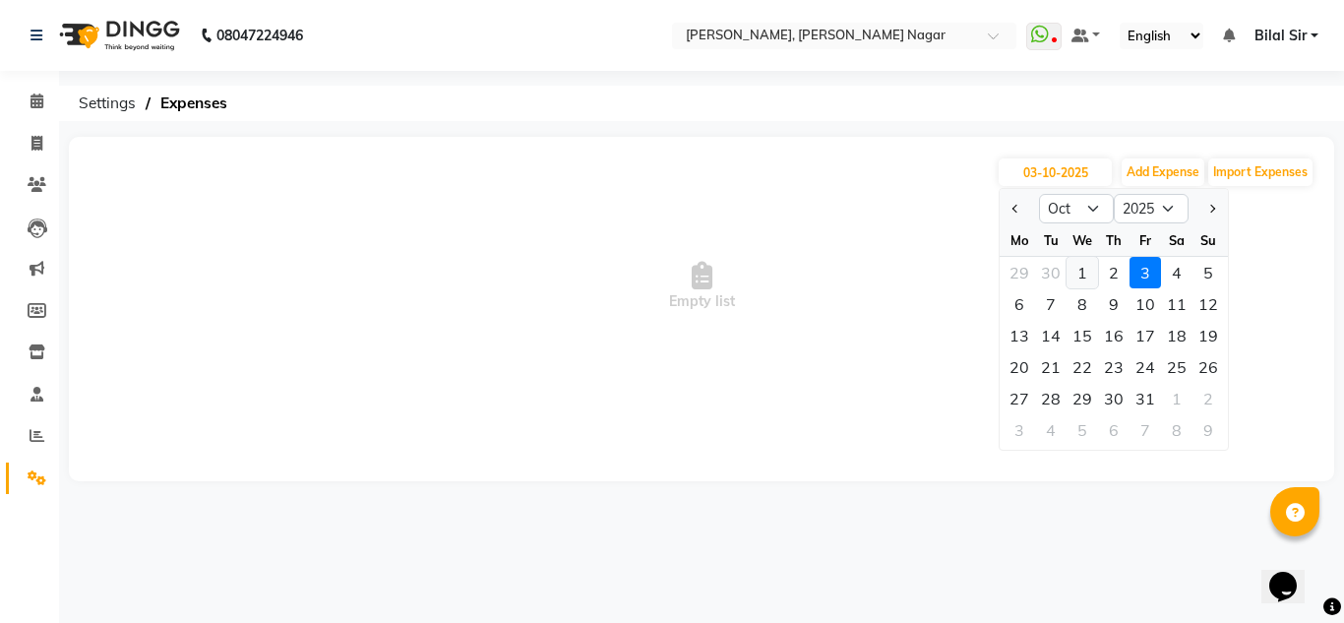
click at [1089, 271] on div "1" at bounding box center [1082, 272] width 31 height 31
type input "01-10-2025"
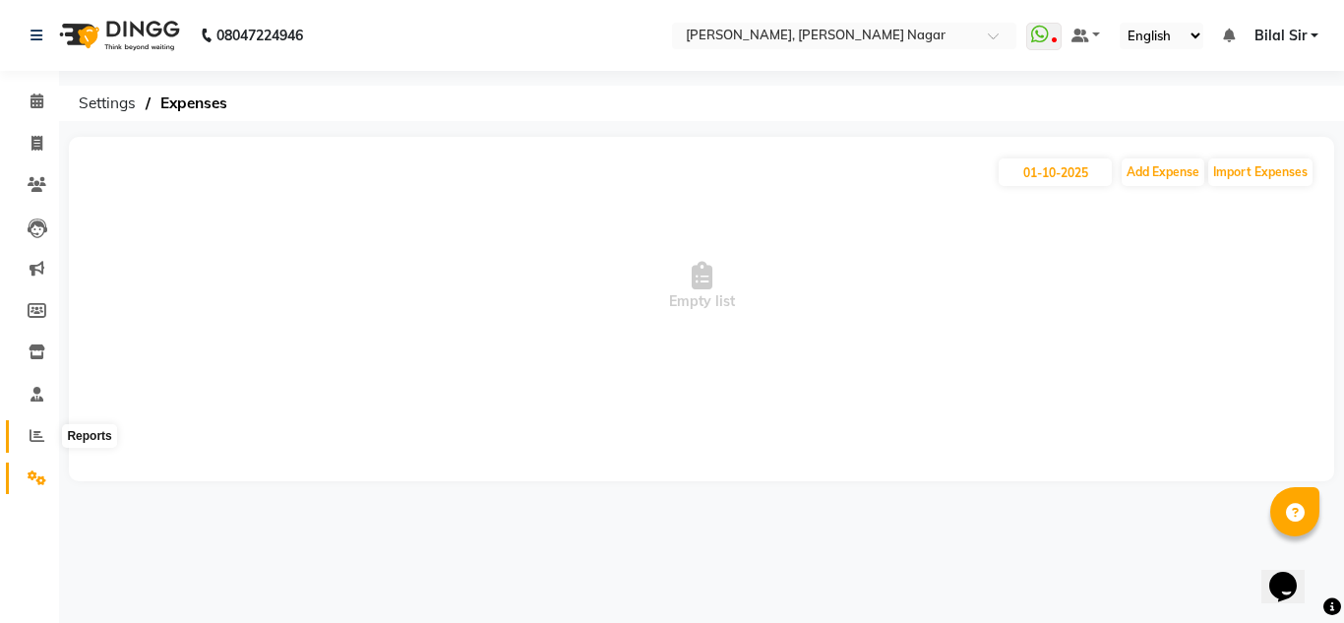
click at [35, 432] on icon at bounding box center [37, 435] width 15 height 15
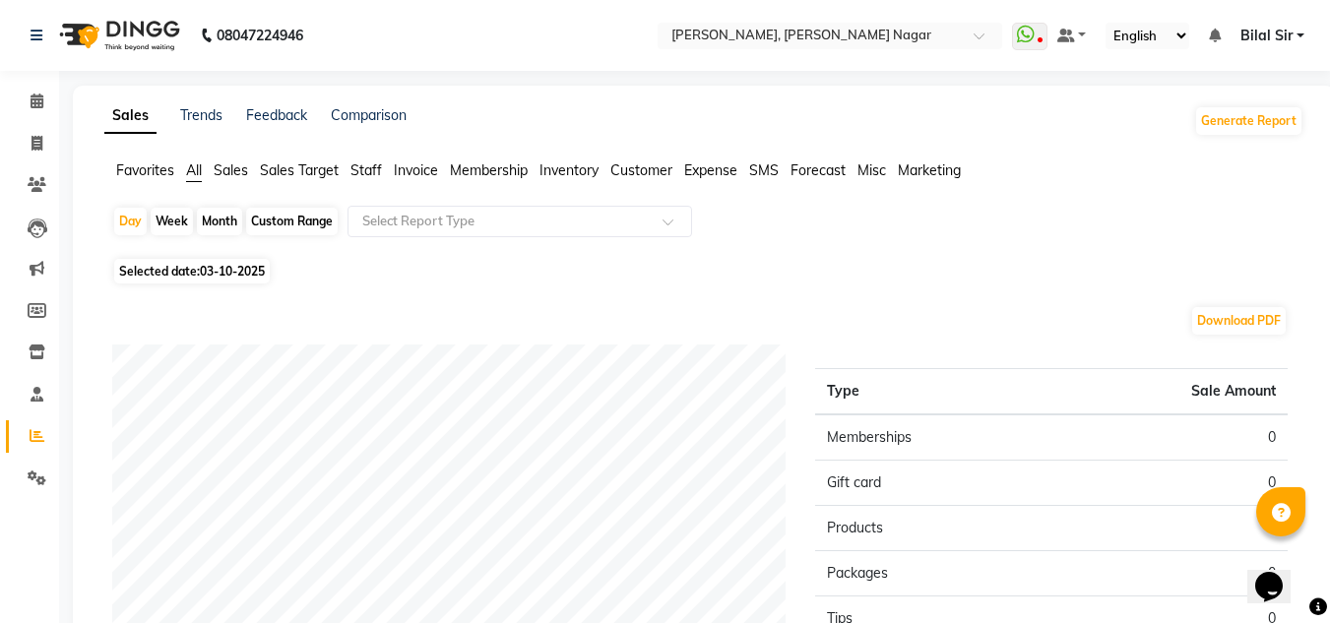
click at [243, 264] on span "03-10-2025" at bounding box center [232, 271] width 65 height 15
select select "10"
select select "2025"
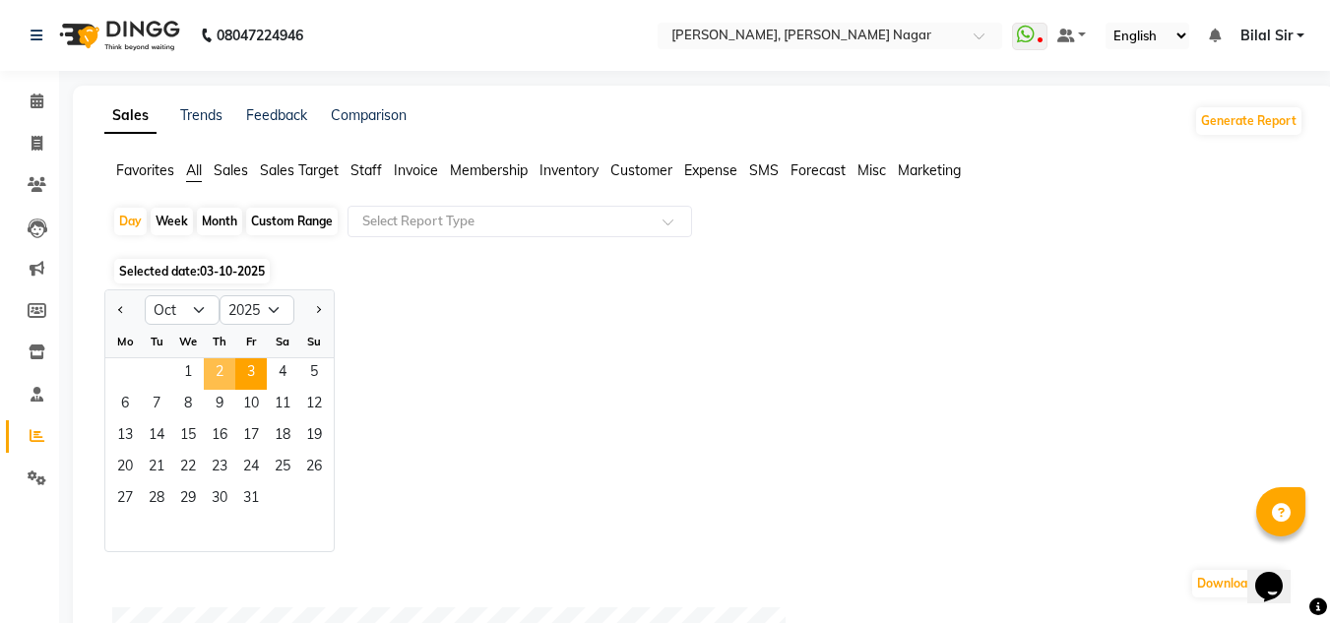
click at [218, 370] on span "2" at bounding box center [219, 373] width 31 height 31
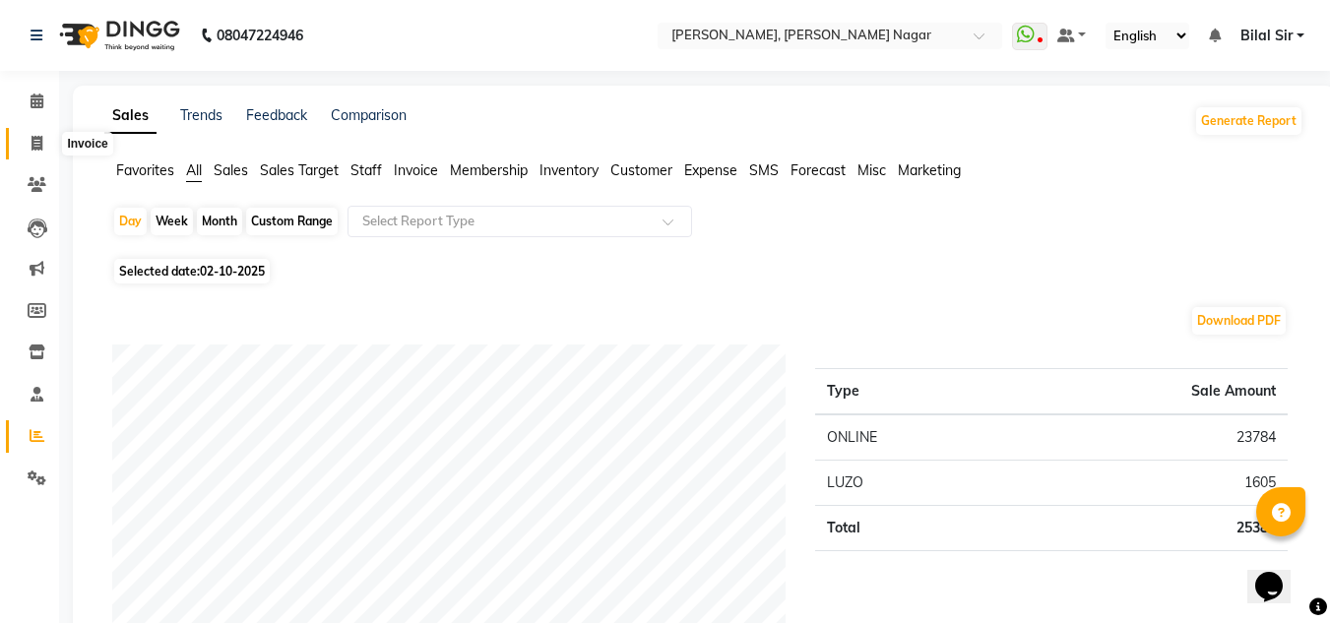
click at [39, 147] on icon at bounding box center [36, 143] width 11 height 15
select select "service"
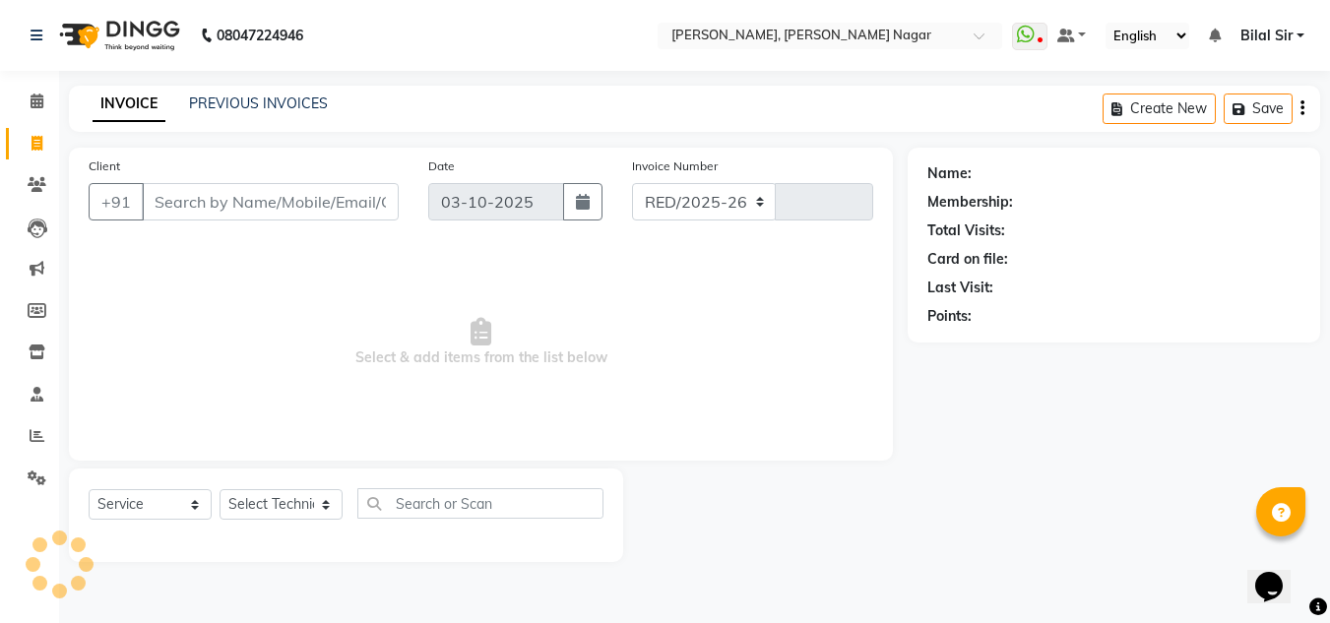
select select "7686"
type input "1432"
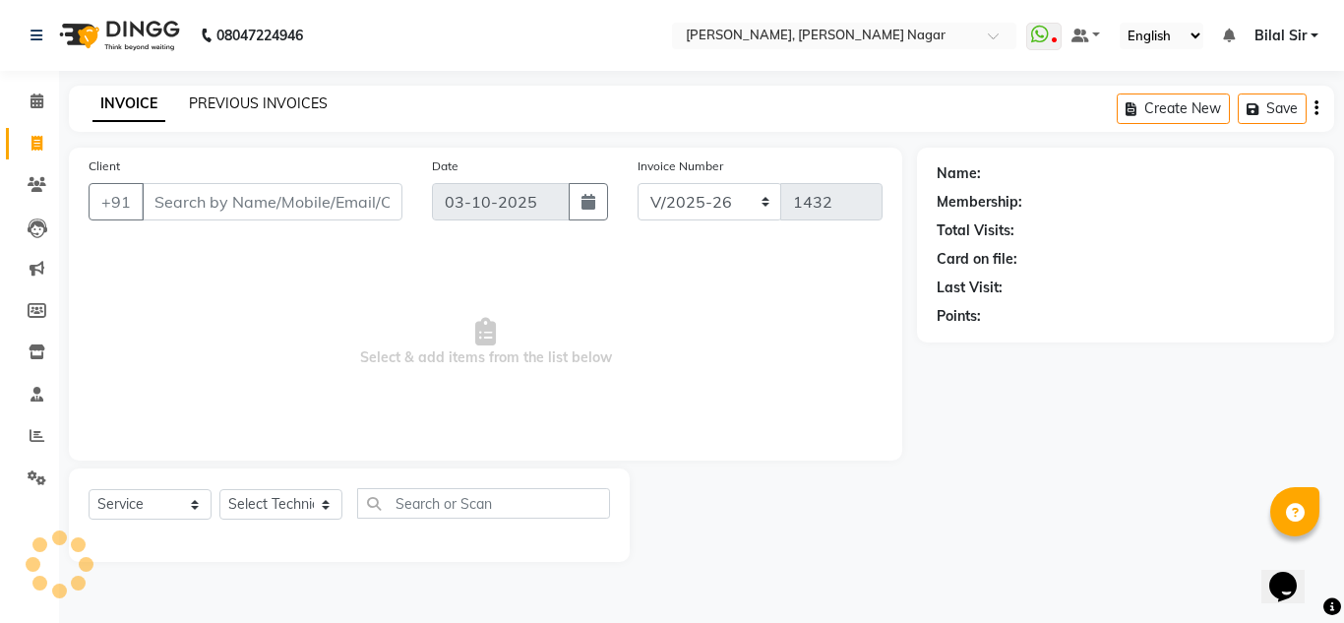
click at [260, 95] on link "PREVIOUS INVOICES" at bounding box center [258, 103] width 139 height 18
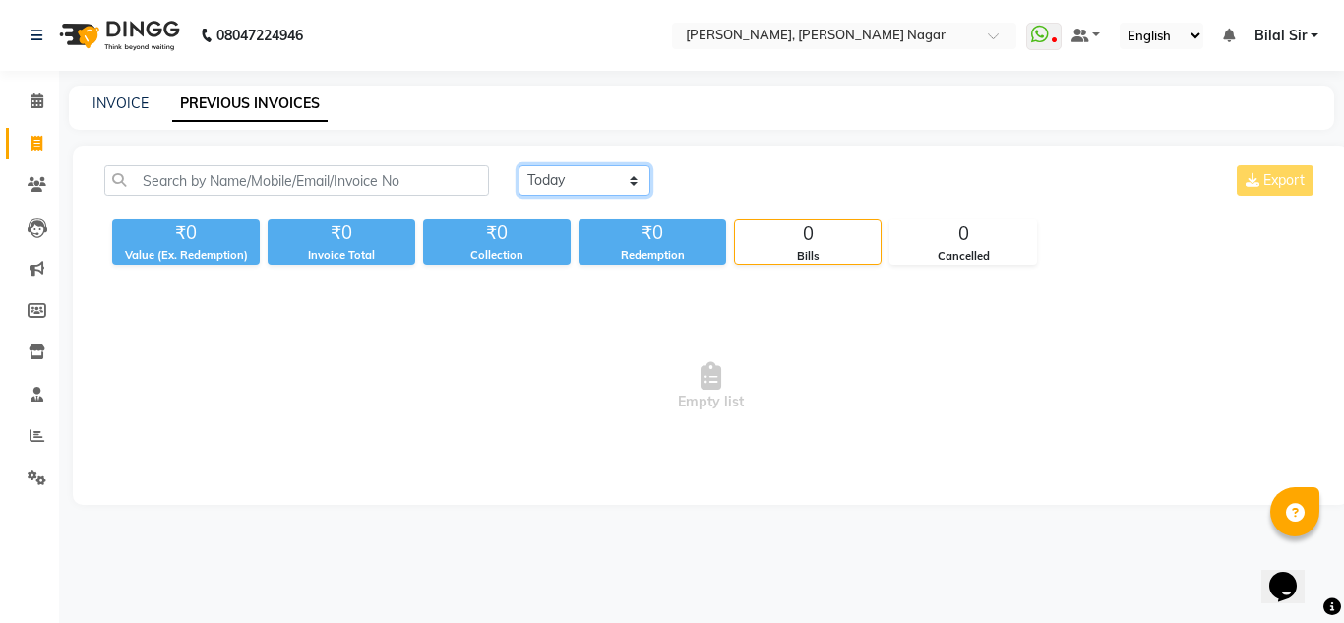
click at [599, 186] on select "[DATE] [DATE] Custom Range" at bounding box center [585, 180] width 132 height 31
select select "[DATE]"
click at [519, 165] on select "[DATE] [DATE] Custom Range" at bounding box center [585, 180] width 132 height 31
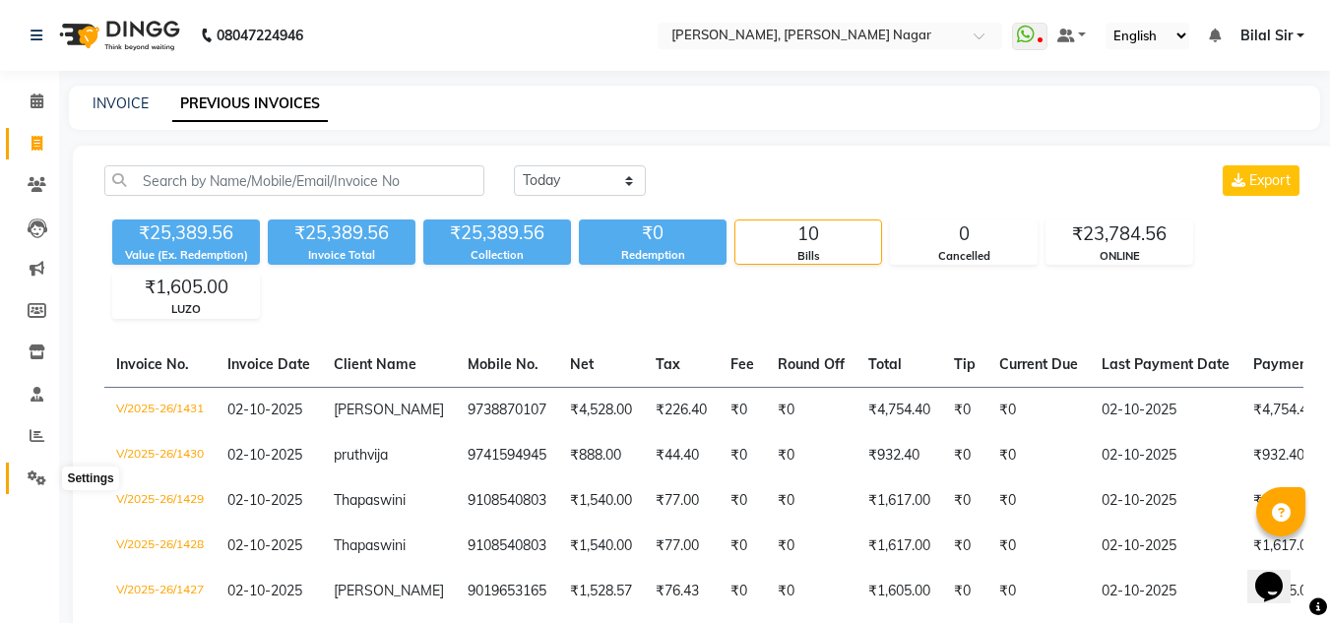
click at [33, 467] on span at bounding box center [37, 478] width 34 height 23
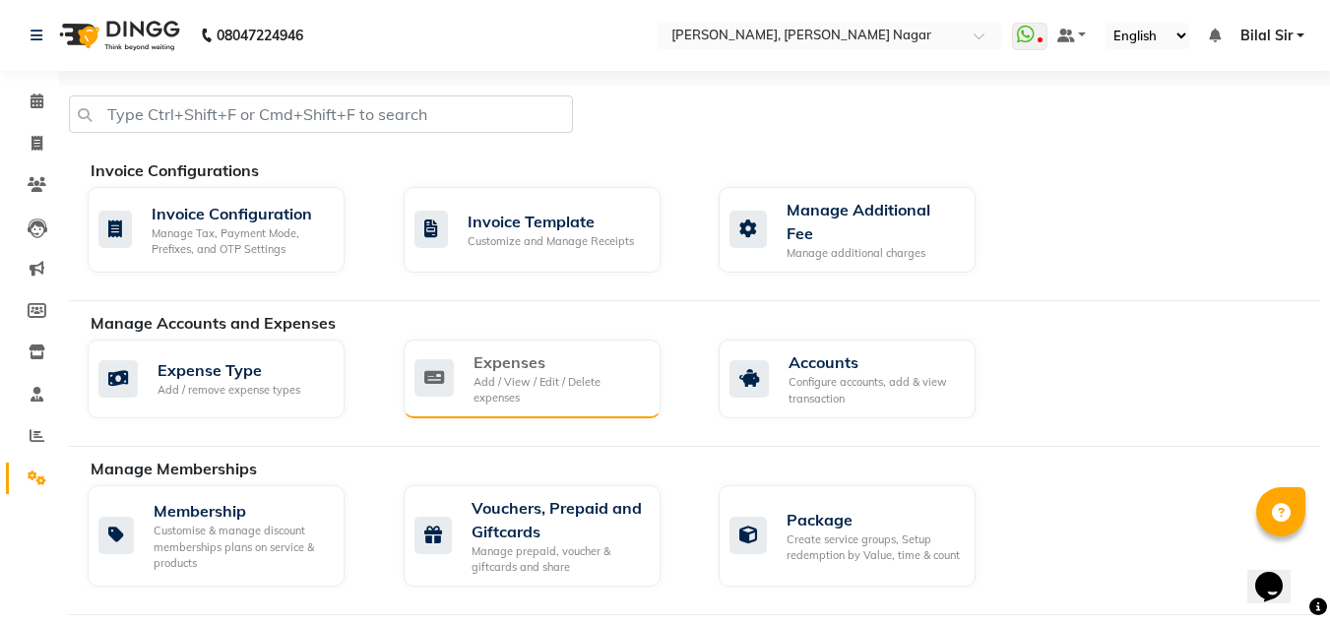
click at [469, 365] on div "Expenses Add / View / Edit / Delete expenses" at bounding box center [529, 378] width 230 height 56
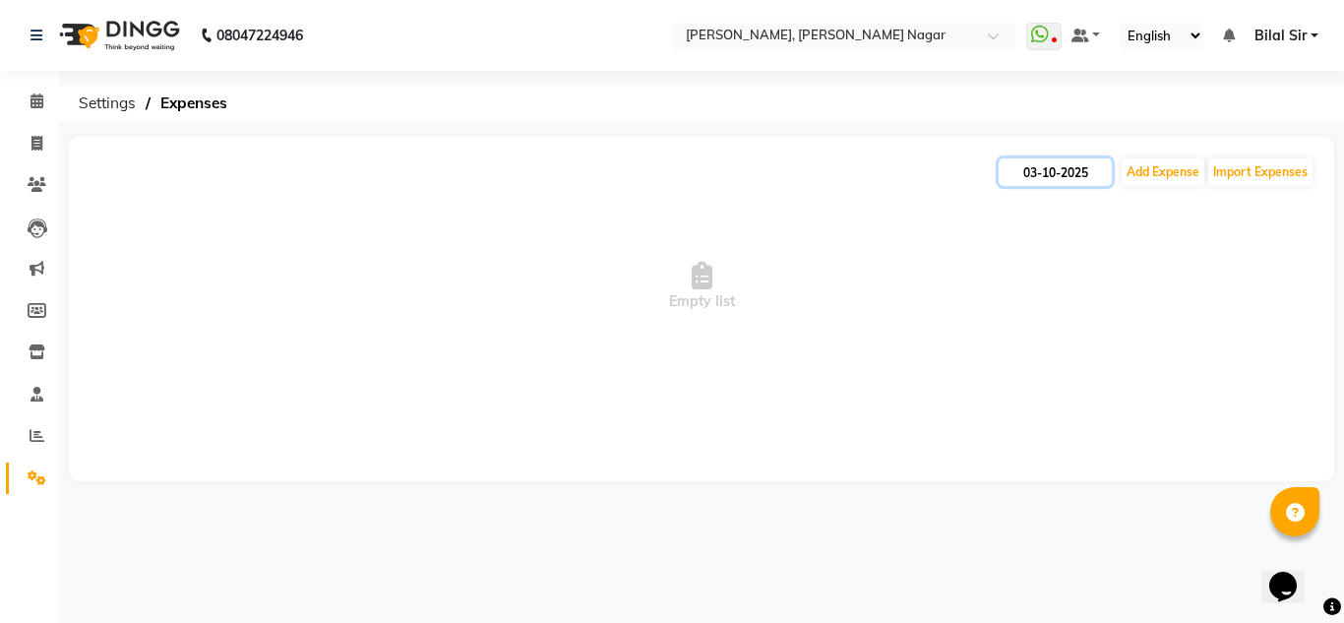
click at [1040, 175] on input "03-10-2025" at bounding box center [1055, 172] width 113 height 28
select select "10"
select select "2025"
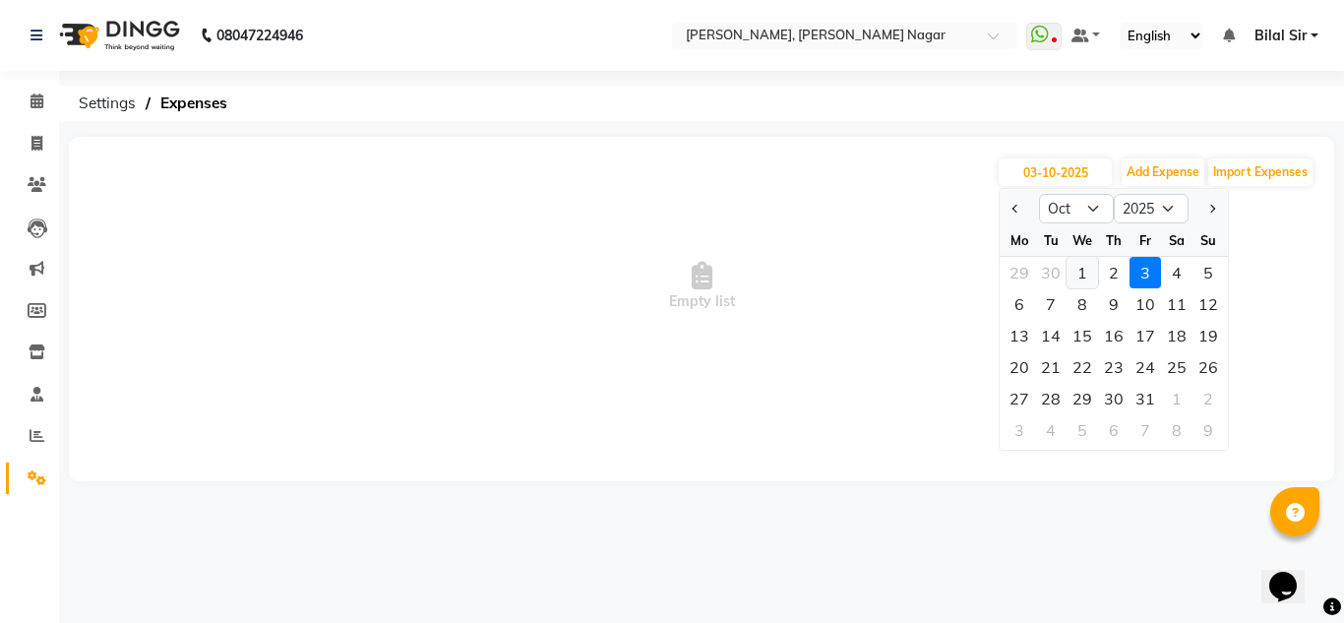
click at [1084, 270] on div "1" at bounding box center [1082, 272] width 31 height 31
type input "01-10-2025"
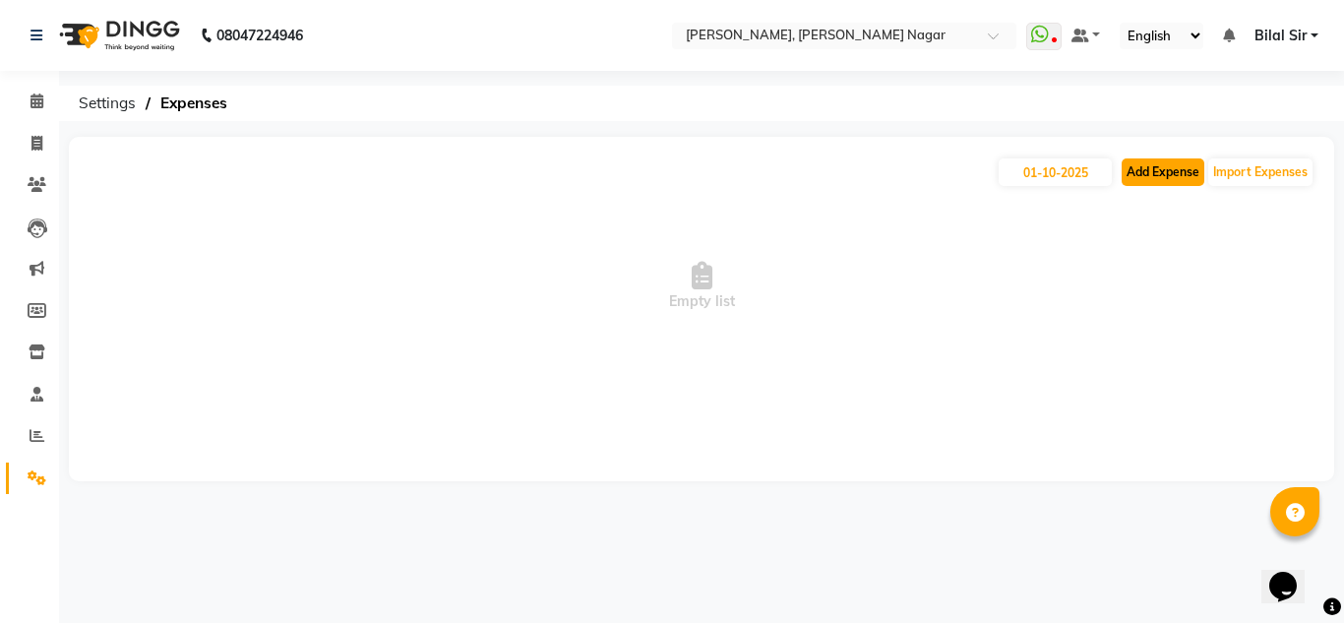
click at [1131, 174] on button "Add Expense" at bounding box center [1163, 172] width 83 height 28
select select "1"
select select "6824"
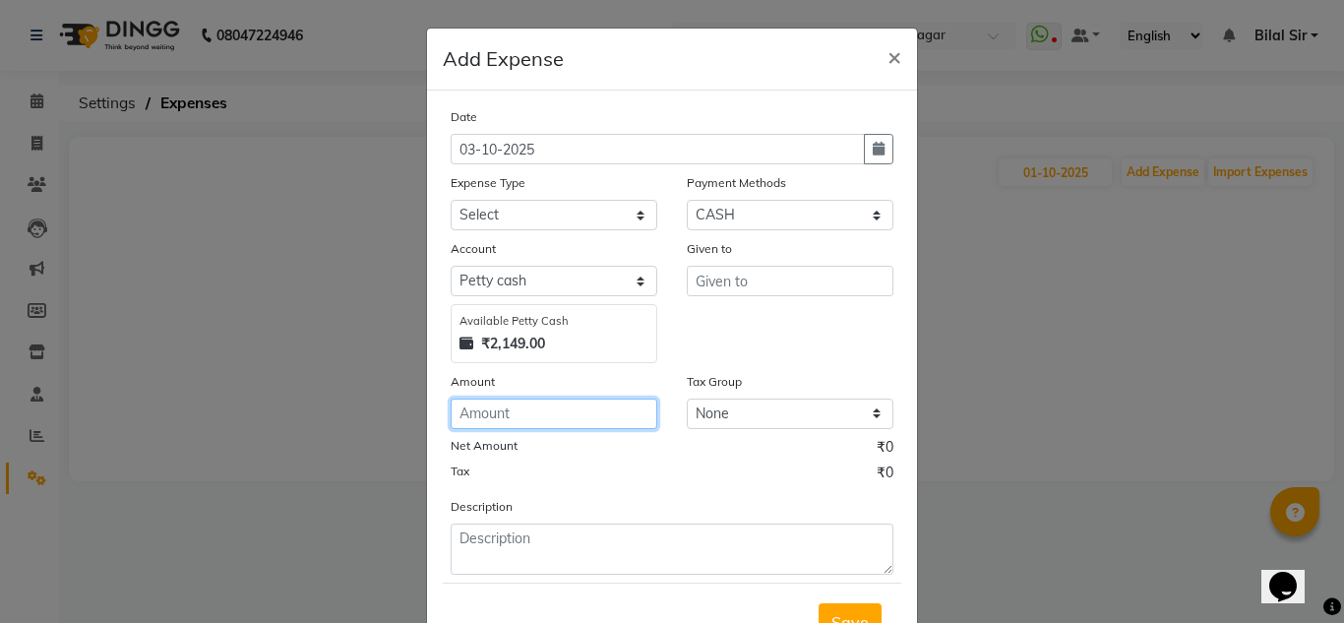
click at [586, 402] on input "number" at bounding box center [554, 414] width 207 height 31
type input "100"
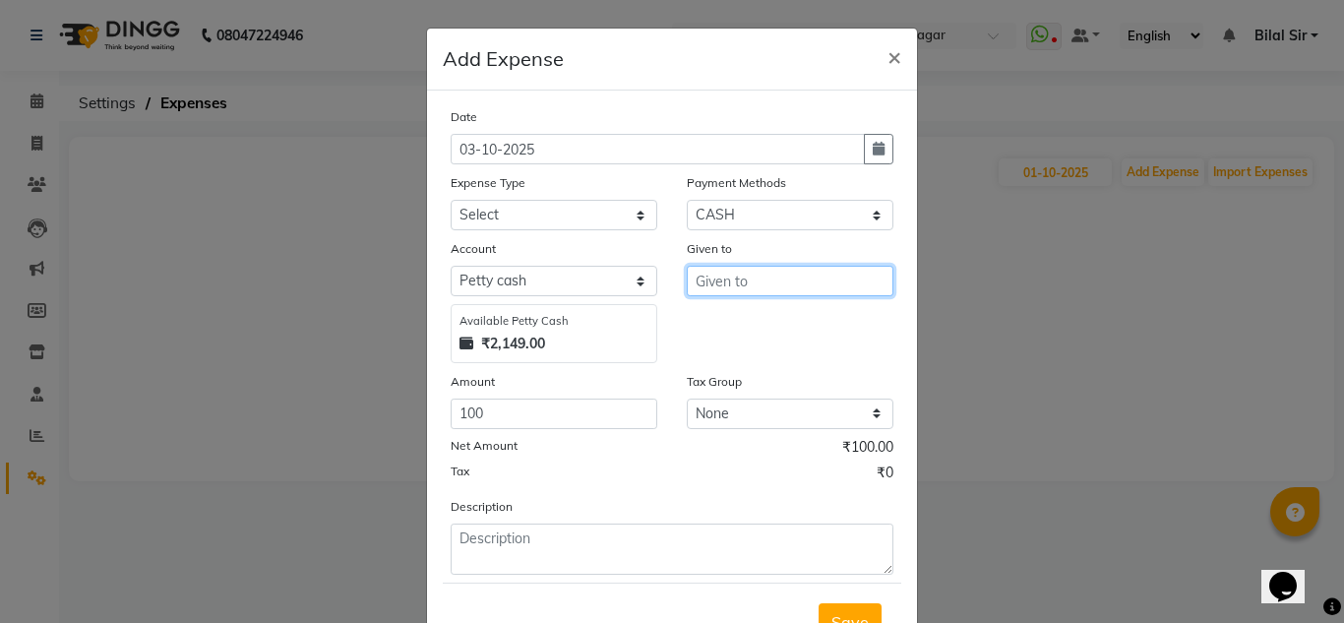
click at [758, 289] on input "text" at bounding box center [790, 281] width 207 height 31
click at [784, 326] on button "Nar esh" at bounding box center [765, 322] width 155 height 31
type input "Naresh"
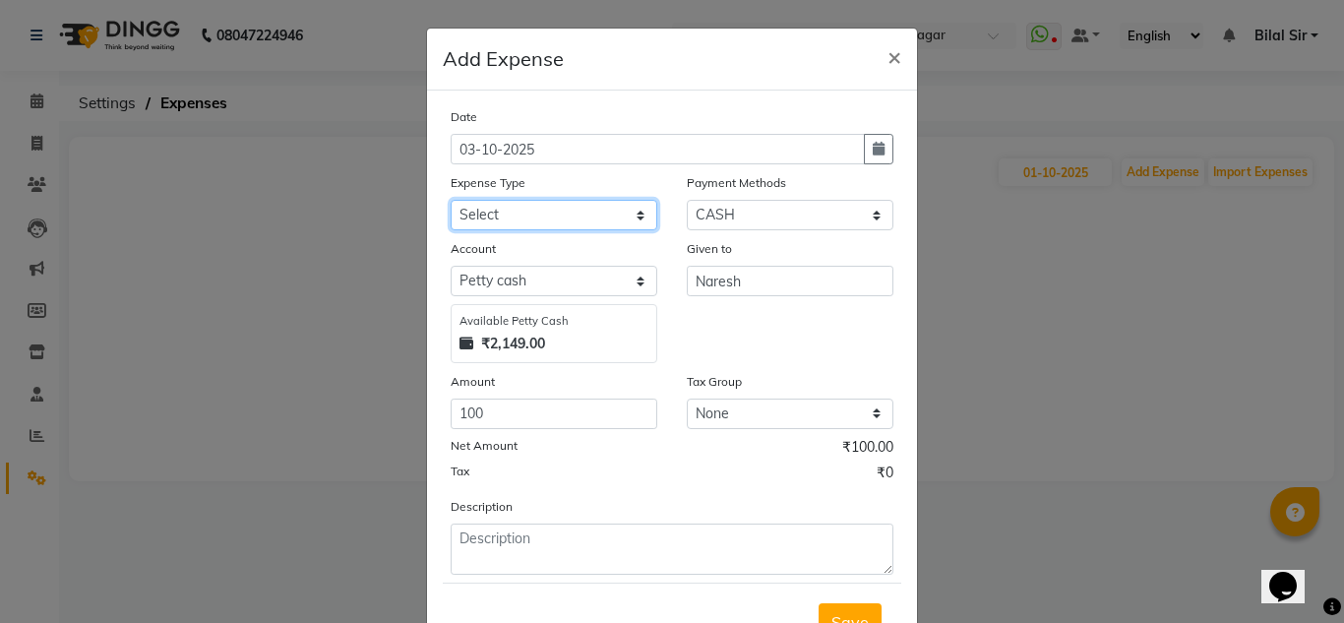
click at [583, 226] on select "Select acetone Advance Salary bank deposite Battery cell BBMP Beauty products B…" at bounding box center [554, 215] width 207 height 31
select select "3135"
click at [792, 394] on div "Tax Group" at bounding box center [790, 385] width 207 height 28
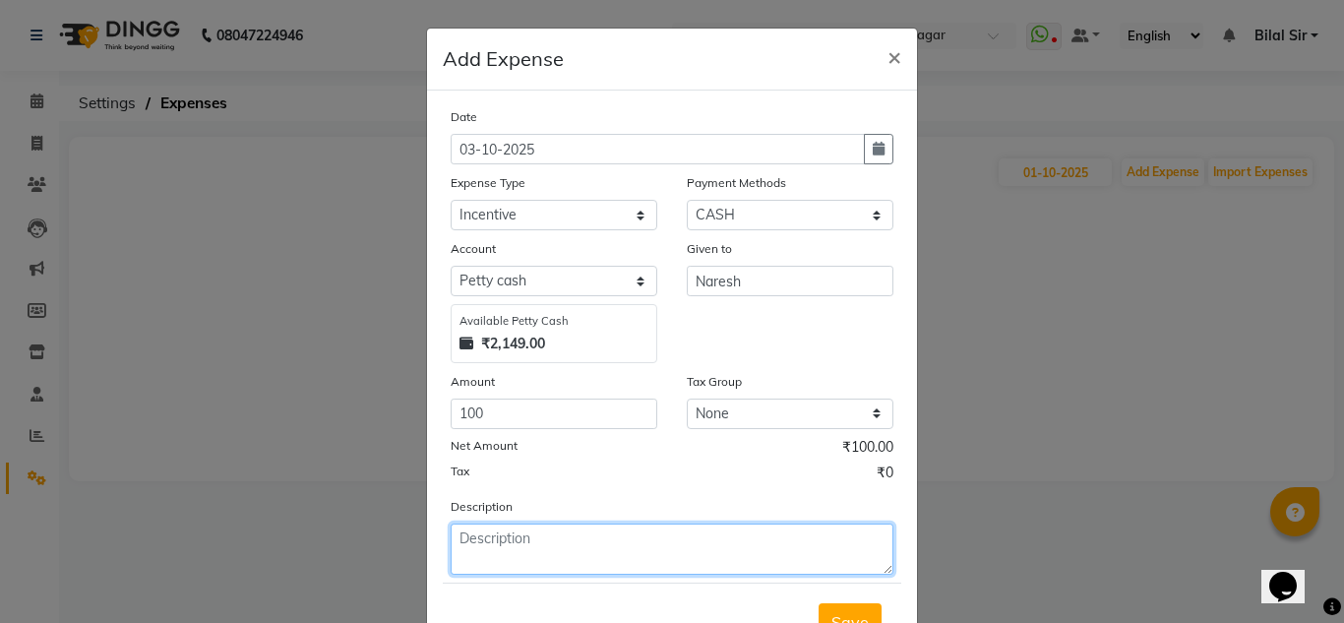
click at [563, 533] on textarea at bounding box center [672, 549] width 443 height 51
type textarea "2 Reviews"
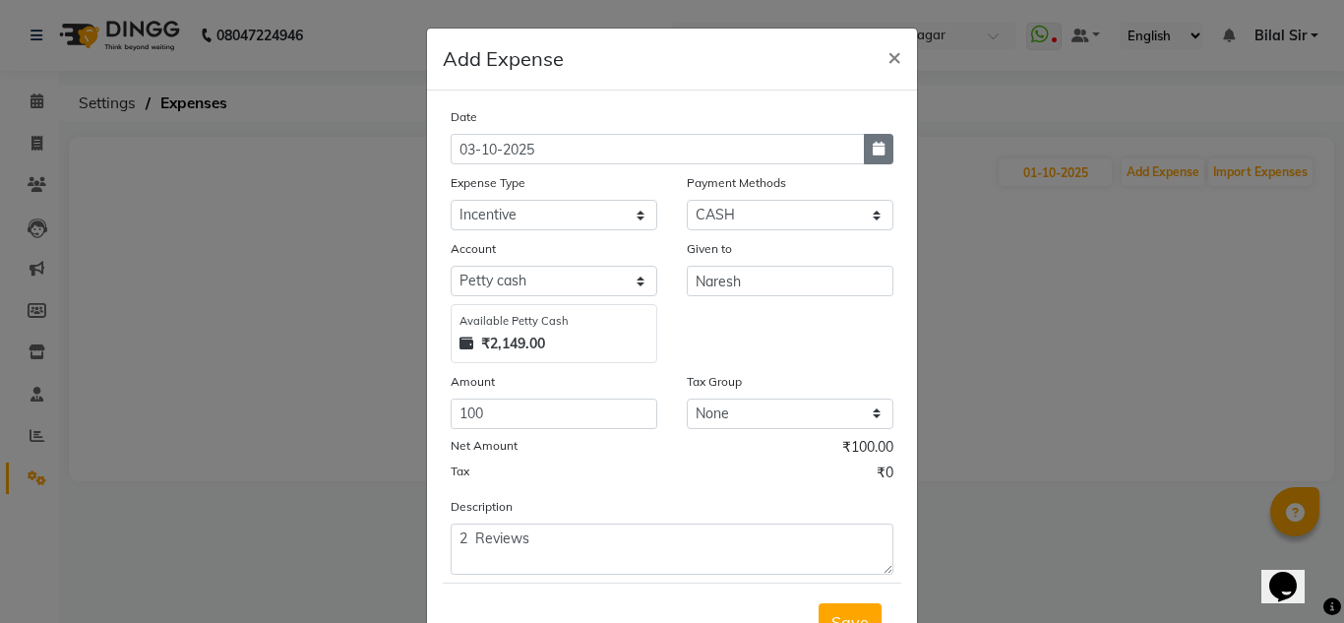
click at [884, 153] on button "button" at bounding box center [879, 149] width 30 height 31
select select "10"
select select "2025"
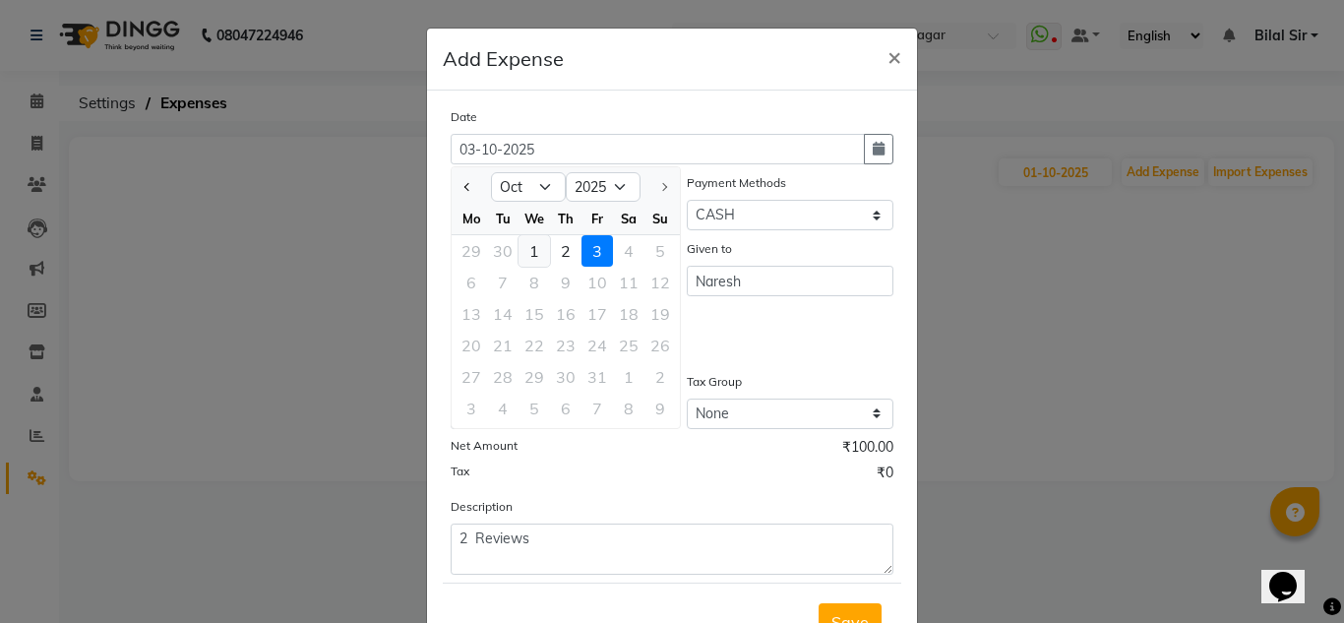
click at [530, 257] on div "1" at bounding box center [534, 250] width 31 height 31
type input "01-10-2025"
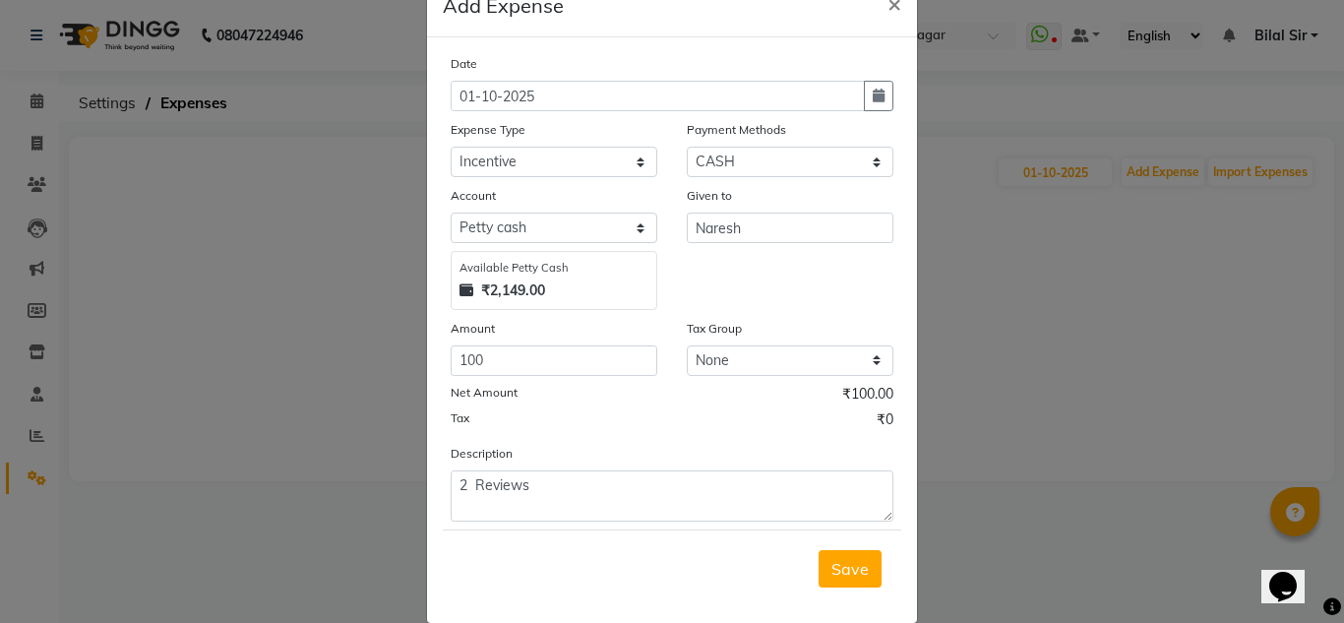
scroll to position [68, 0]
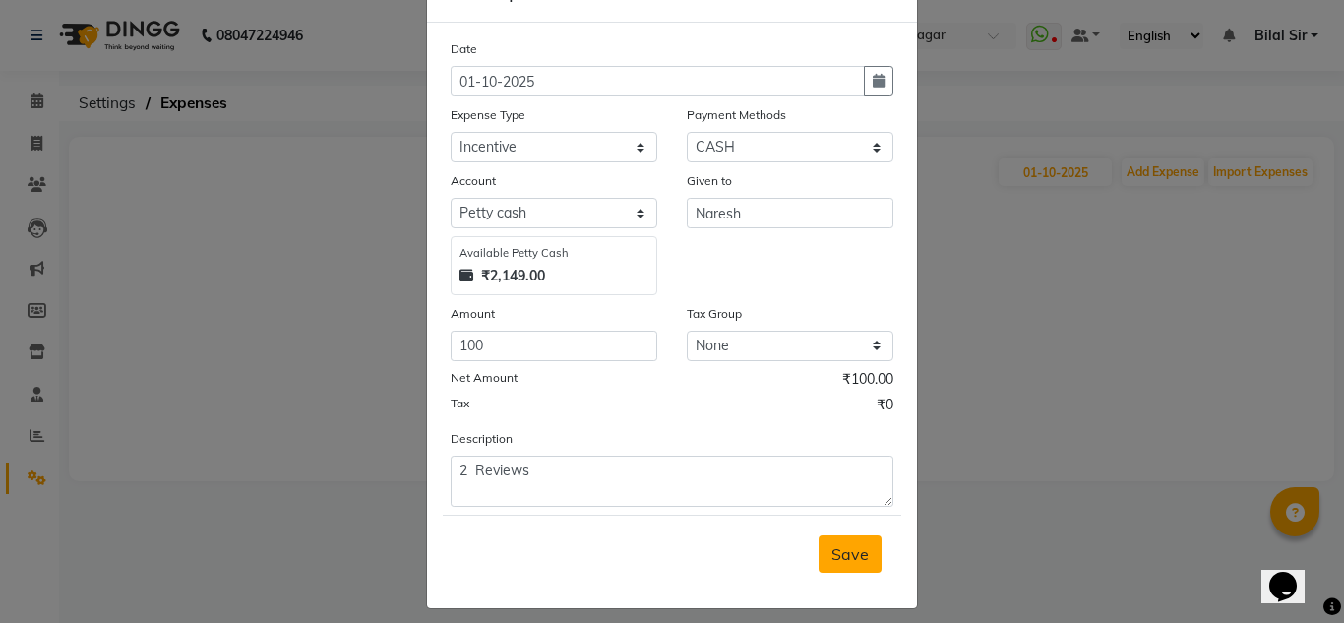
click at [842, 548] on span "Save" at bounding box center [850, 554] width 37 height 20
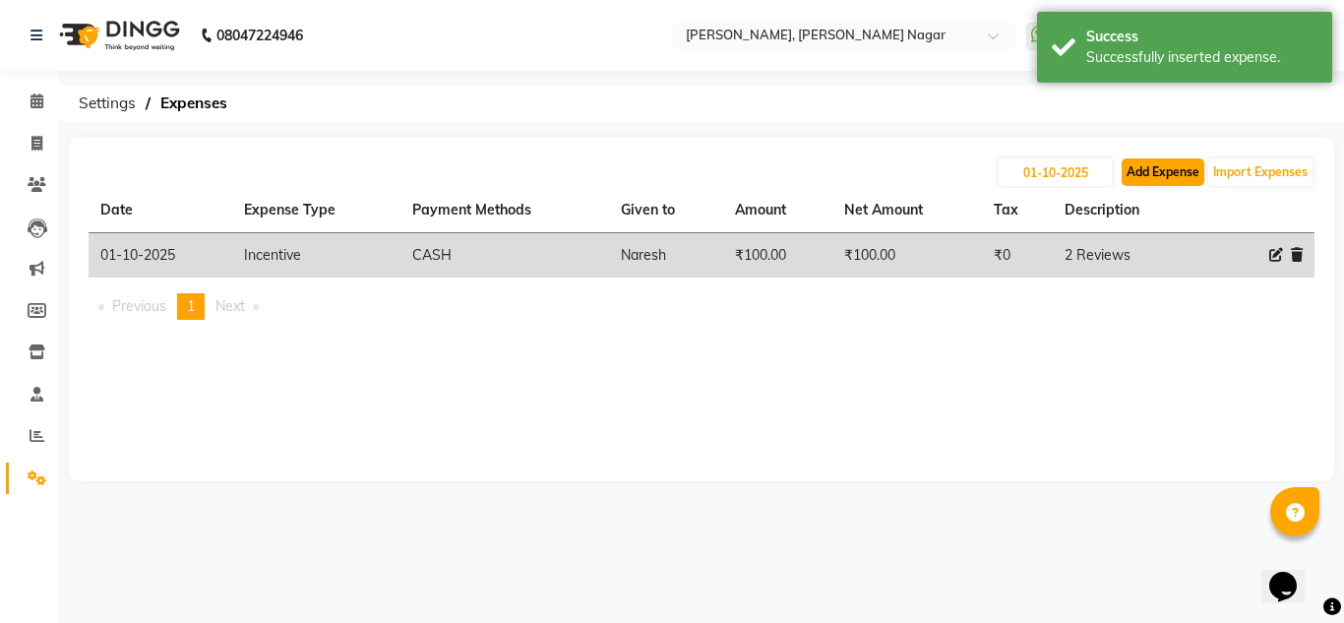
click at [1169, 171] on button "Add Expense" at bounding box center [1163, 172] width 83 height 28
select select "1"
select select "6824"
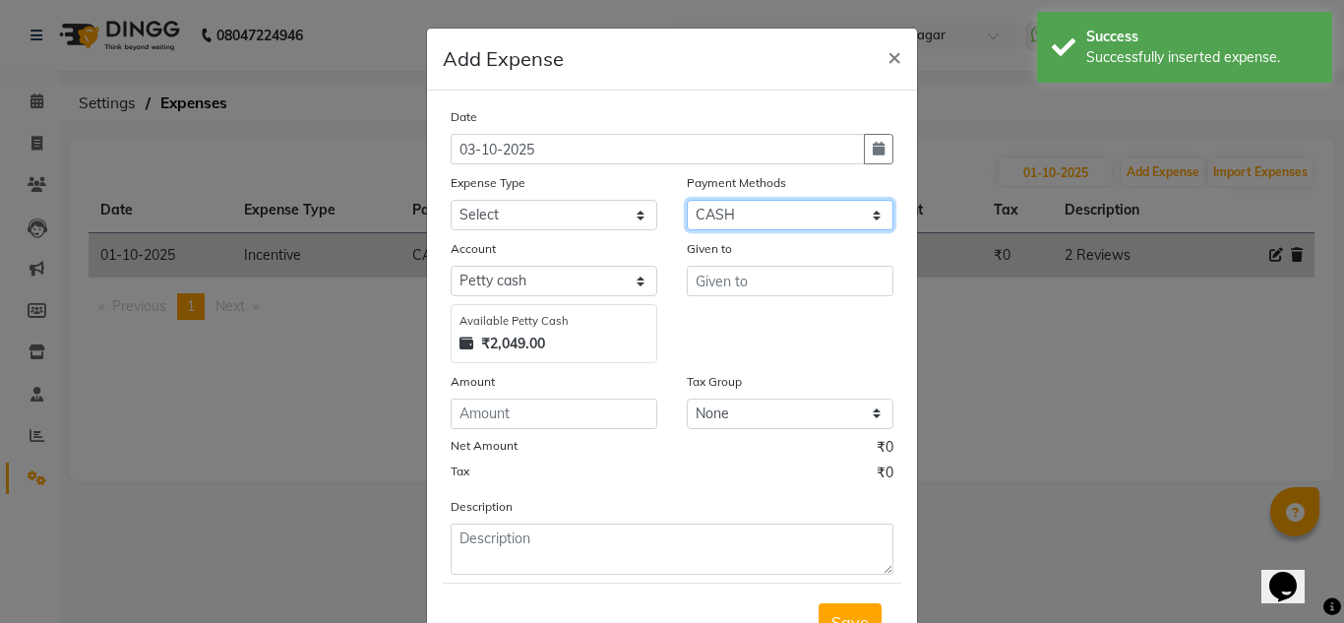
click at [811, 216] on select "Select Bank ONLINE CASH UPI M Voucher CARD Prepaid GPay Wallet Points LUZO Dist…" at bounding box center [790, 215] width 207 height 31
click at [597, 253] on div "Account" at bounding box center [554, 252] width 207 height 28
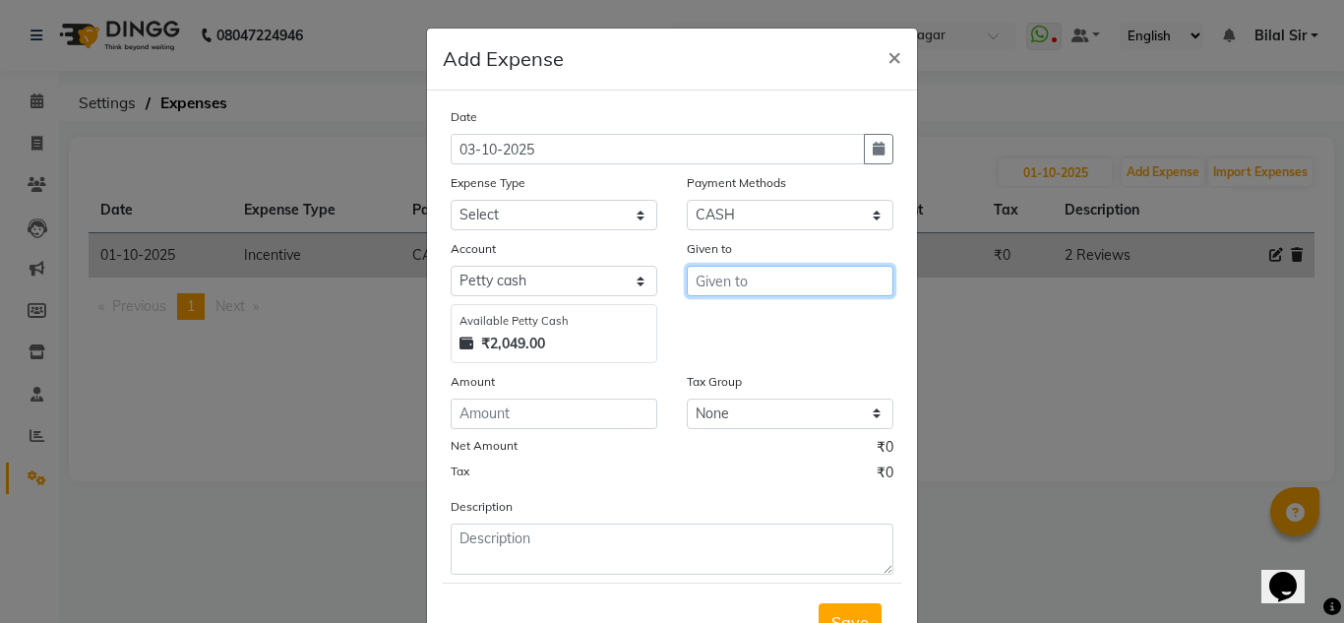
click at [742, 285] on input "text" at bounding box center [790, 281] width 207 height 31
drag, startPoint x: 790, startPoint y: 305, endPoint x: 783, endPoint y: 314, distance: 11.2
click at [783, 314] on ngb-typeahead-window "Bilal Sir" at bounding box center [765, 322] width 157 height 49
click at [783, 314] on button "Bilal Sir" at bounding box center [765, 322] width 155 height 31
type input "Bilal Sir"
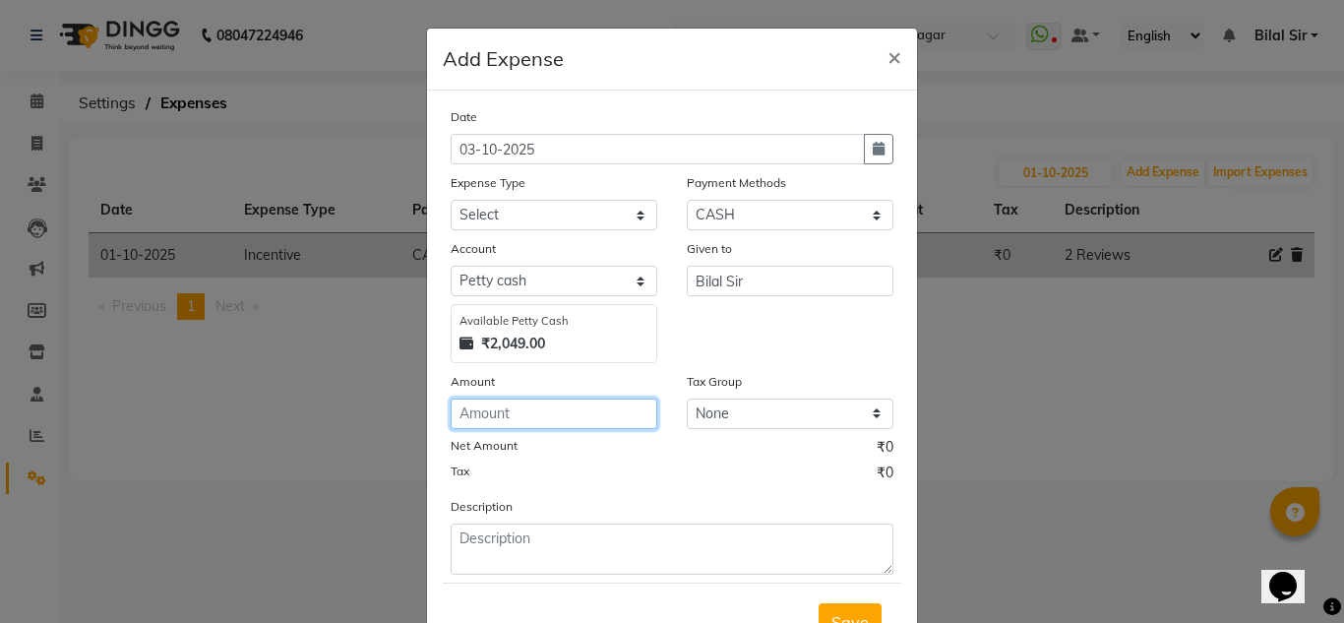
click at [524, 408] on input "number" at bounding box center [554, 414] width 207 height 31
type input "2000"
click at [535, 188] on div "Expense Type" at bounding box center [554, 186] width 207 height 28
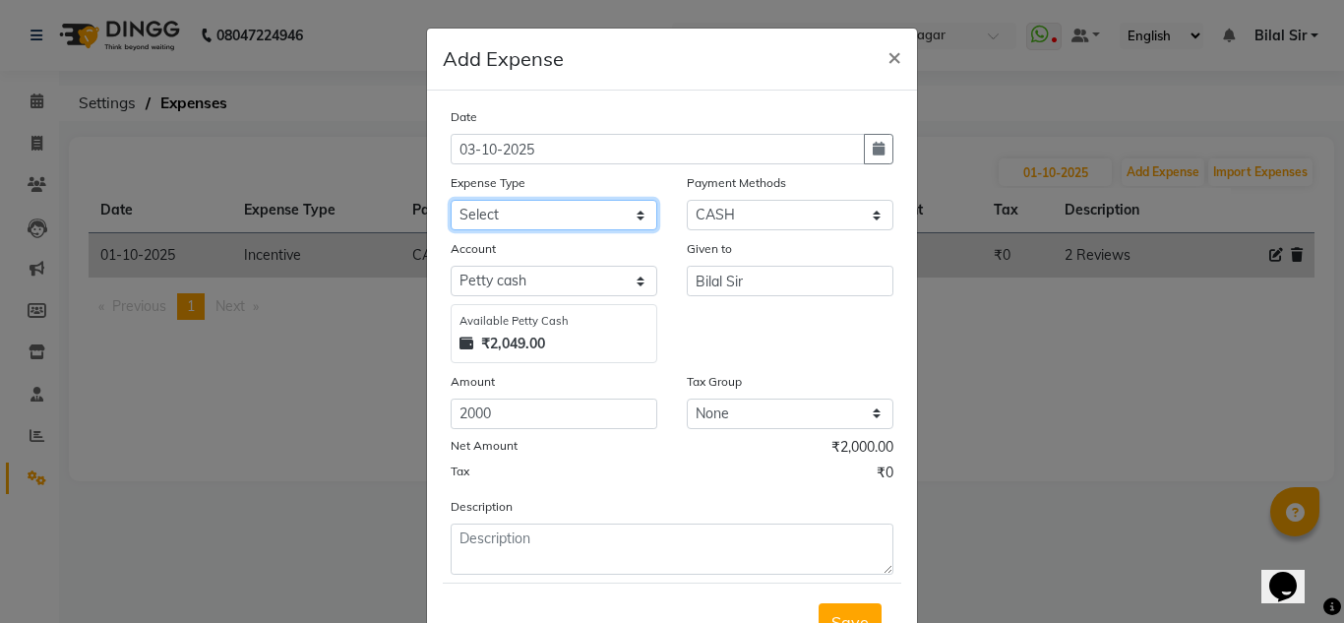
click at [534, 224] on select "Select acetone Advance Salary bank deposite Battery cell BBMP Beauty products B…" at bounding box center [554, 215] width 207 height 31
select select "11149"
click at [451, 200] on select "Select acetone Advance Salary bank deposite Battery cell BBMP Beauty products B…" at bounding box center [554, 215] width 207 height 31
click at [880, 153] on button "button" at bounding box center [879, 149] width 30 height 31
select select "10"
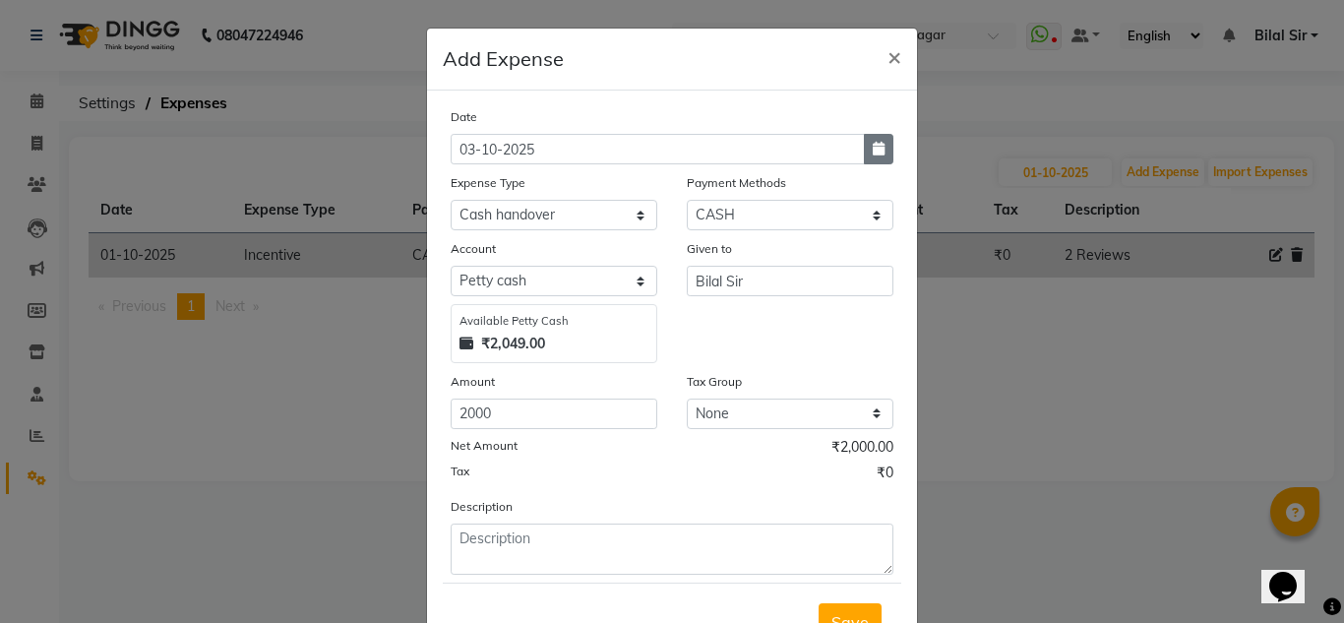
select select "2025"
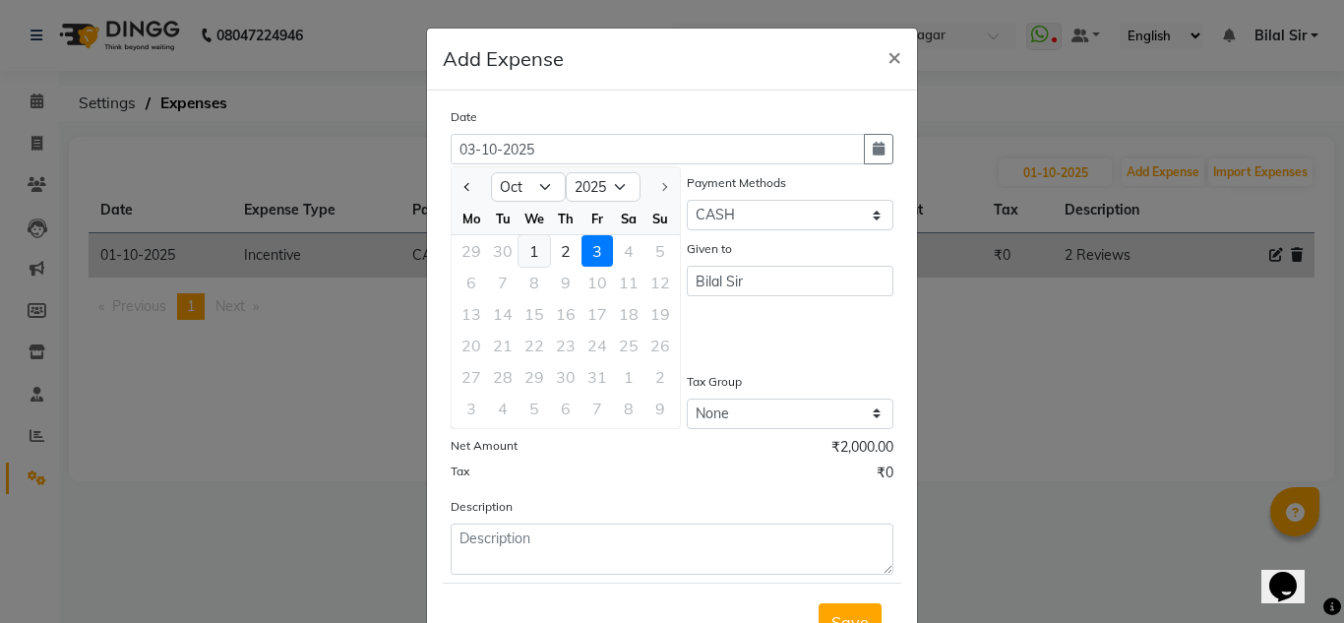
click at [527, 252] on div "1" at bounding box center [534, 250] width 31 height 31
type input "01-10-2025"
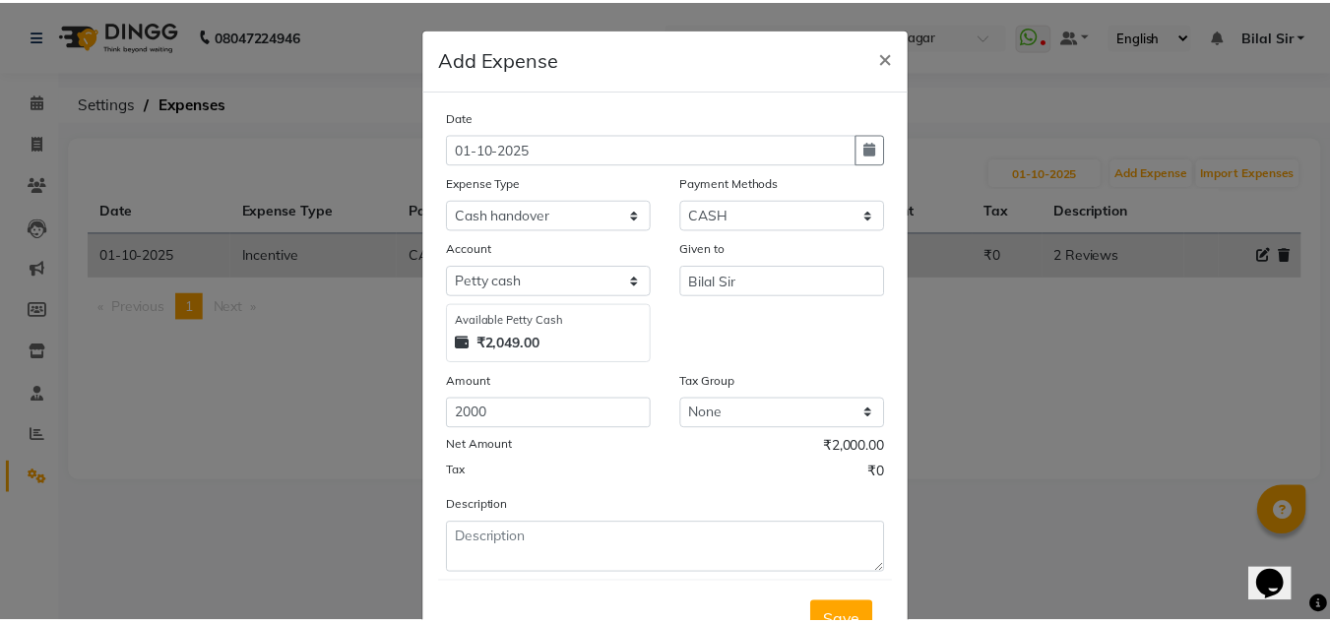
scroll to position [82, 0]
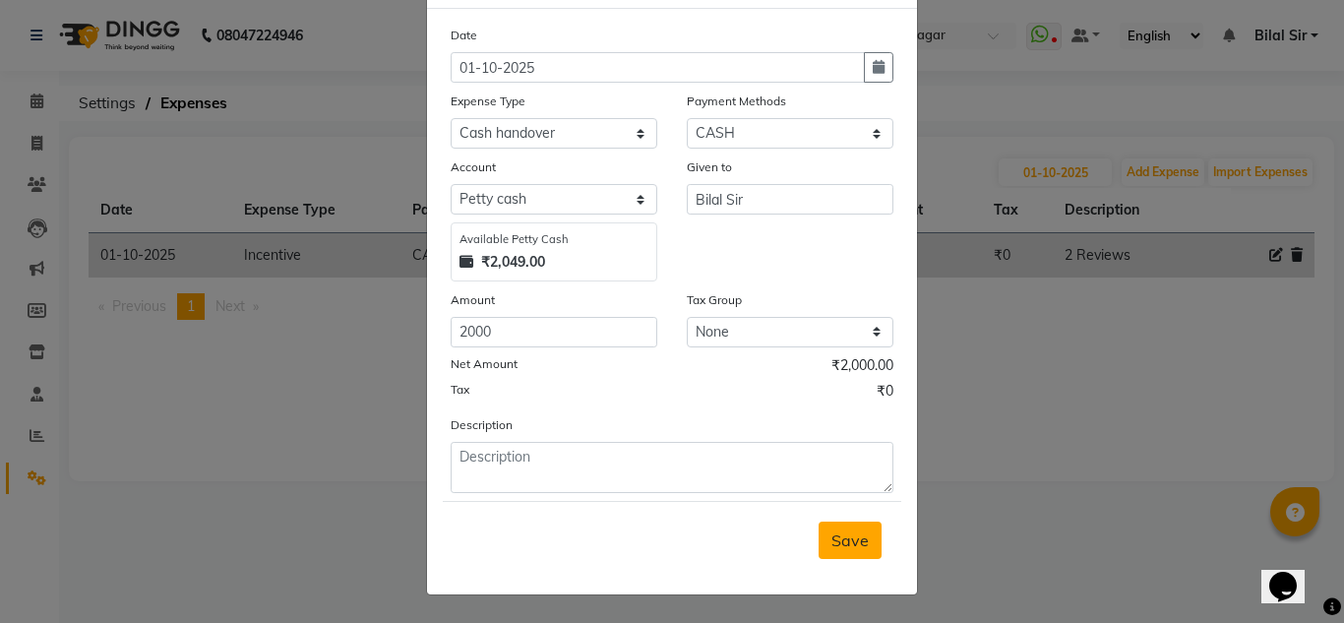
click at [856, 525] on button "Save" at bounding box center [850, 540] width 63 height 37
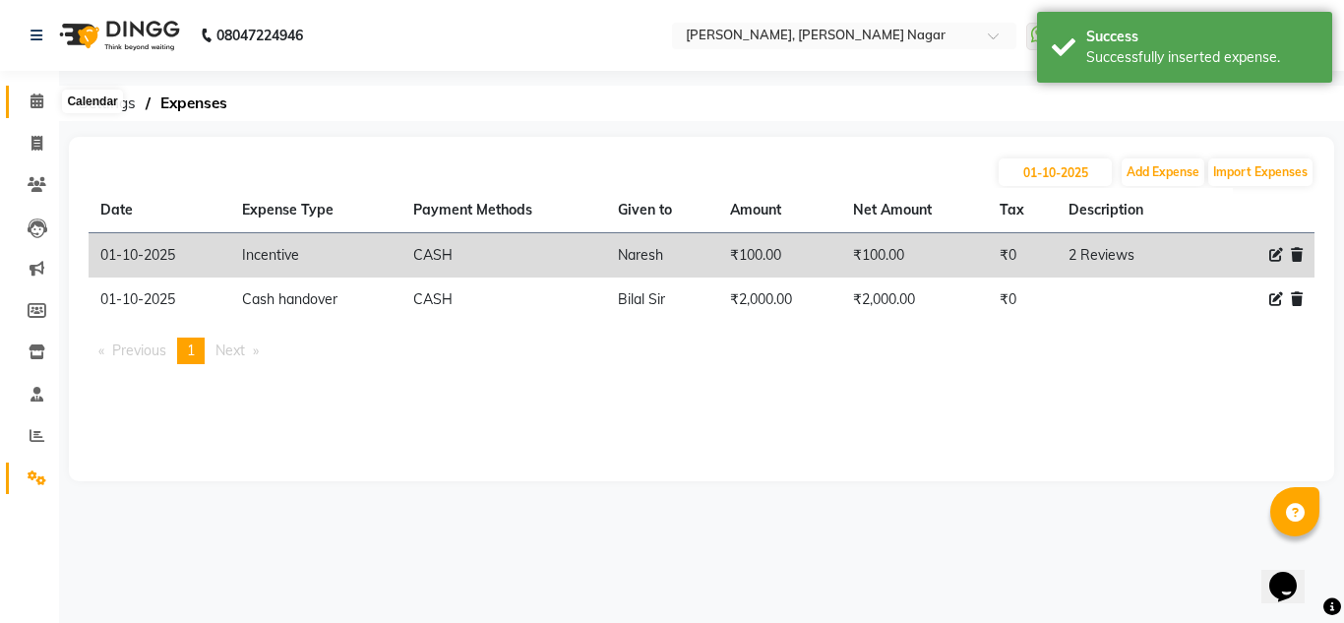
click at [35, 93] on icon at bounding box center [37, 100] width 13 height 15
